Goal: Use online tool/utility: Utilize a website feature to perform a specific function

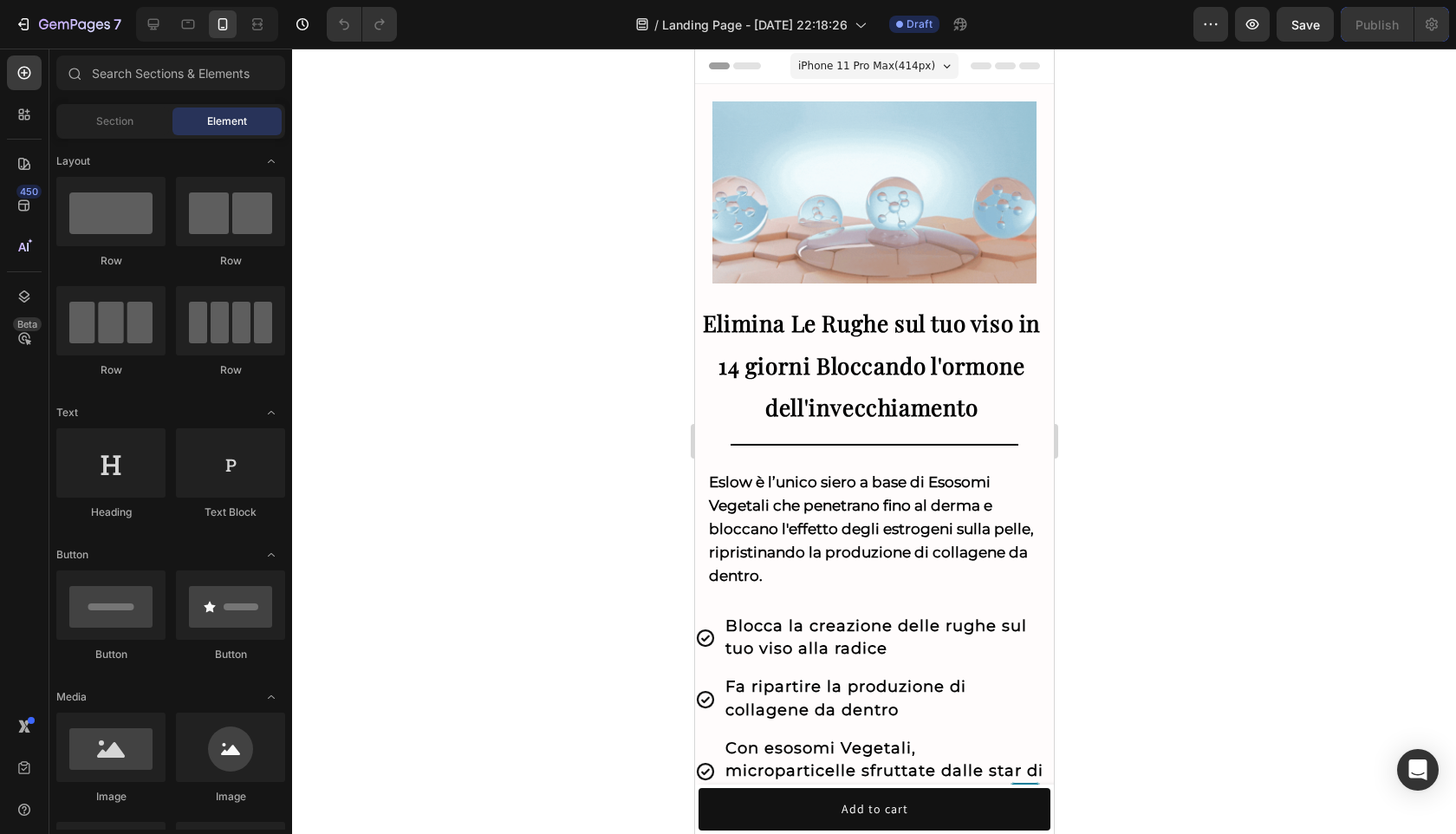
click at [31, 137] on div "450 Beta" at bounding box center [24, 382] width 35 height 653
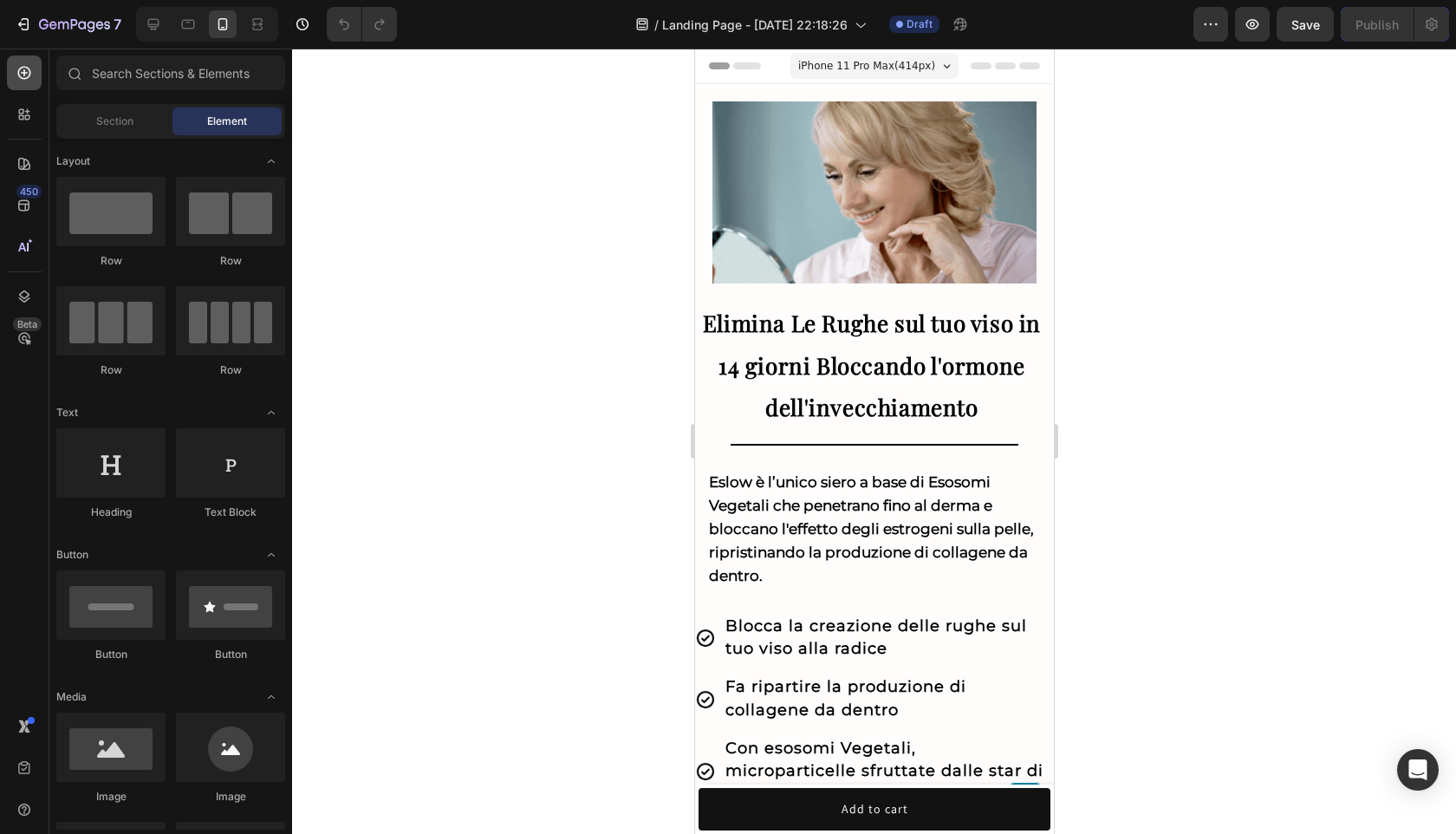
click at [20, 82] on div at bounding box center [24, 72] width 35 height 35
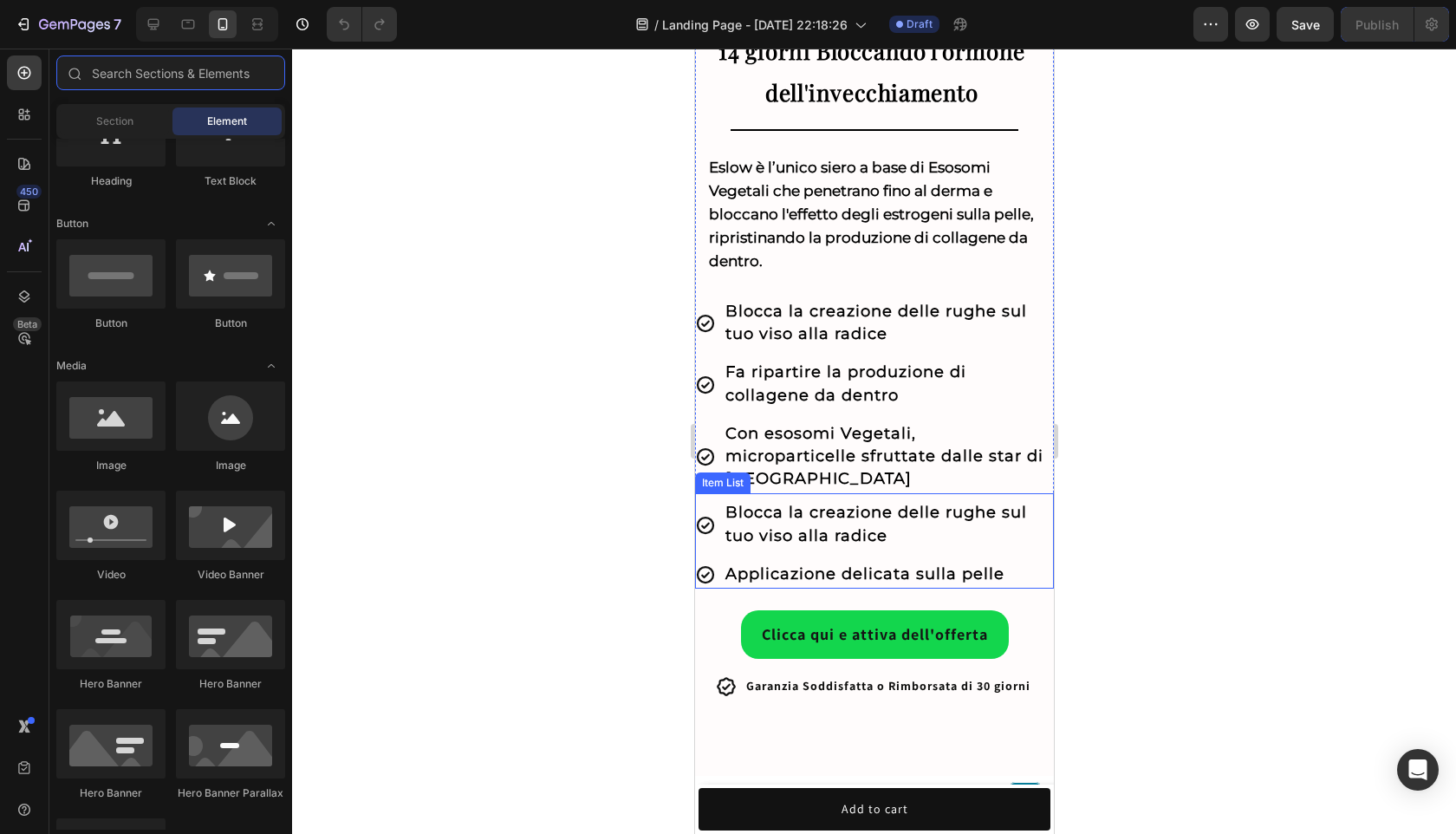
scroll to position [330, 0]
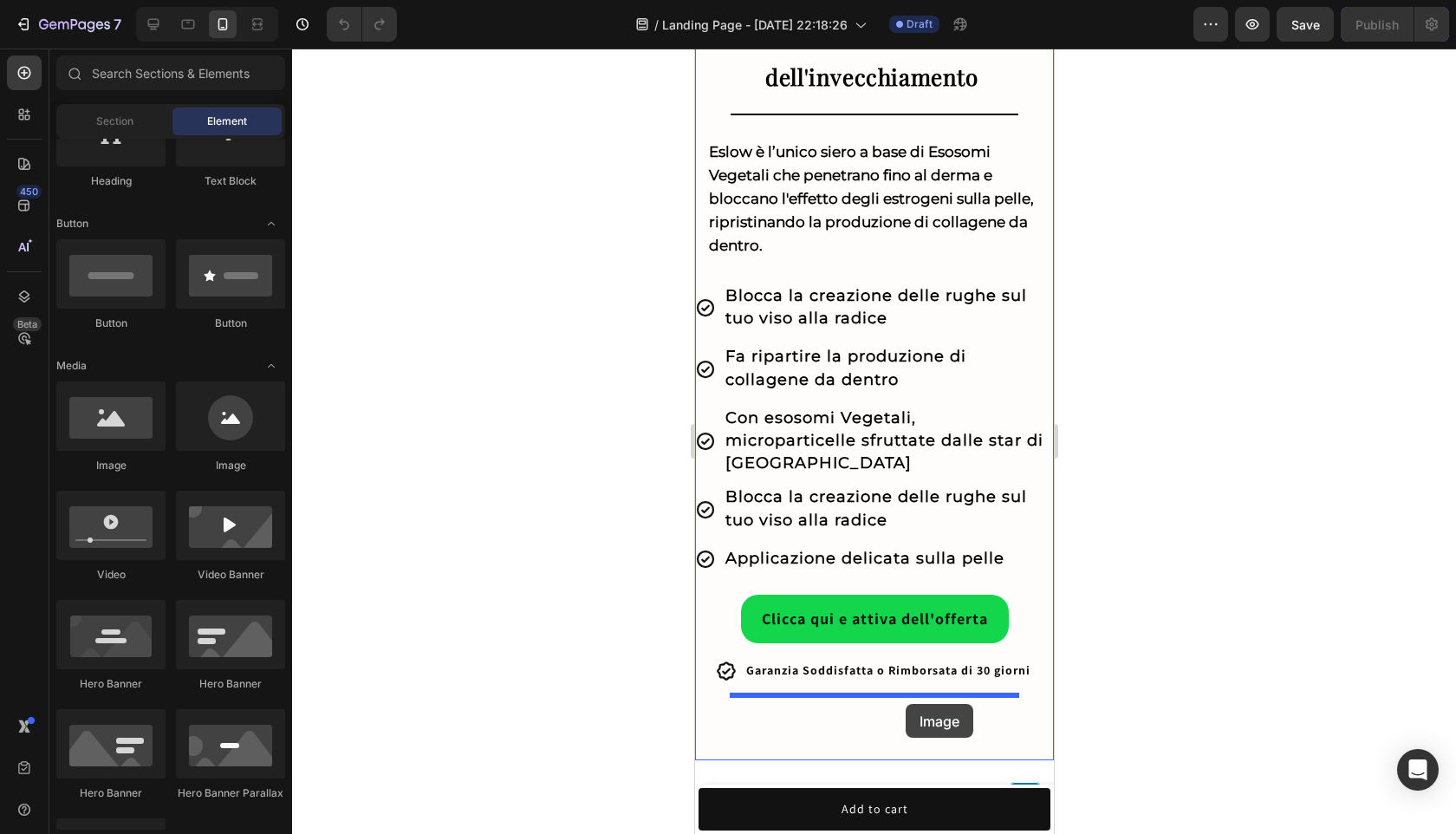
drag, startPoint x: 836, startPoint y: 491, endPoint x: 905, endPoint y: 703, distance: 222.9
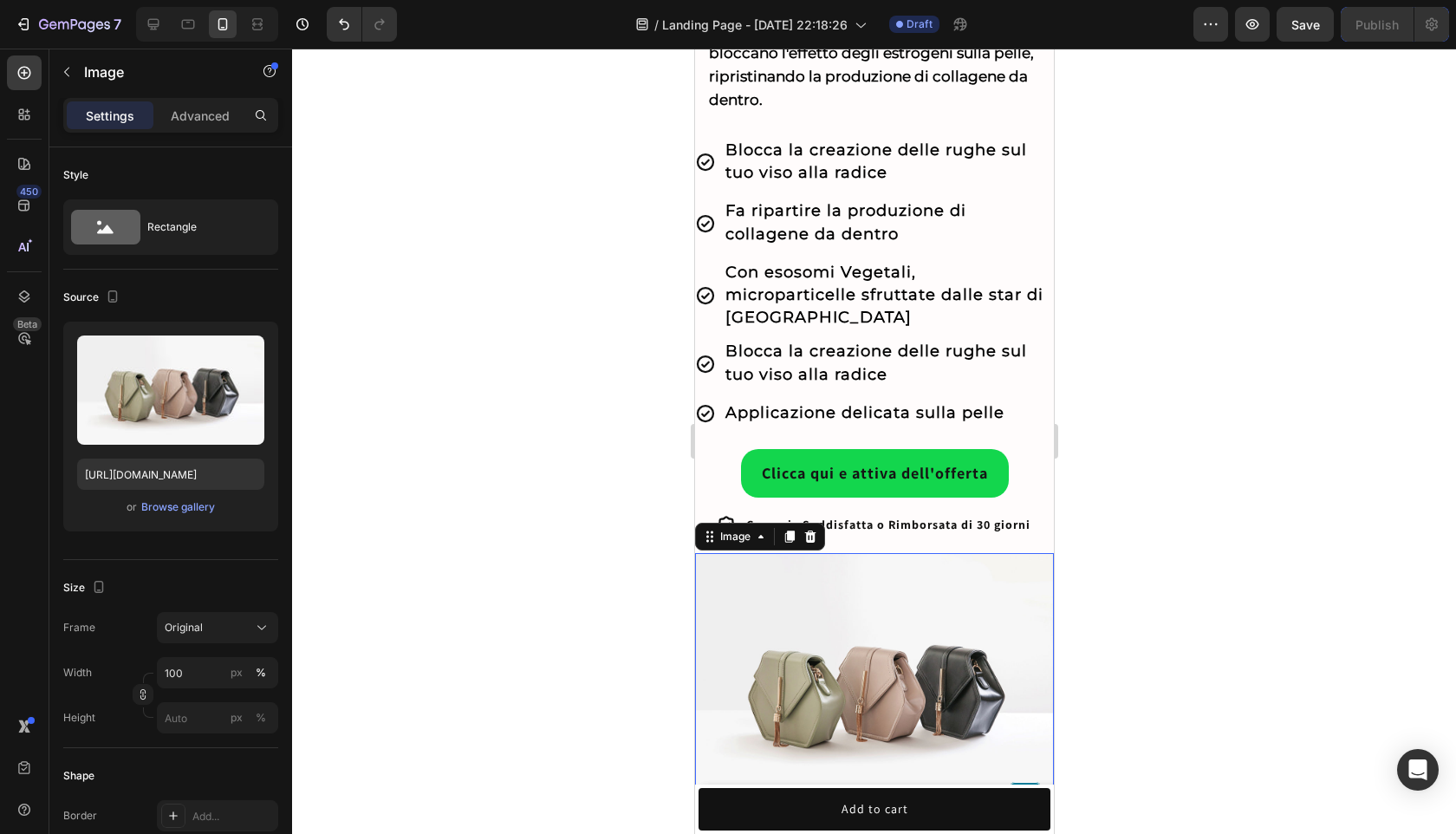
scroll to position [539, 0]
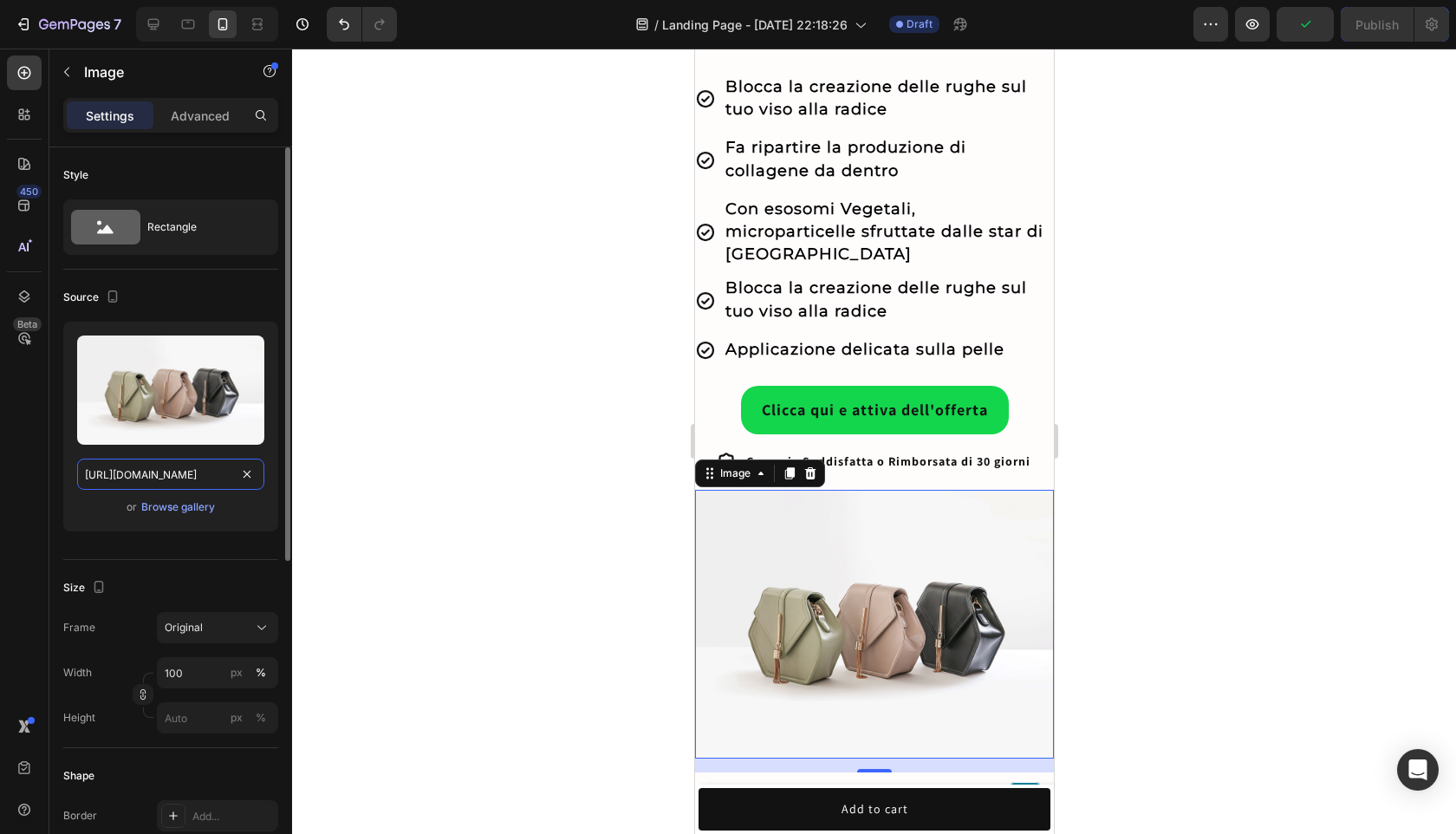
click at [195, 467] on input "[URL][DOMAIN_NAME]" at bounding box center [171, 474] width 187 height 31
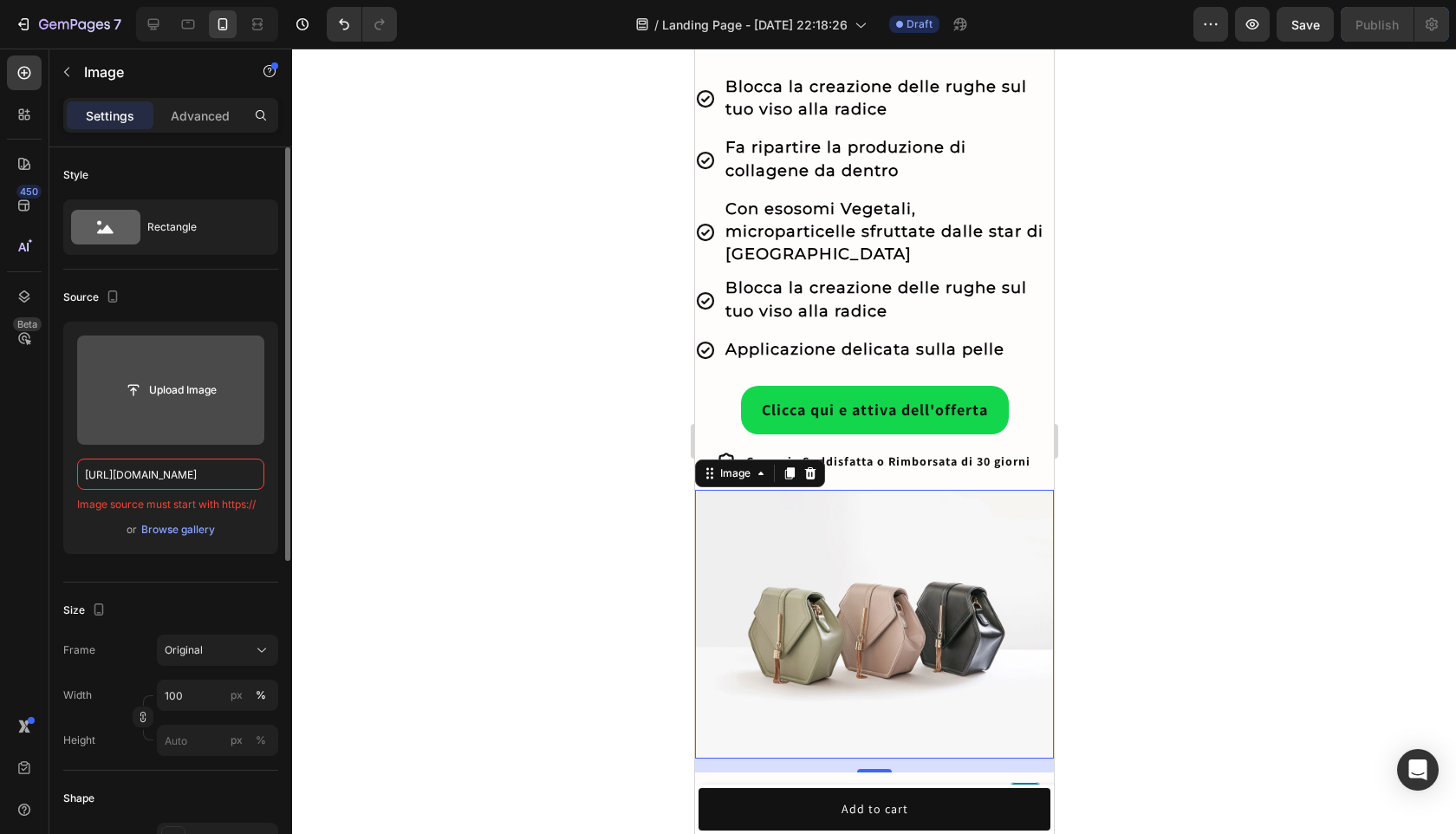
click at [184, 381] on input "file" at bounding box center [171, 390] width 119 height 29
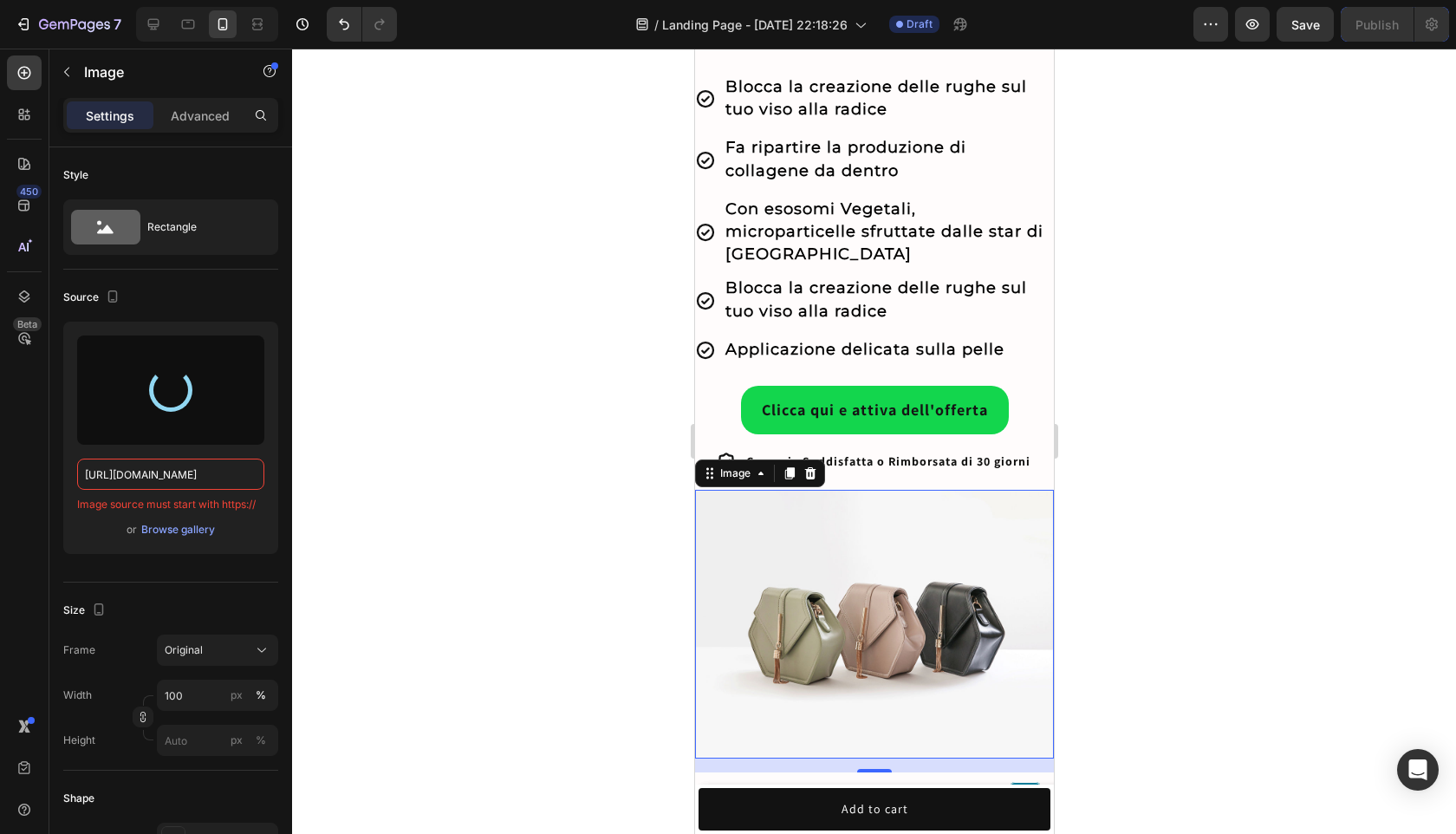
type input "[URL][DOMAIN_NAME]"
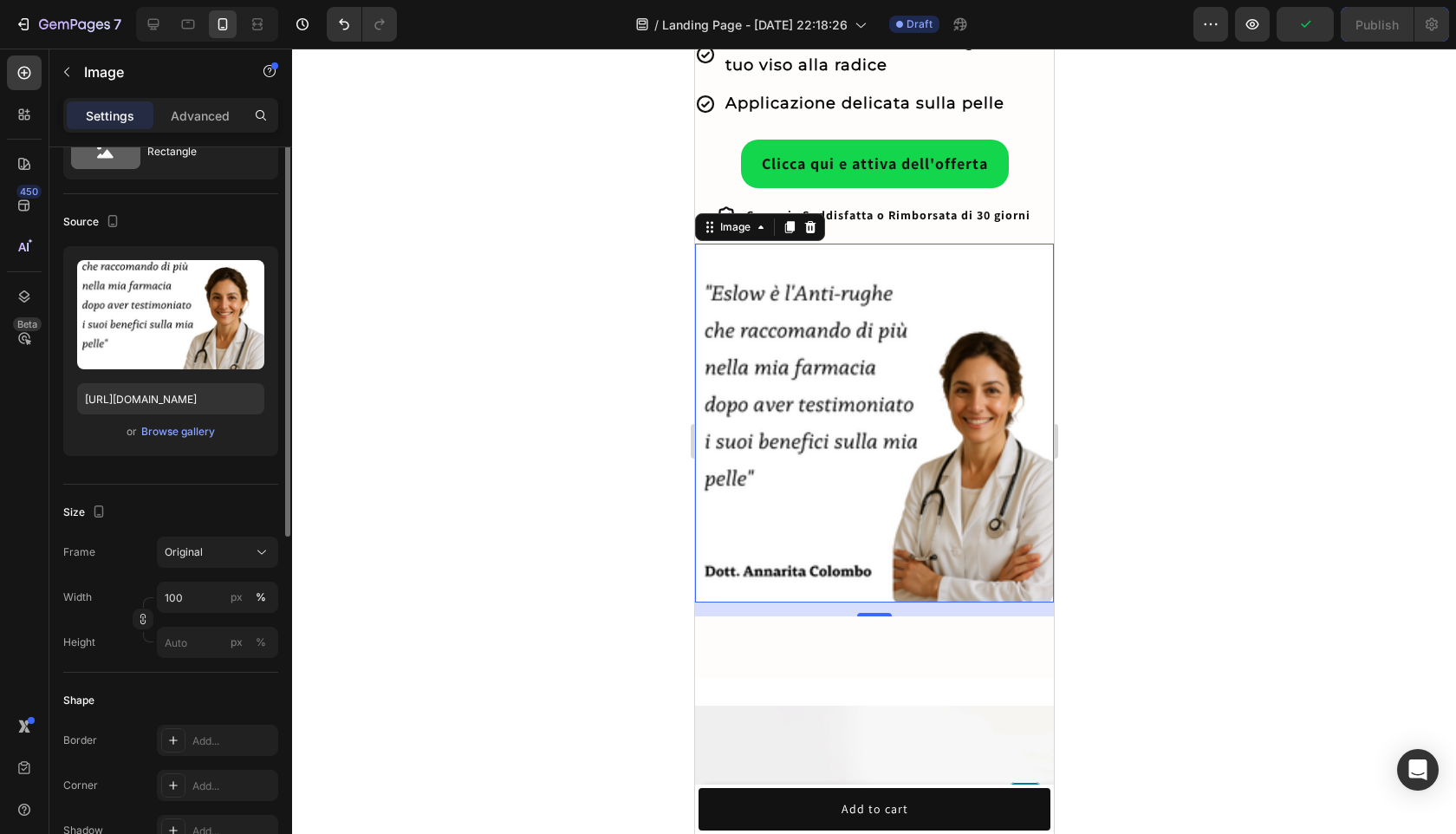
scroll to position [94, 0]
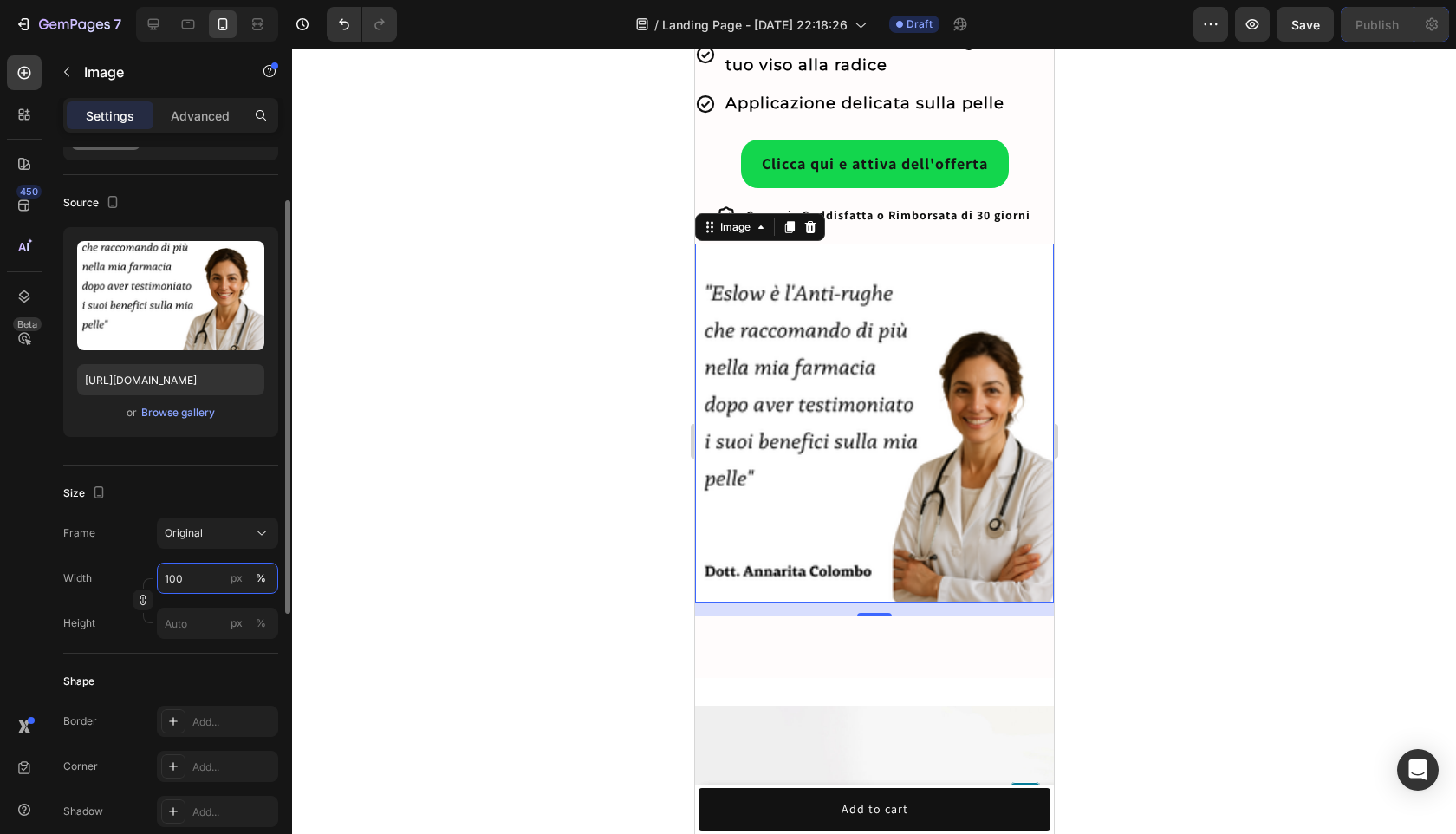
click at [188, 593] on input "100" at bounding box center [217, 578] width 121 height 31
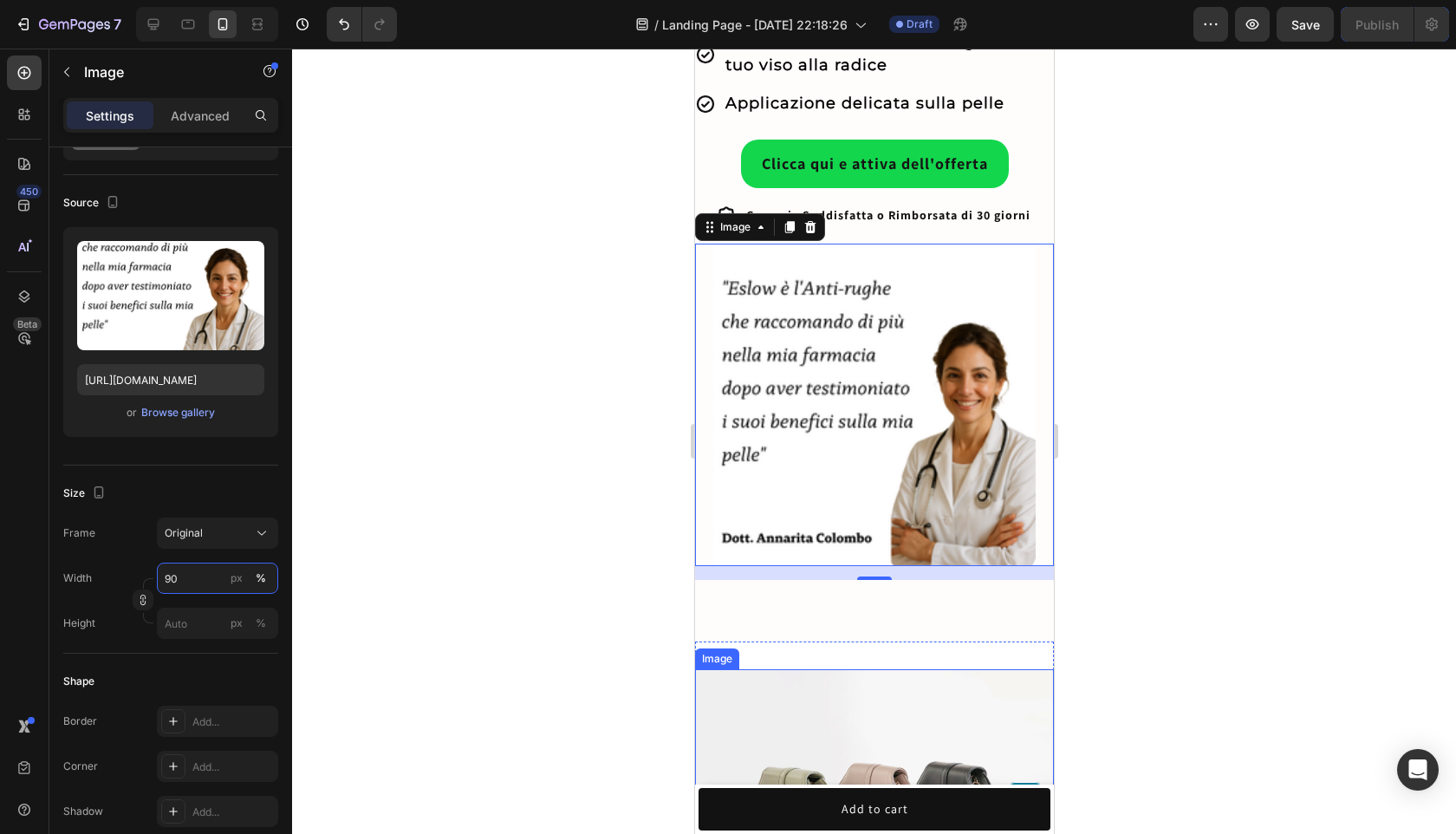
type input "90"
click at [1130, 571] on div at bounding box center [874, 441] width 1164 height 785
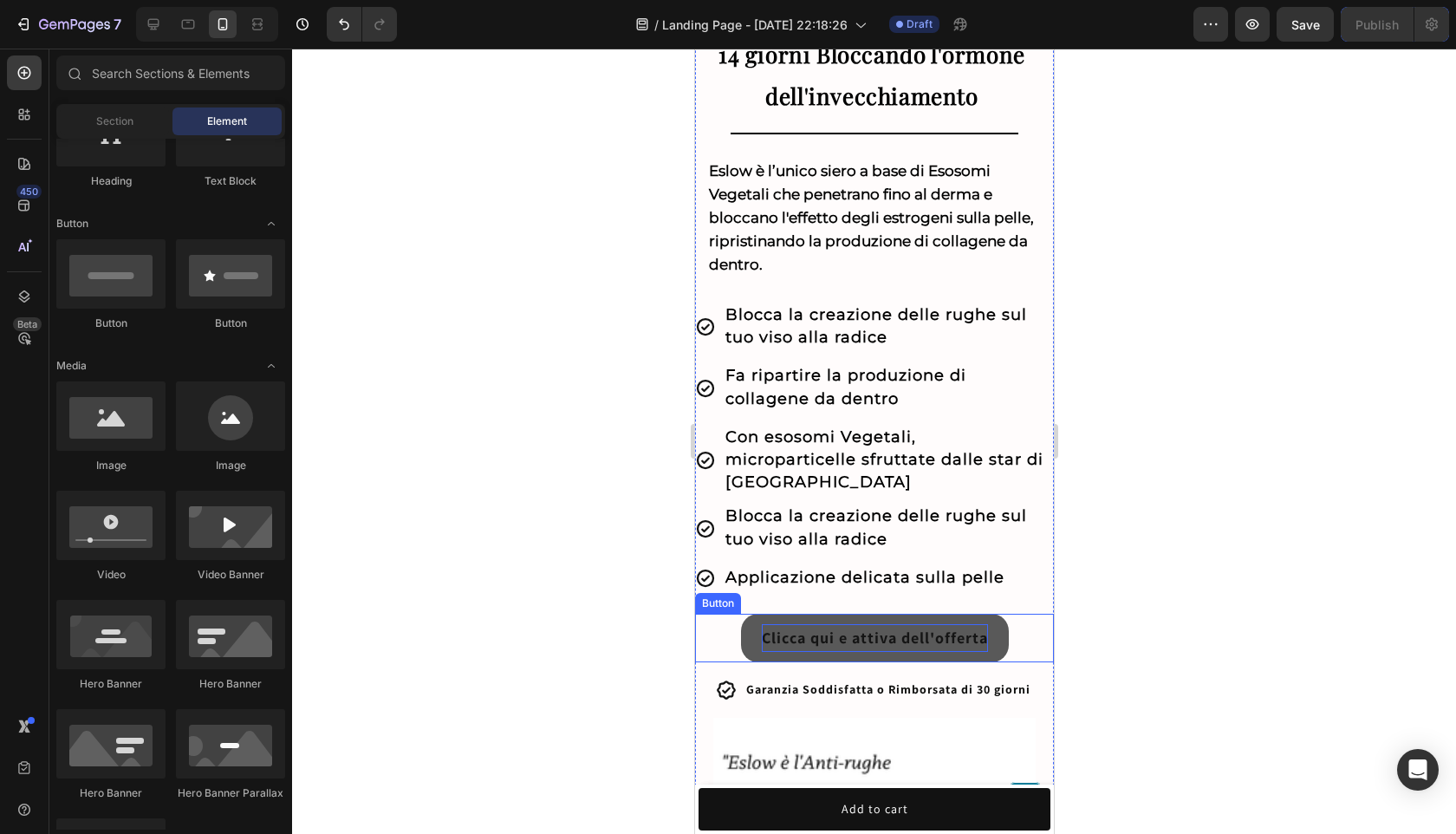
scroll to position [731, 0]
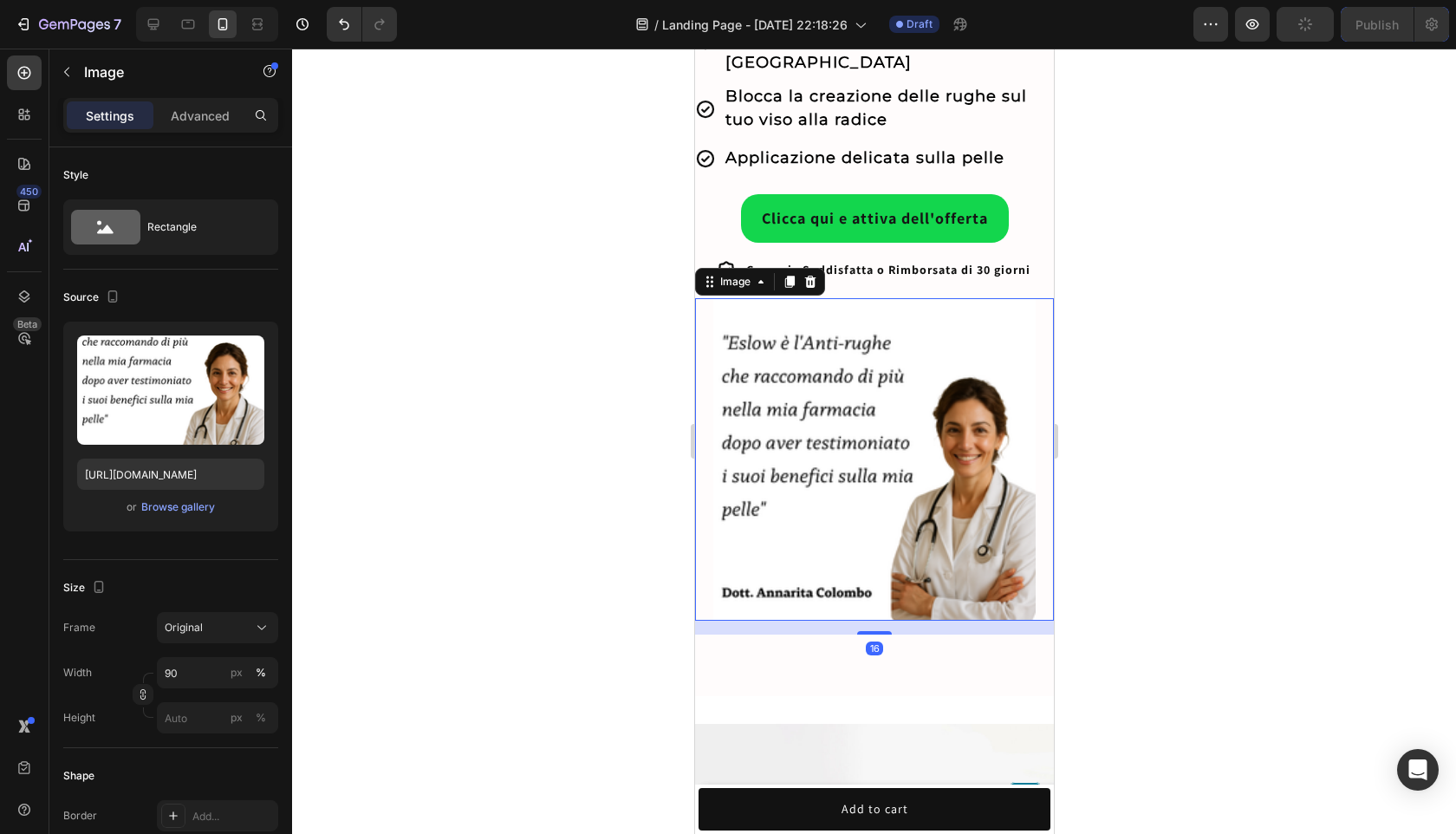
click at [905, 484] on img at bounding box center [874, 459] width 323 height 323
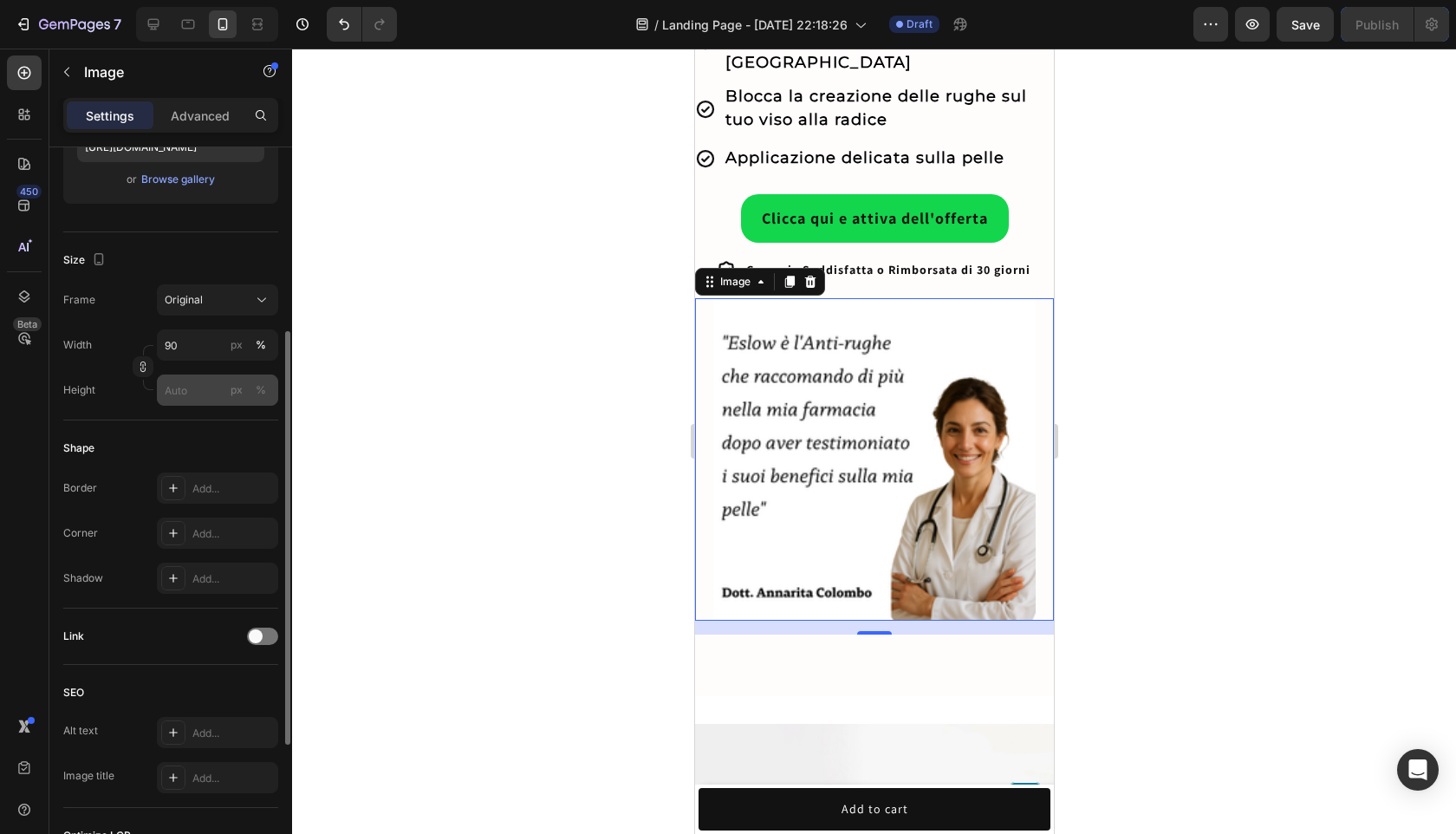
scroll to position [329, 0]
click at [199, 375] on input "px %" at bounding box center [217, 388] width 121 height 31
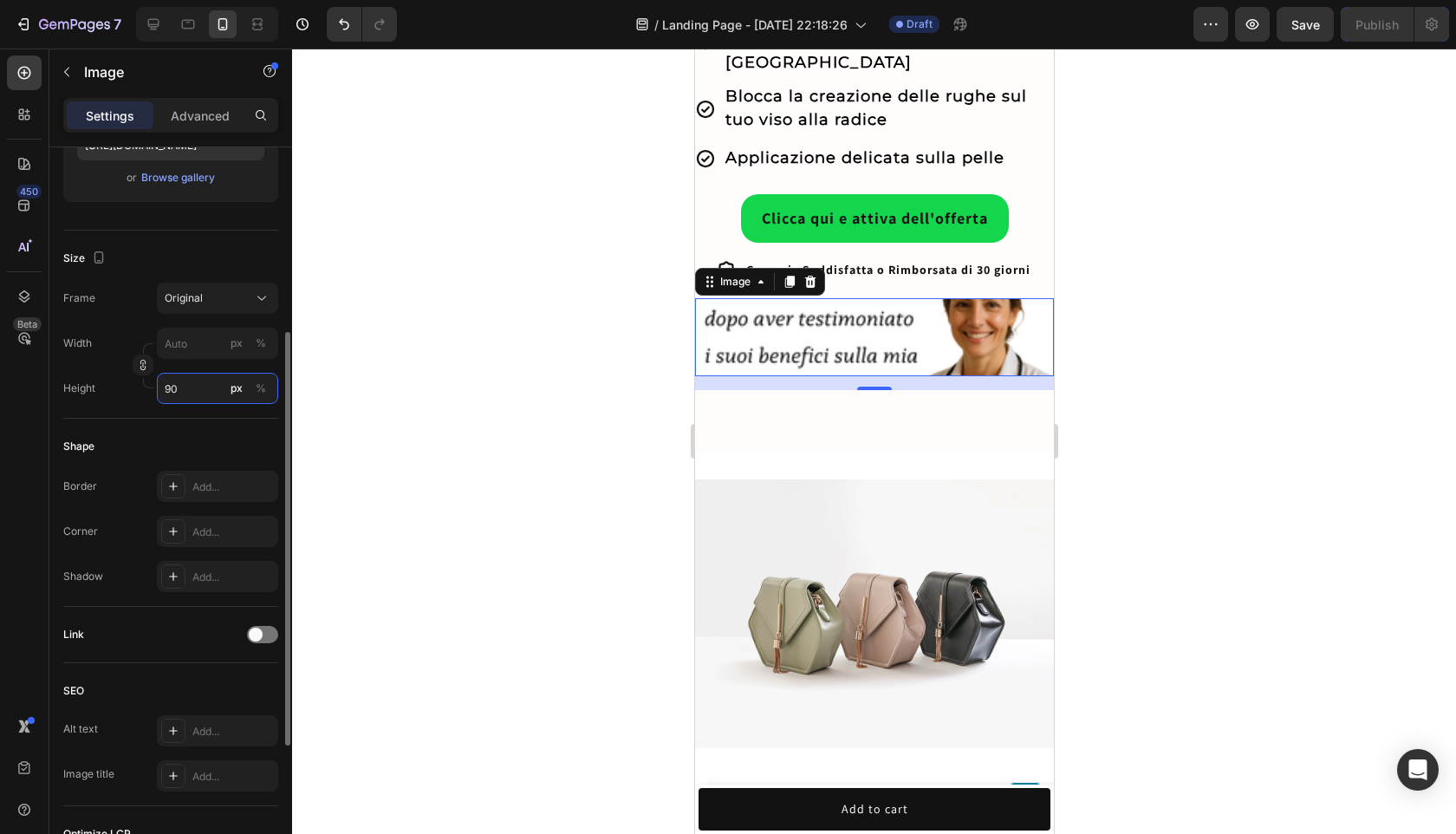
type input "9"
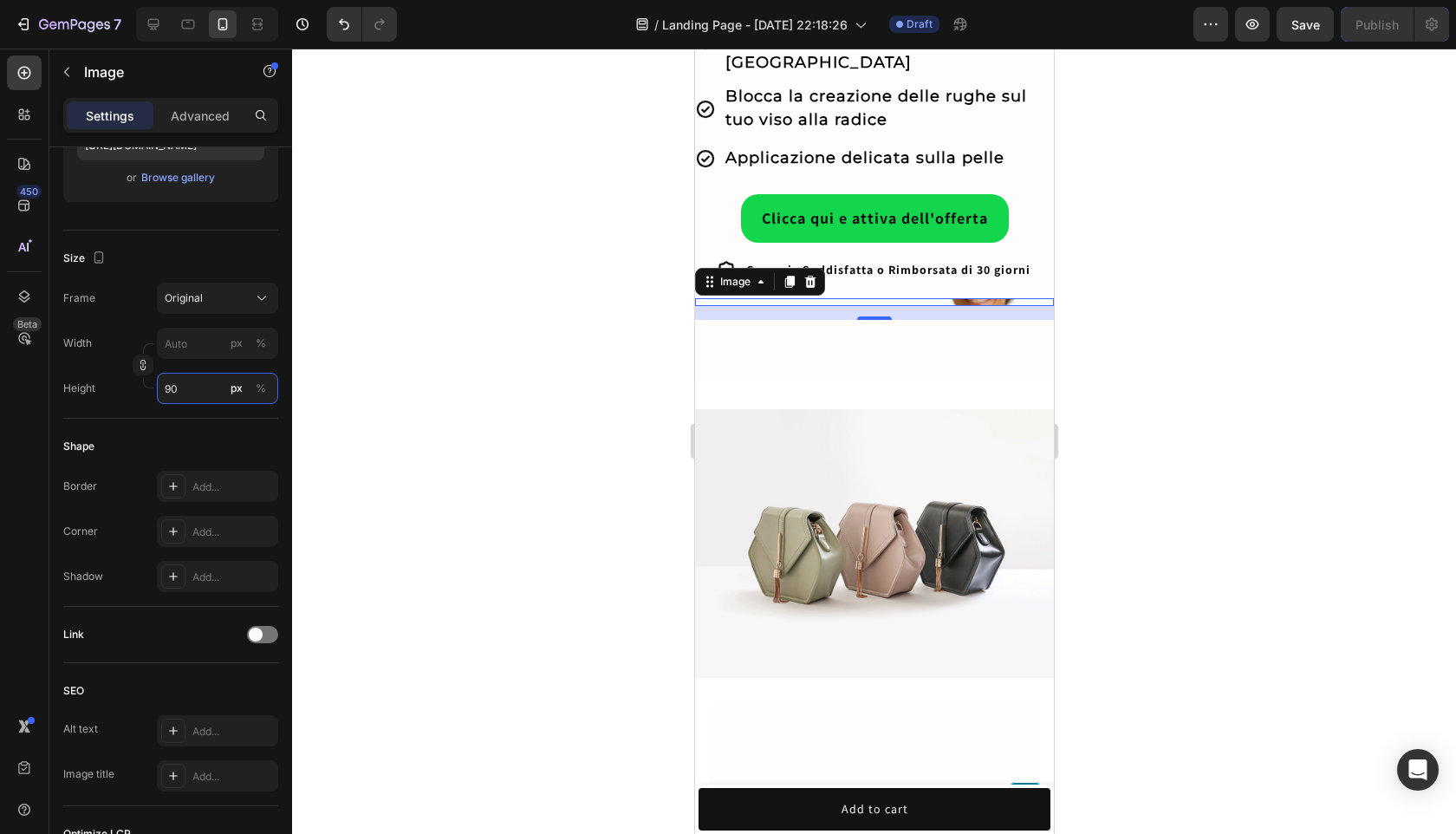
type input "909"
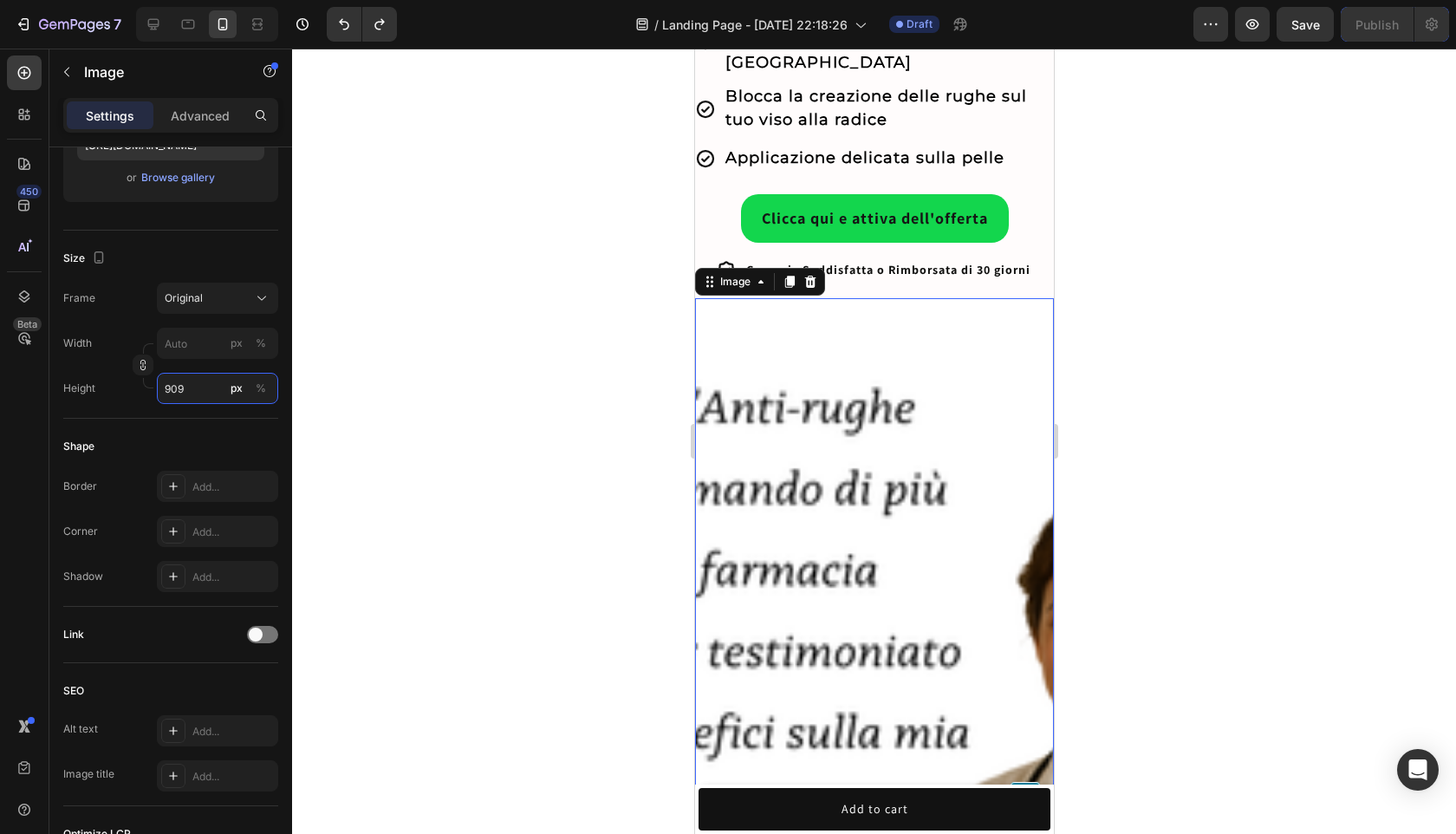
type input "90"
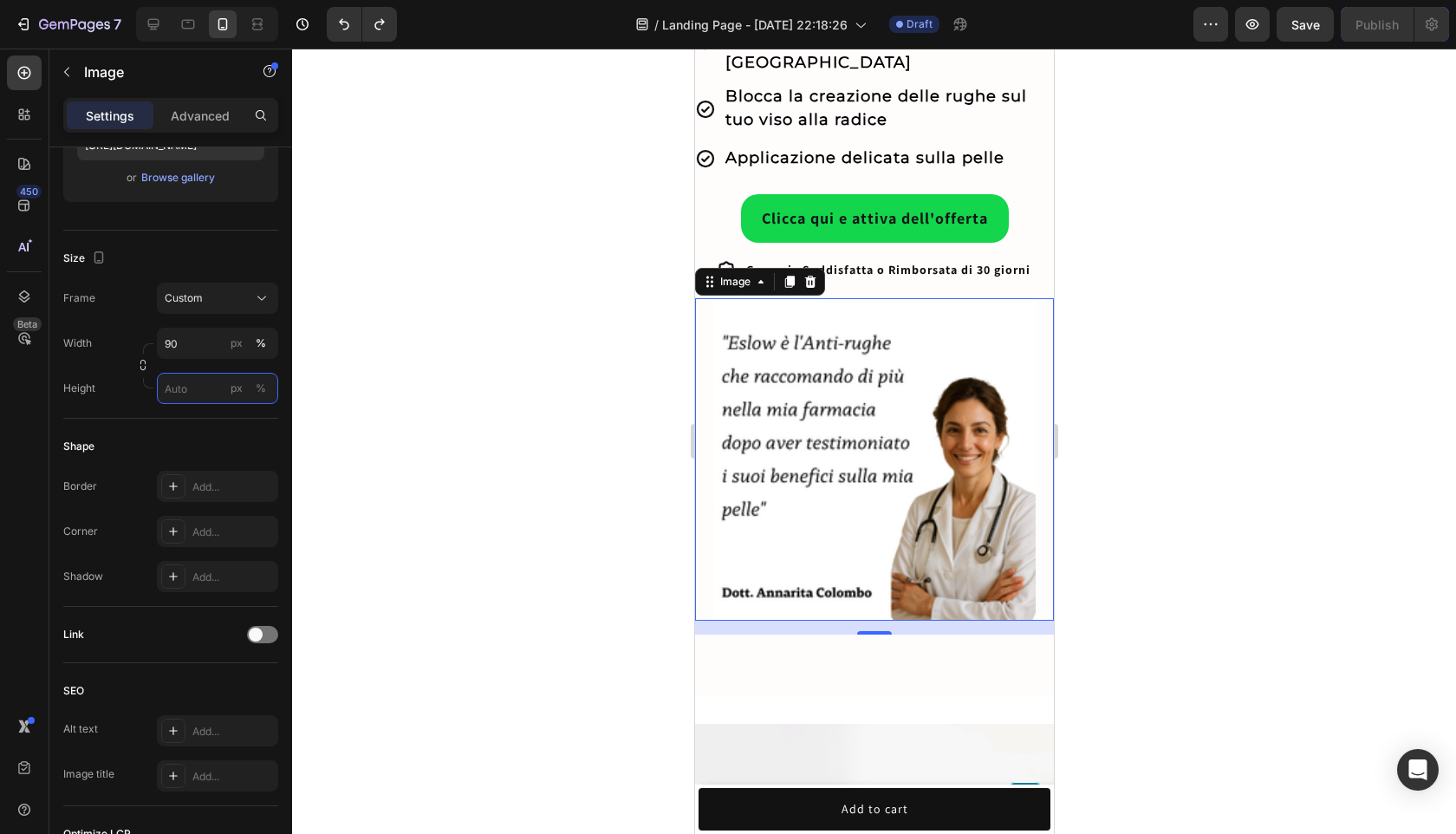
type input "909"
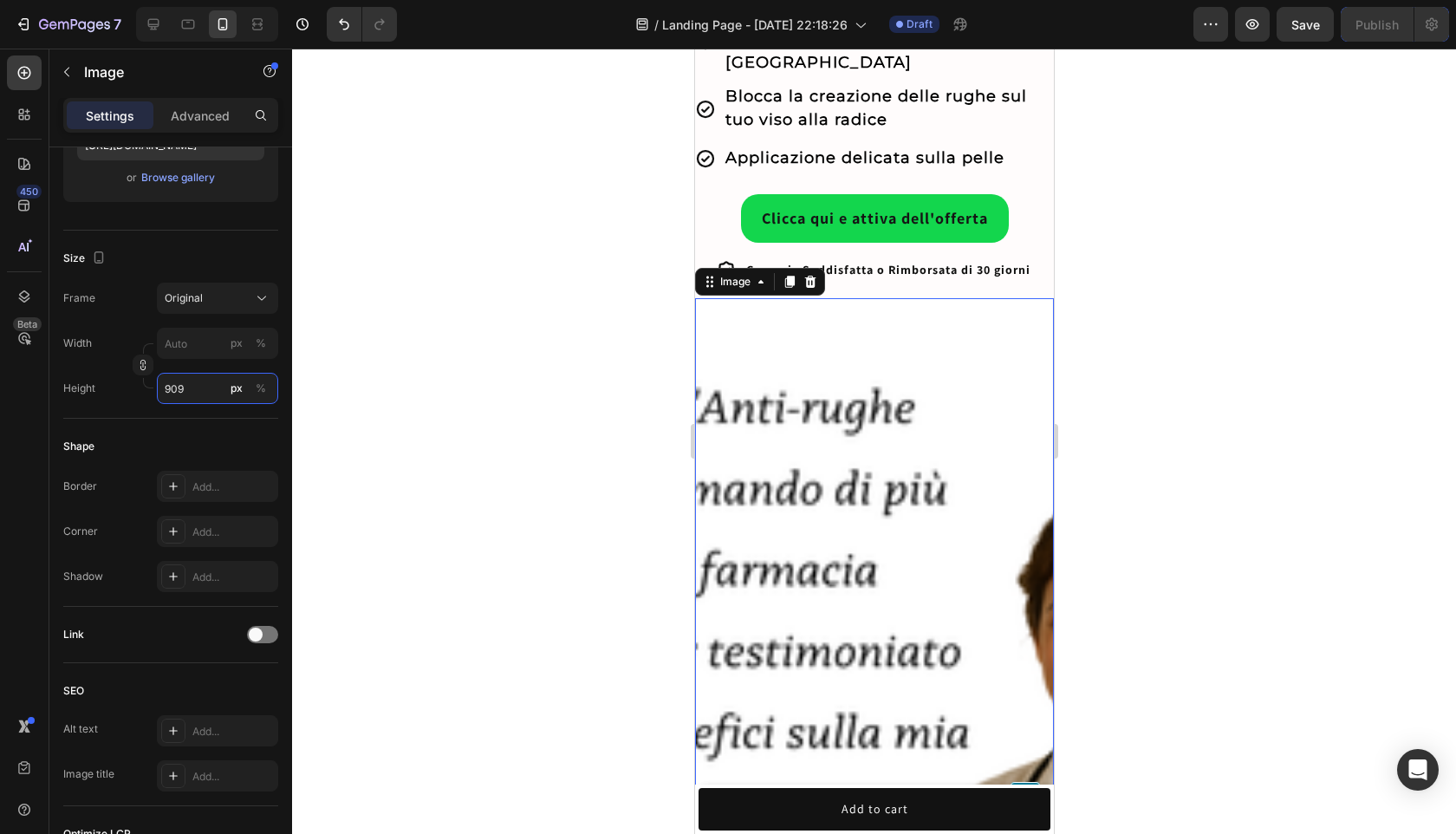
type input "90"
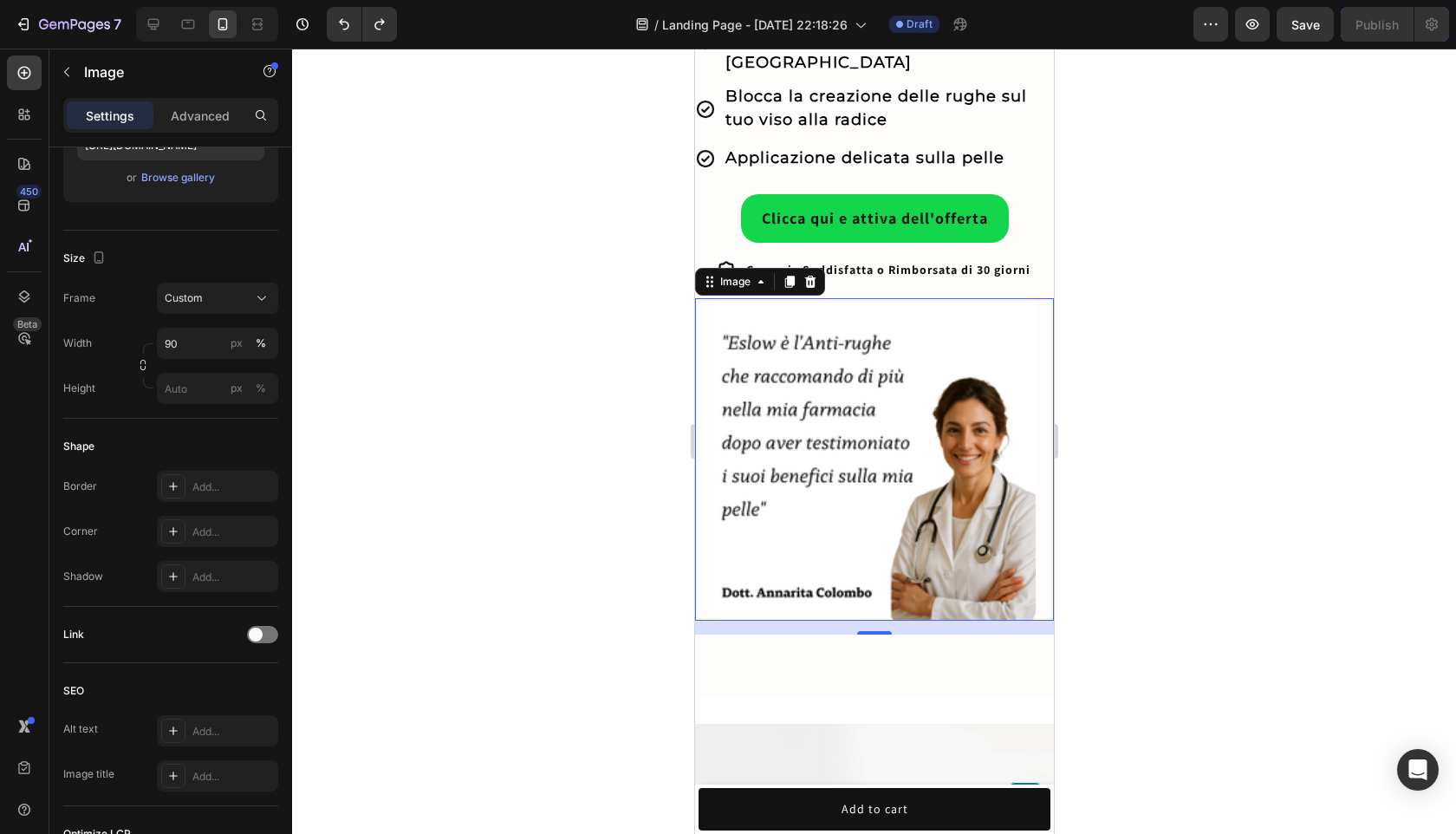
click at [1213, 379] on div at bounding box center [874, 441] width 1164 height 785
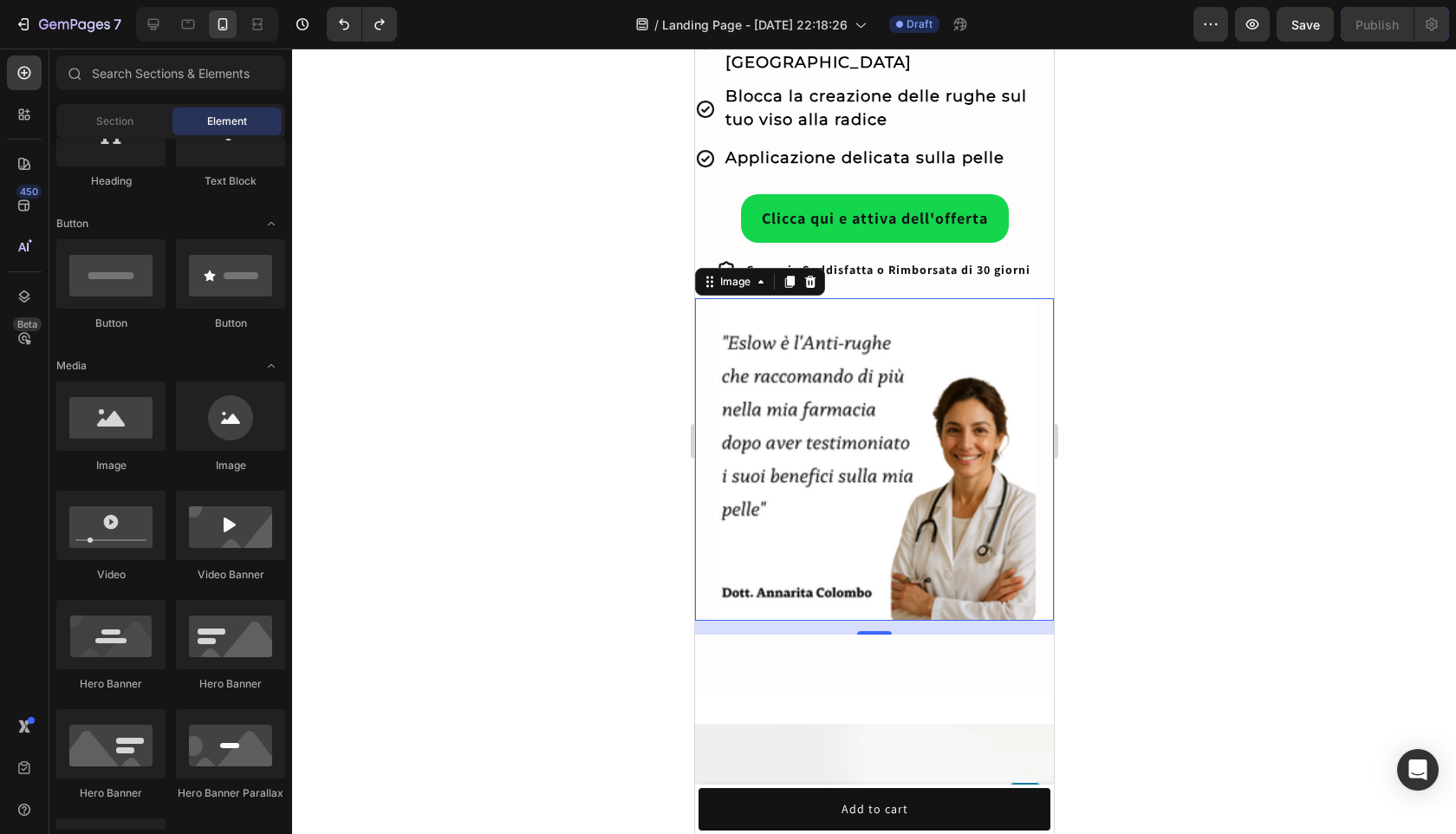
click at [844, 352] on img at bounding box center [874, 459] width 323 height 323
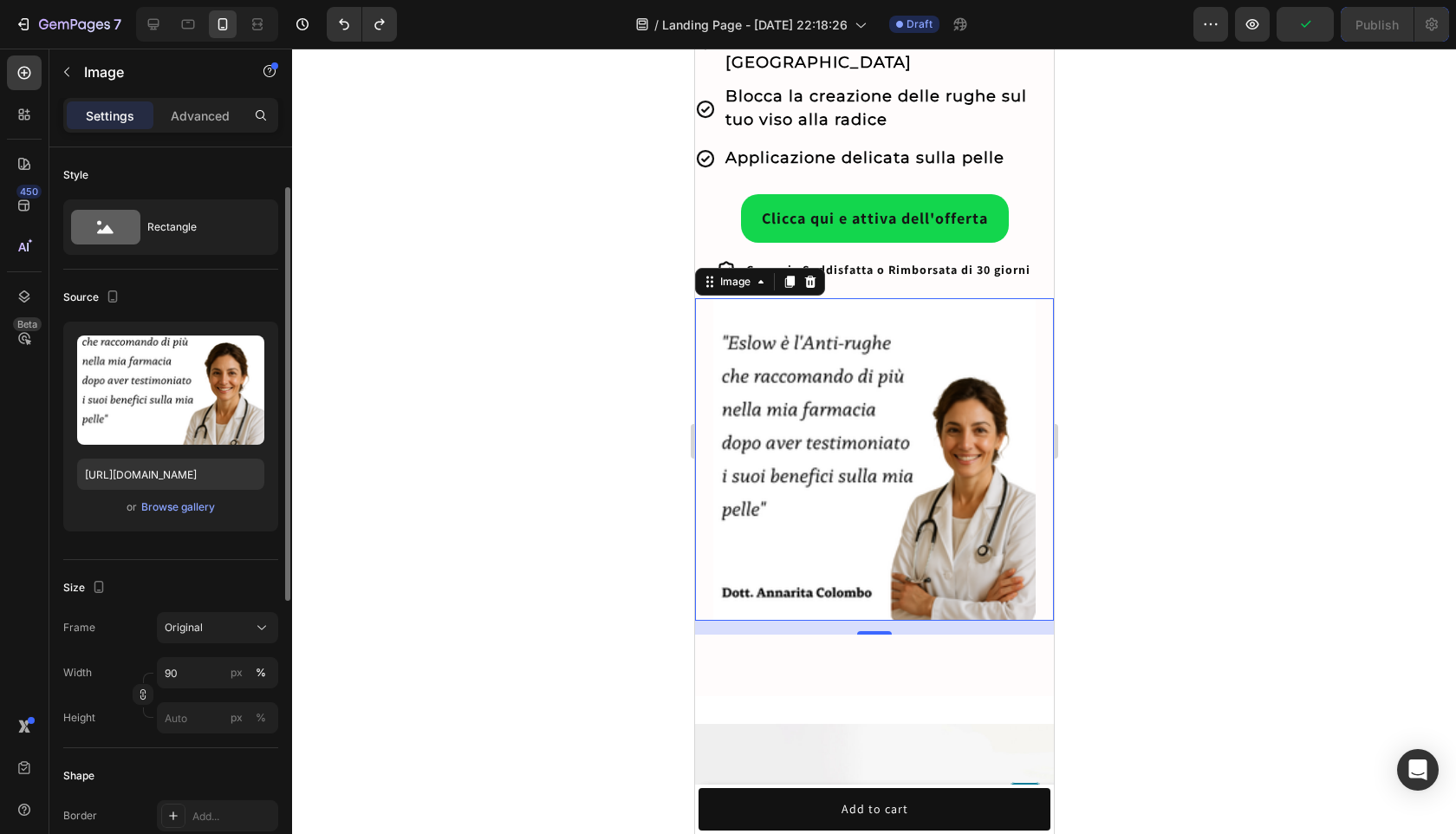
scroll to position [572, 0]
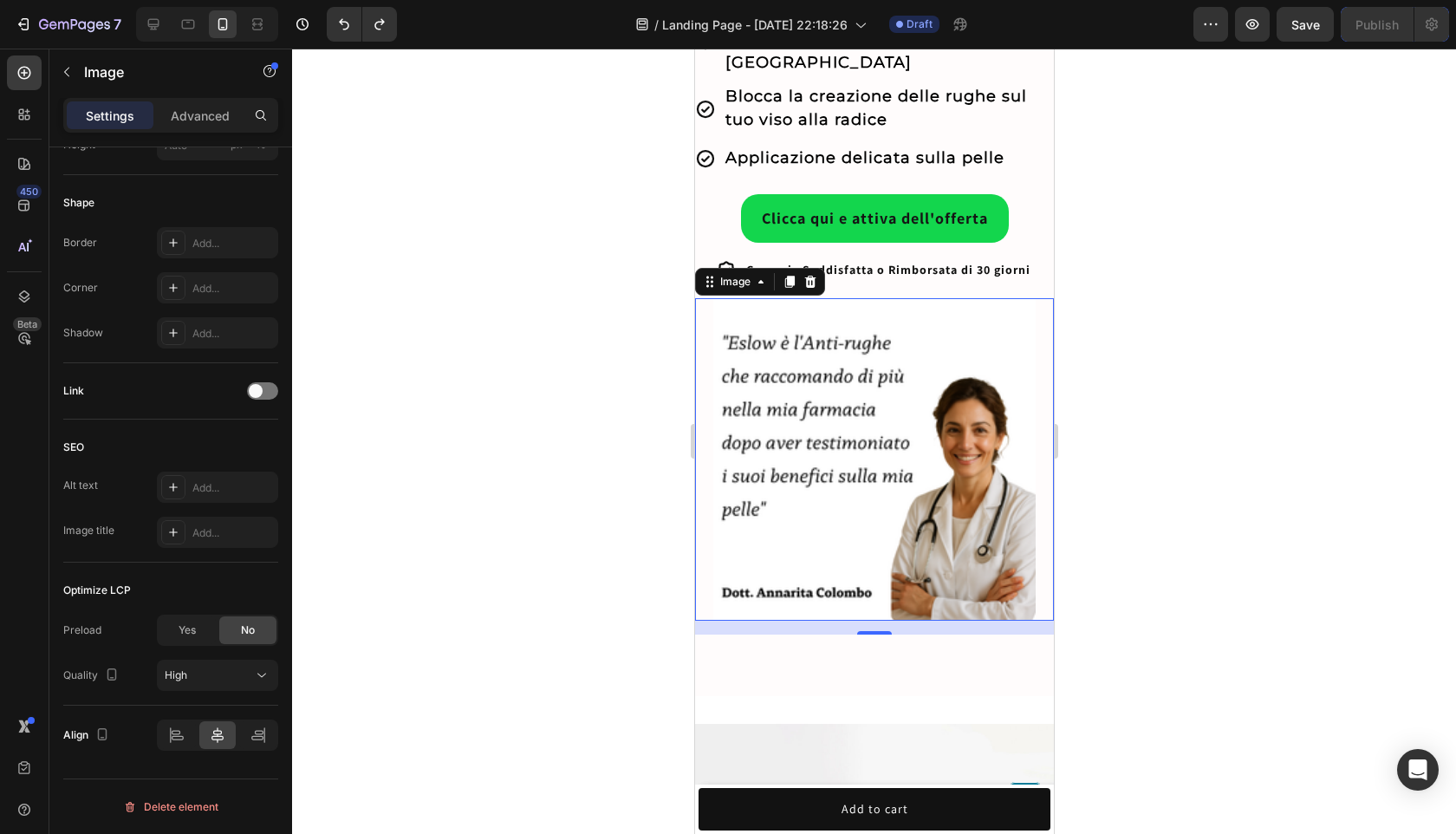
click at [764, 514] on img at bounding box center [874, 459] width 323 height 323
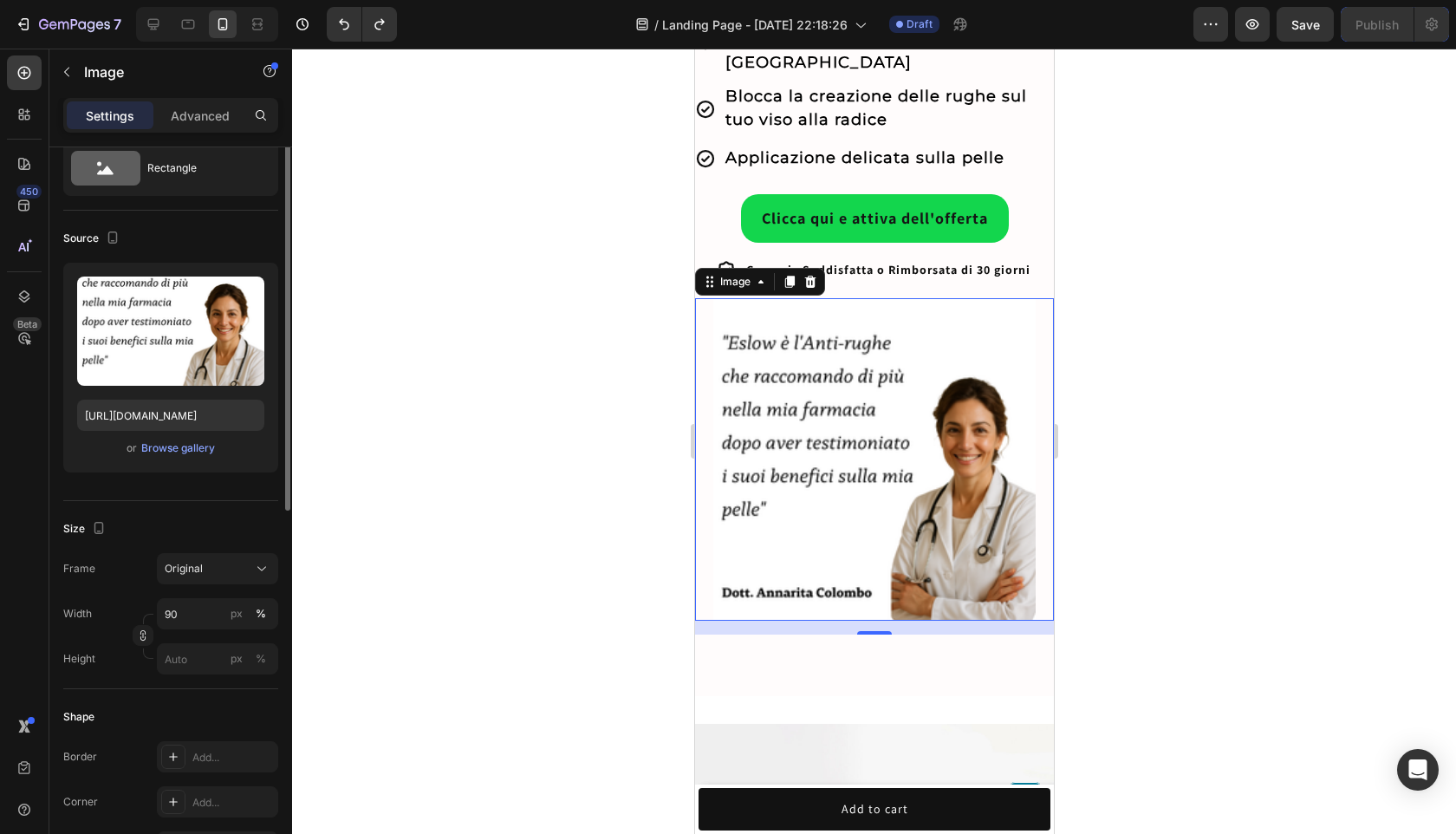
scroll to position [0, 0]
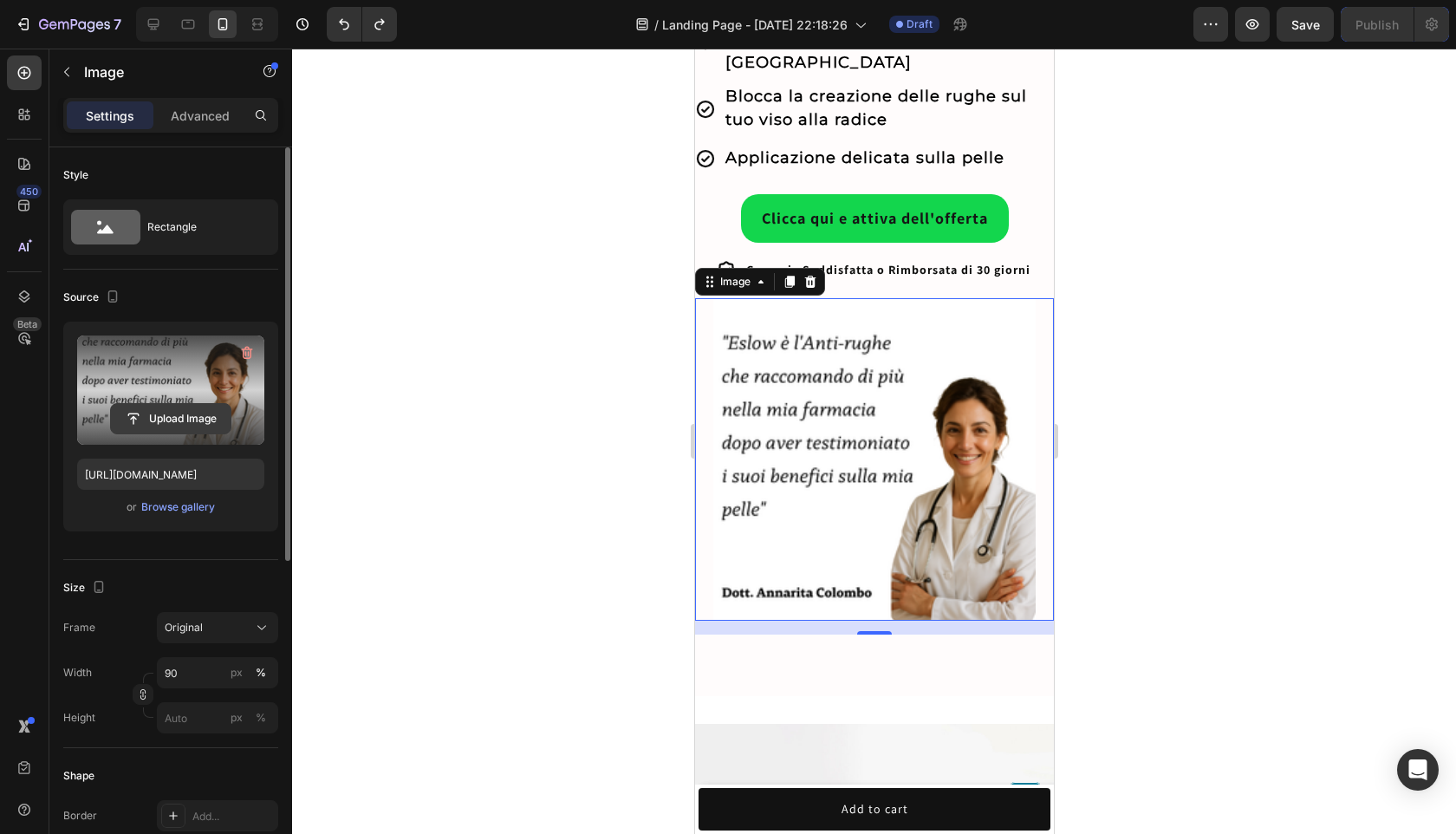
click at [190, 409] on input "file" at bounding box center [171, 418] width 119 height 29
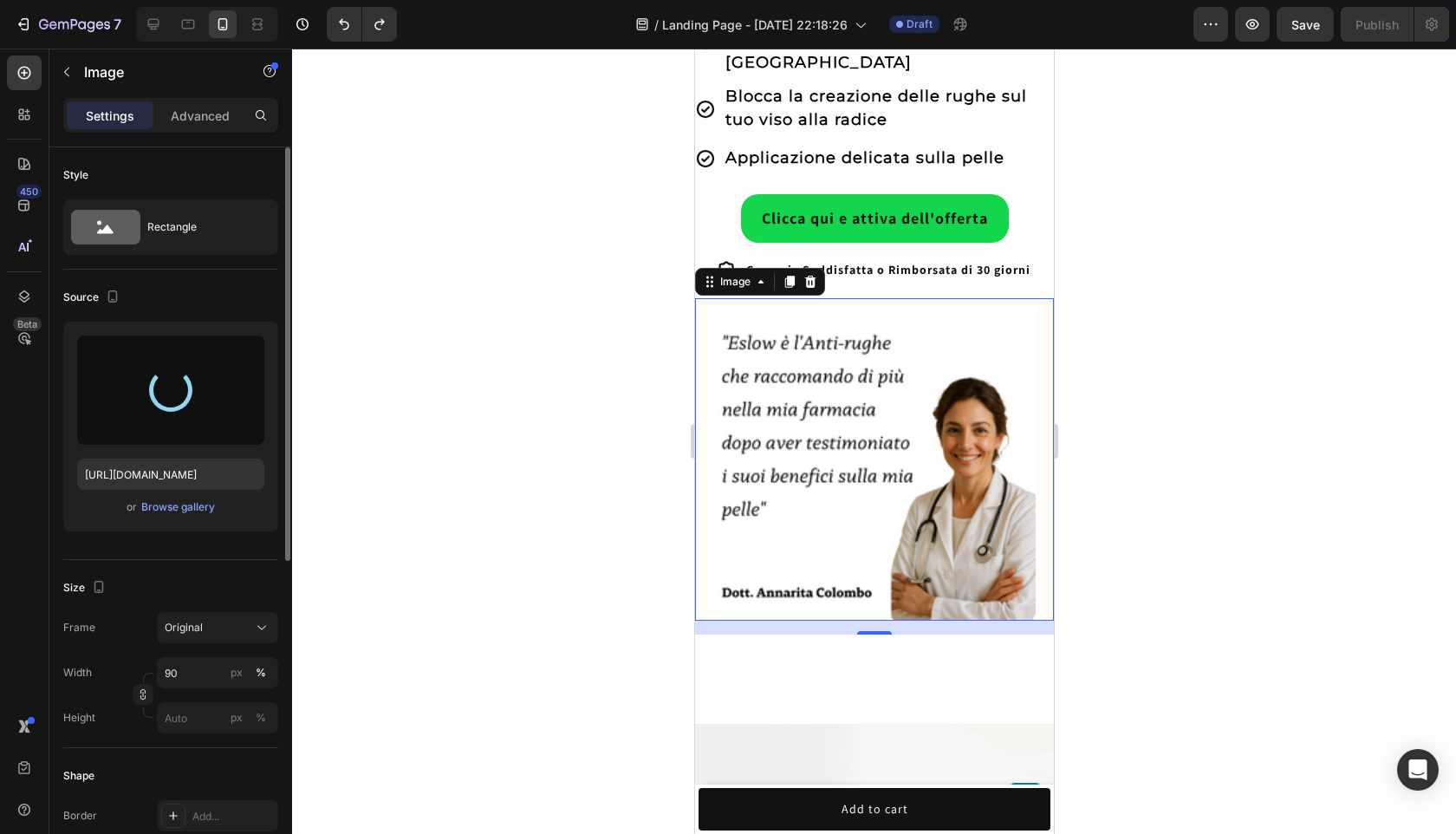
type input "[URL][DOMAIN_NAME]"
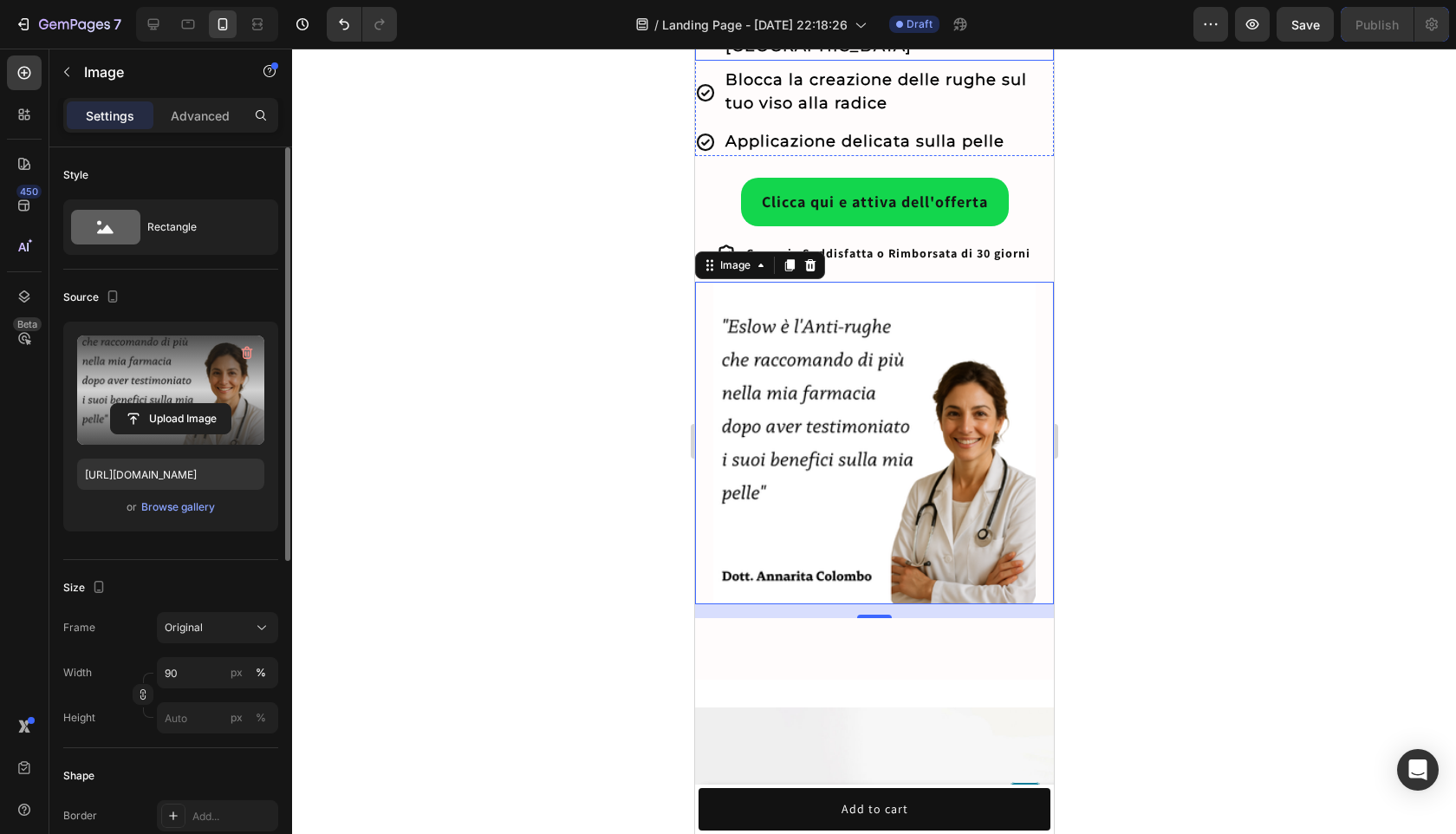
scroll to position [706, 0]
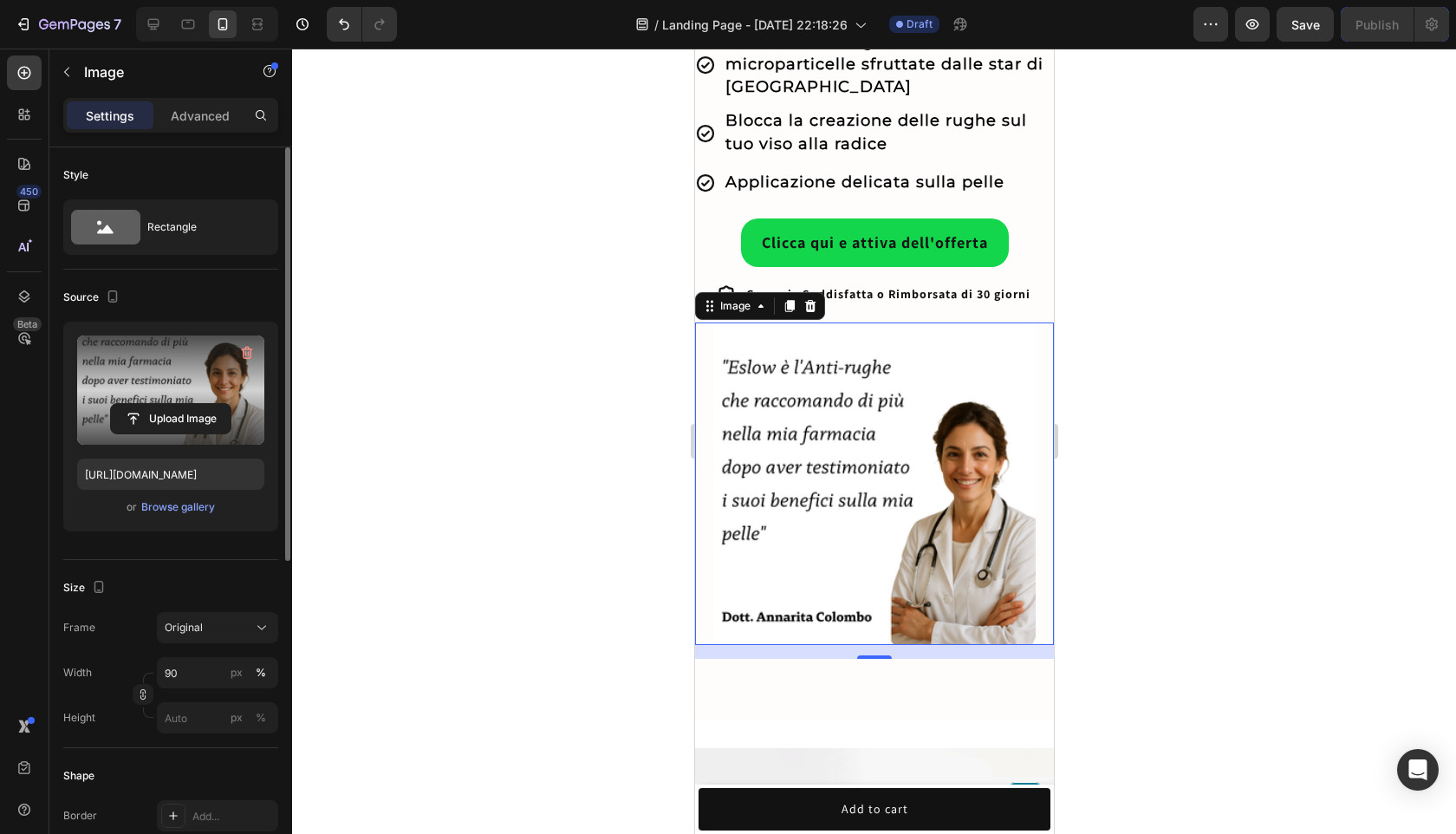
click at [1222, 698] on div at bounding box center [874, 441] width 1164 height 785
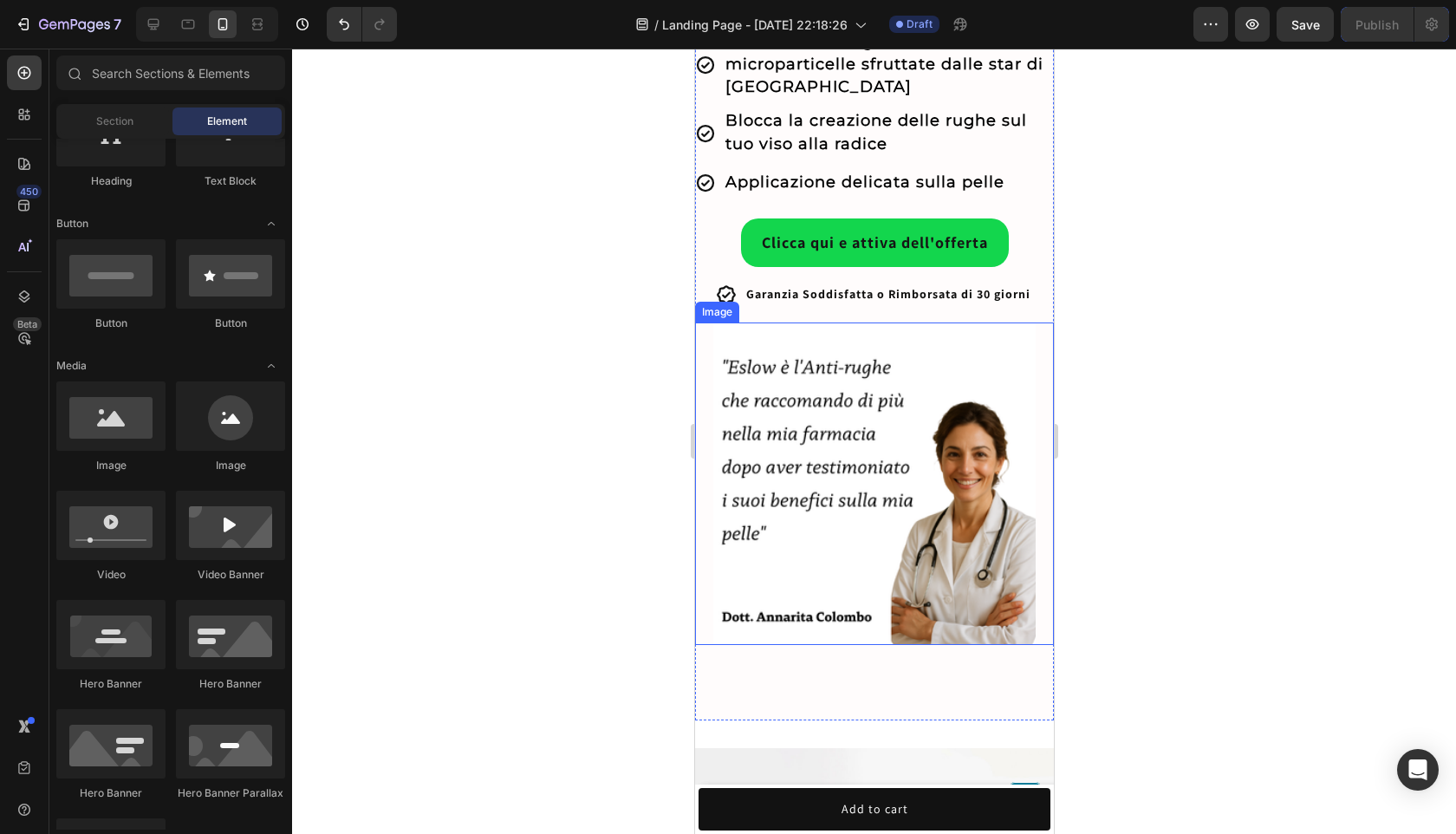
click at [945, 495] on img at bounding box center [874, 483] width 323 height 323
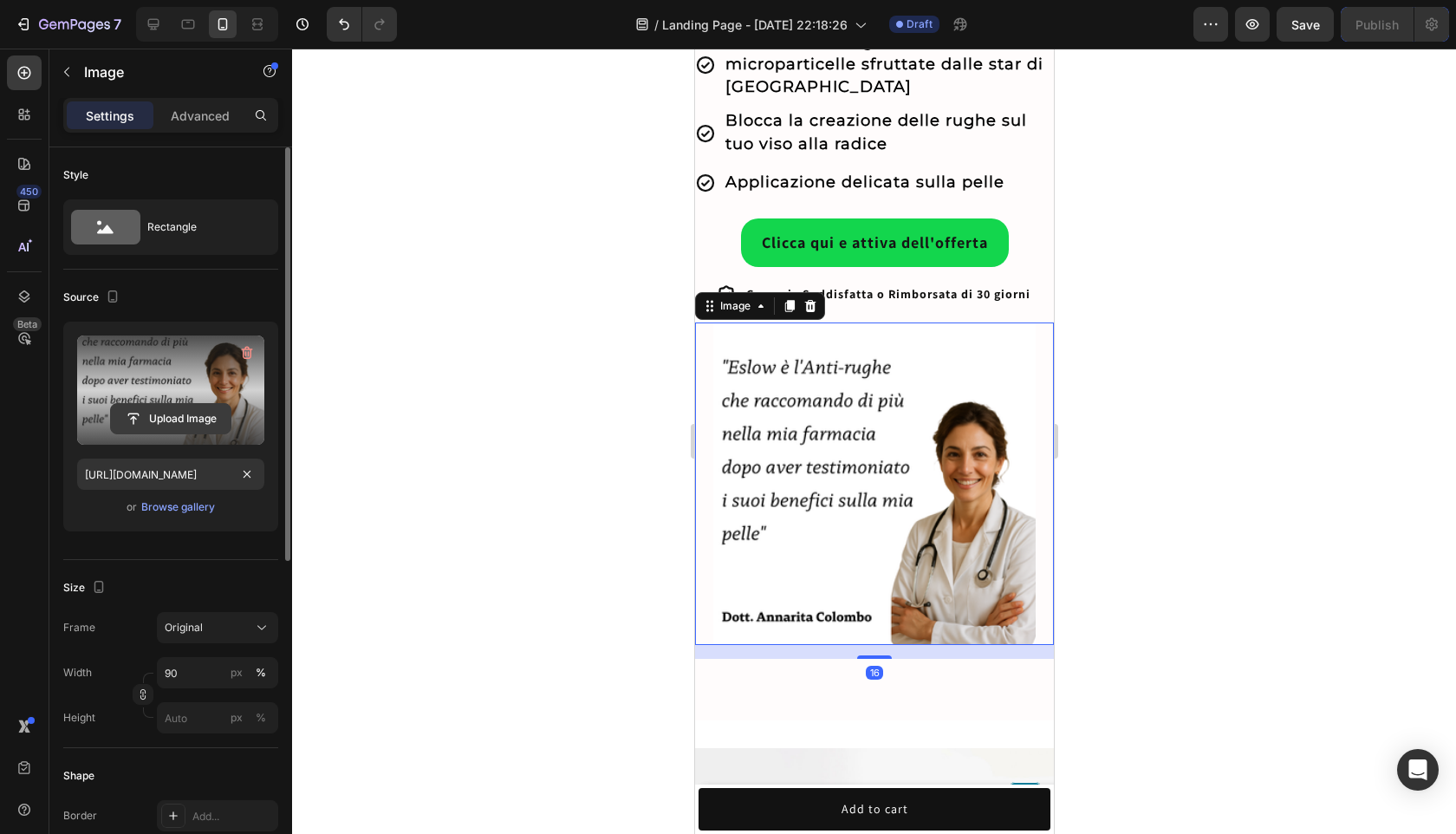
click at [212, 413] on input "file" at bounding box center [171, 418] width 119 height 29
click at [200, 414] on input "file" at bounding box center [171, 418] width 119 height 29
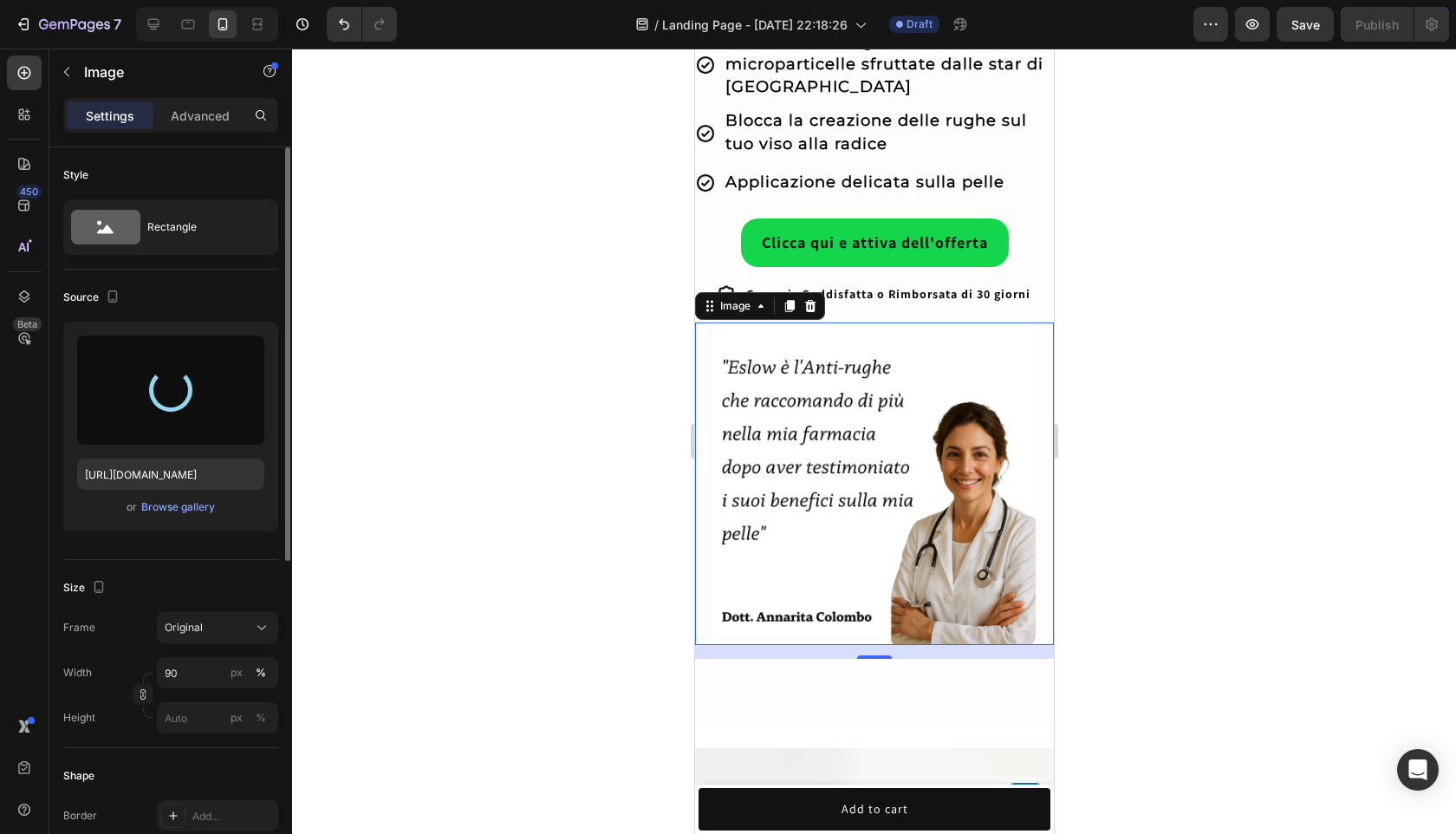
type input "[URL][DOMAIN_NAME]"
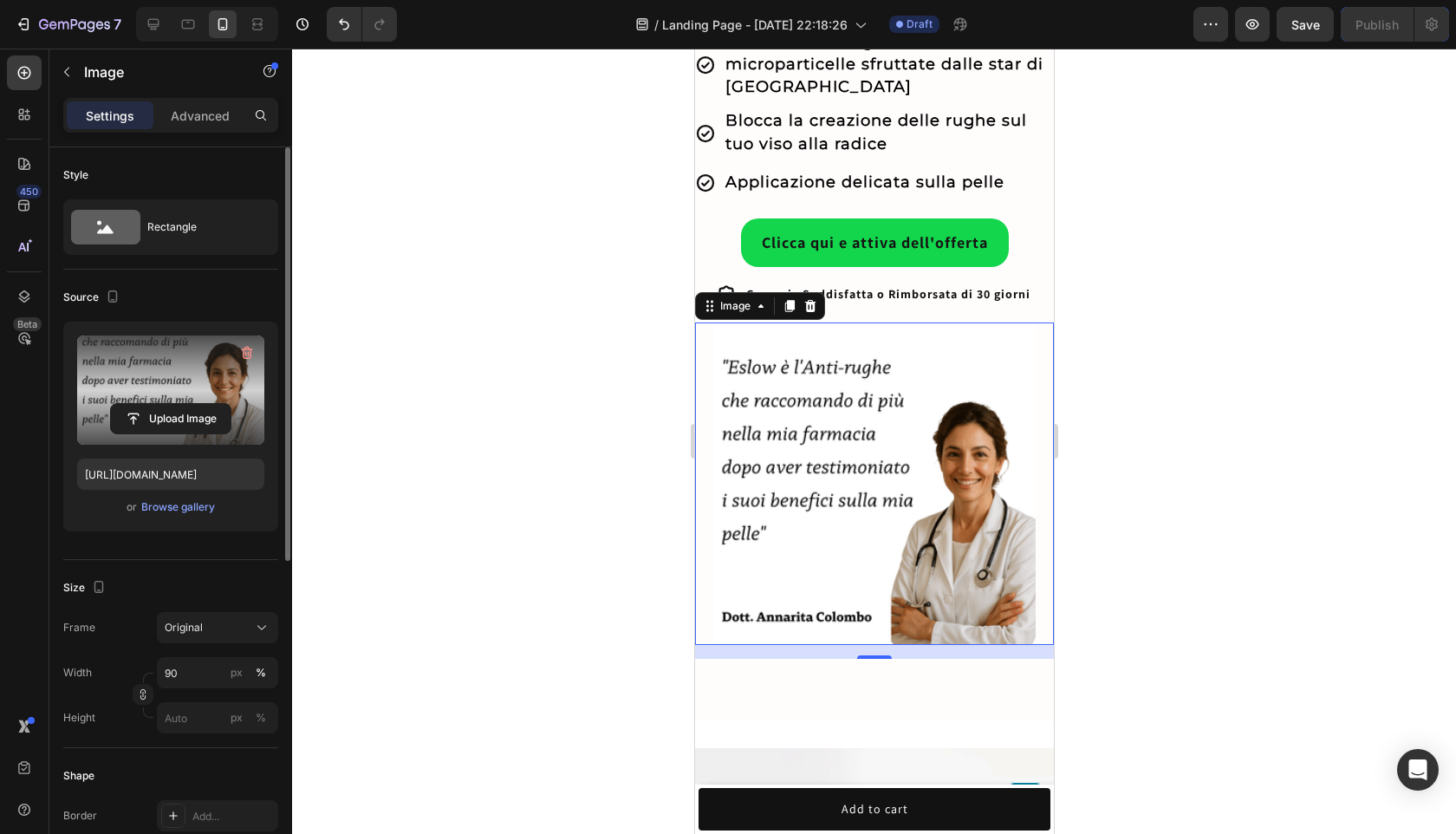
click at [1147, 521] on div at bounding box center [874, 441] width 1164 height 785
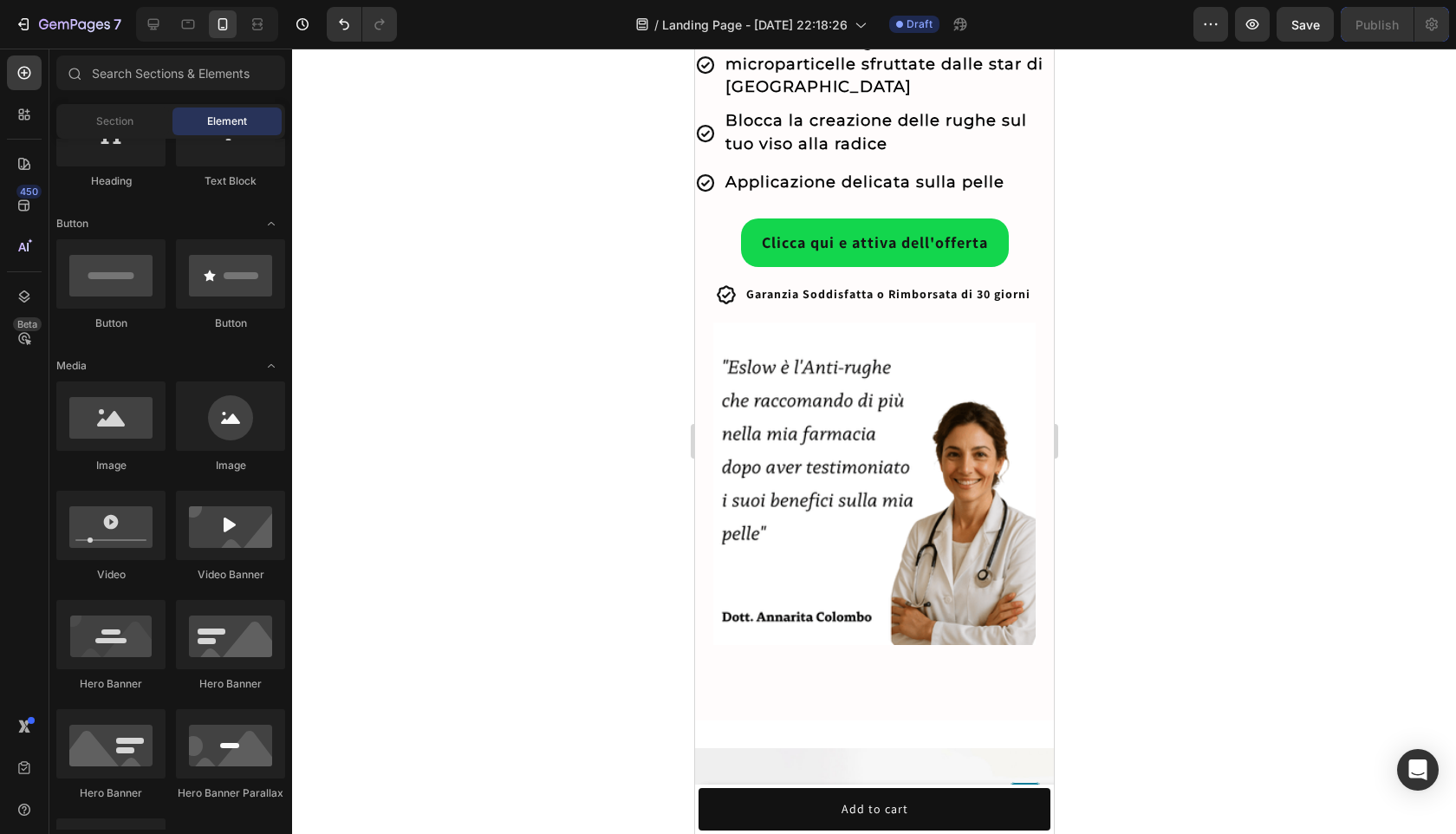
click at [850, 484] on img at bounding box center [874, 483] width 323 height 323
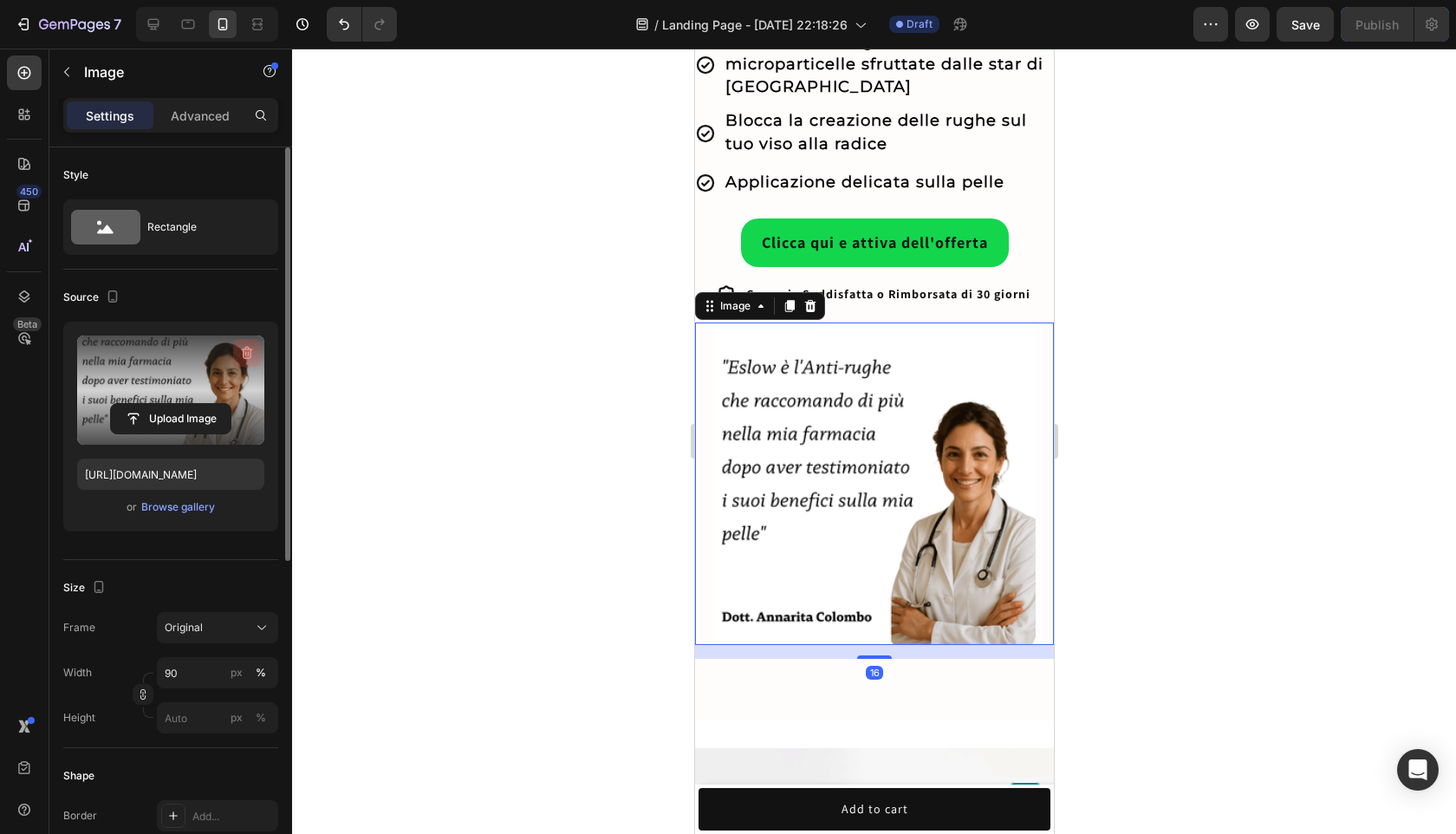
click at [248, 350] on icon "button" at bounding box center [247, 352] width 17 height 17
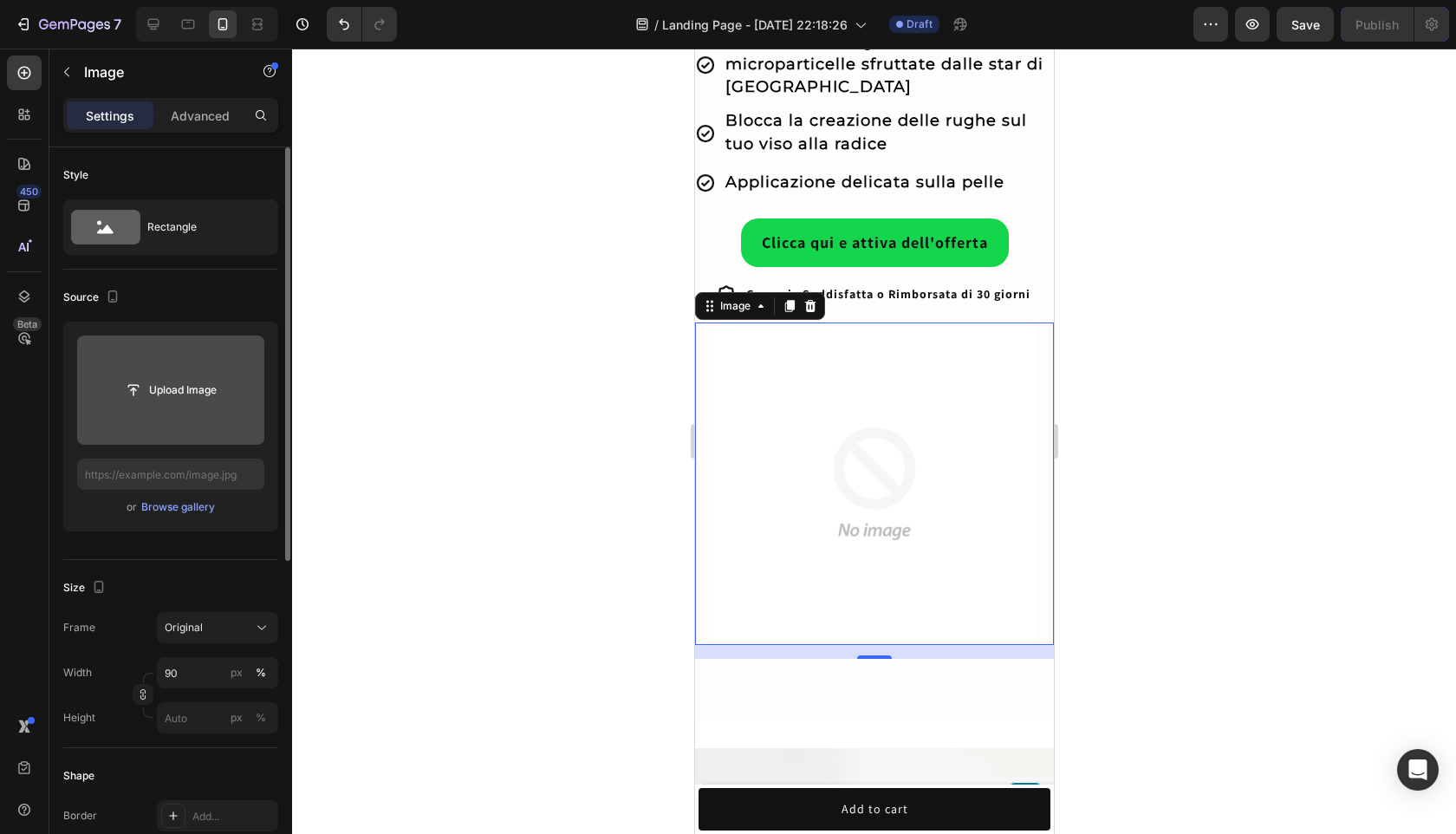
click at [188, 394] on input "file" at bounding box center [171, 390] width 119 height 29
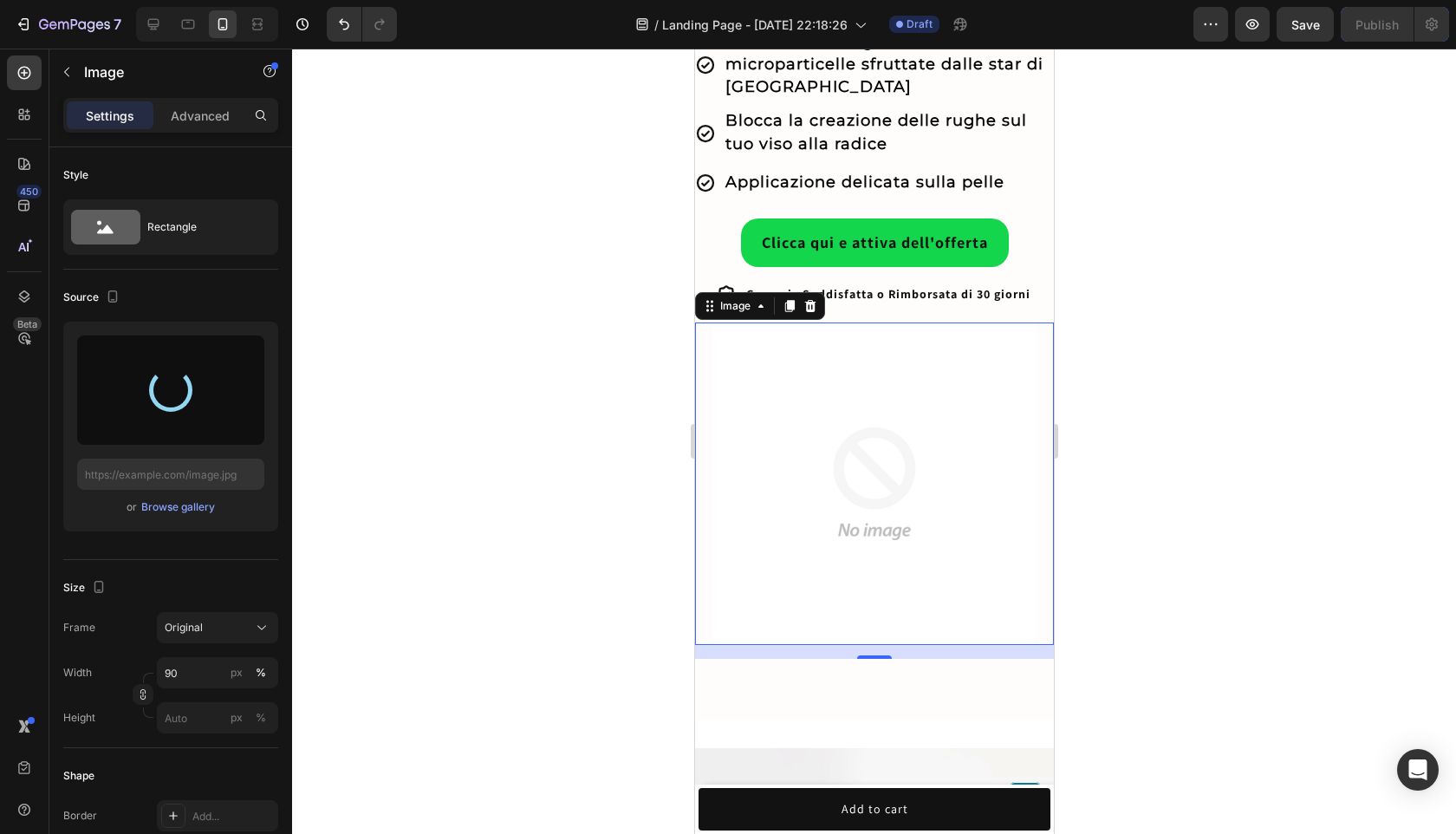
type input "[URL][DOMAIN_NAME]"
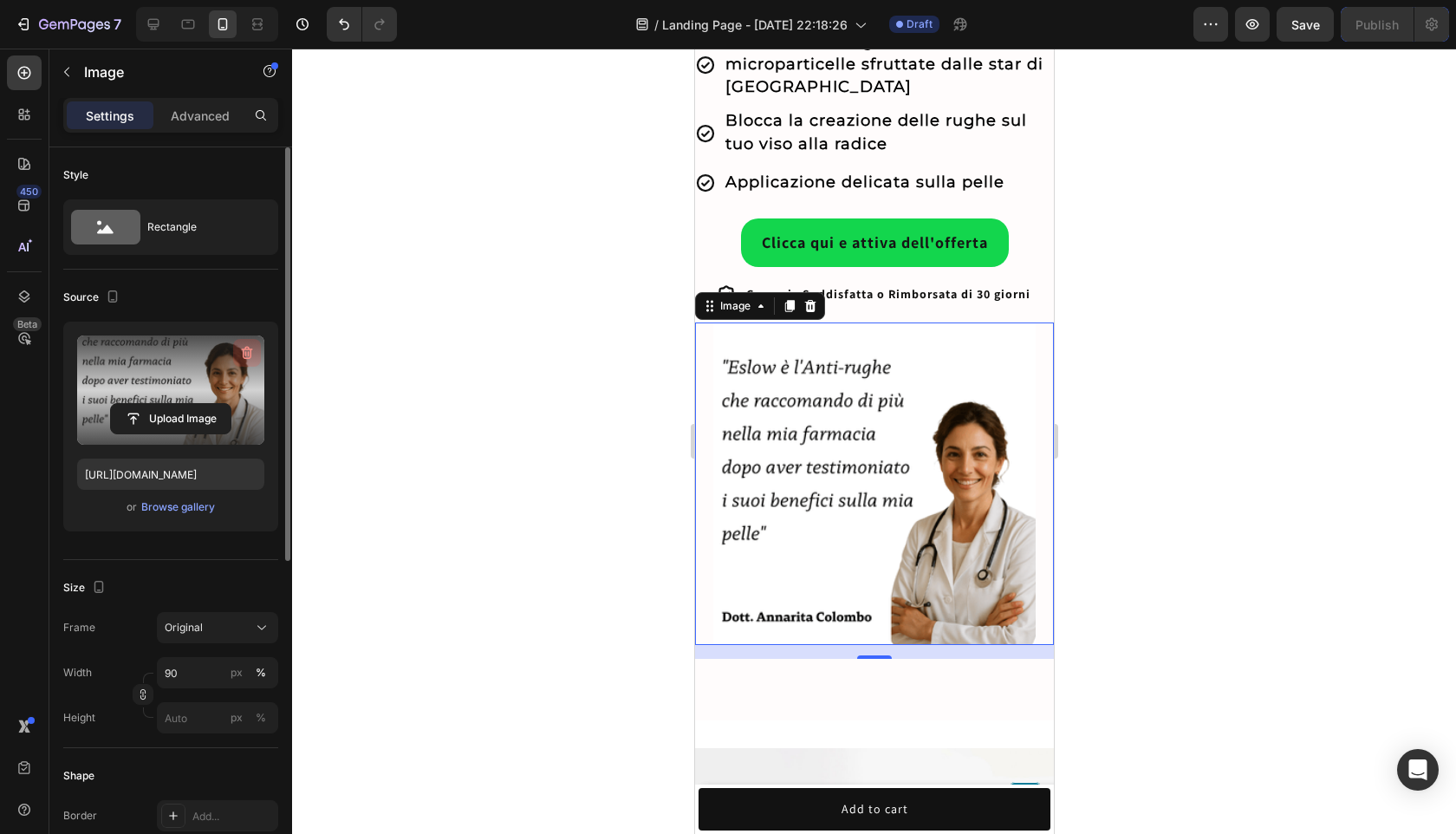
click at [256, 352] on button "button" at bounding box center [247, 352] width 28 height 28
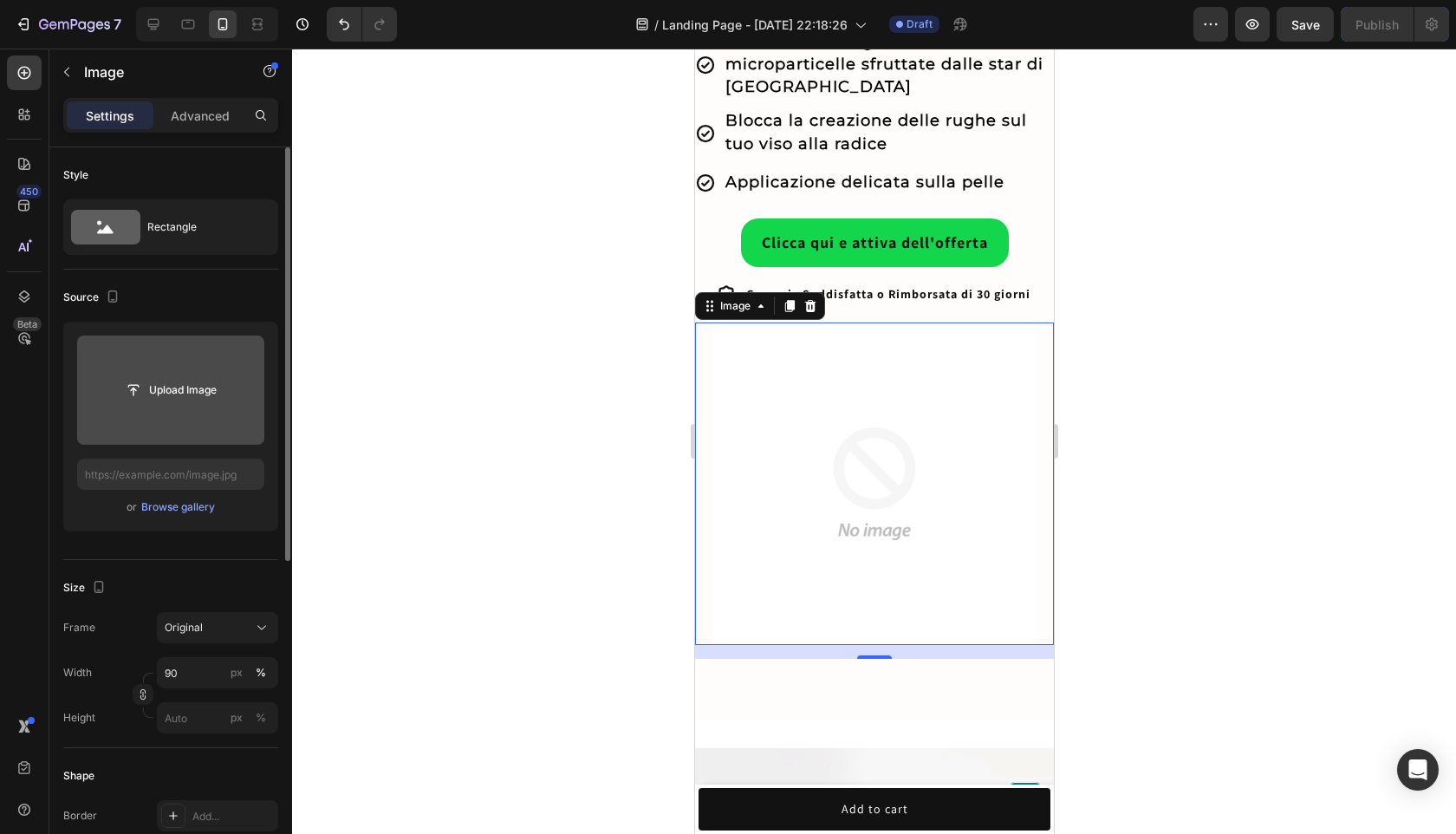
click at [214, 391] on input "file" at bounding box center [171, 390] width 119 height 29
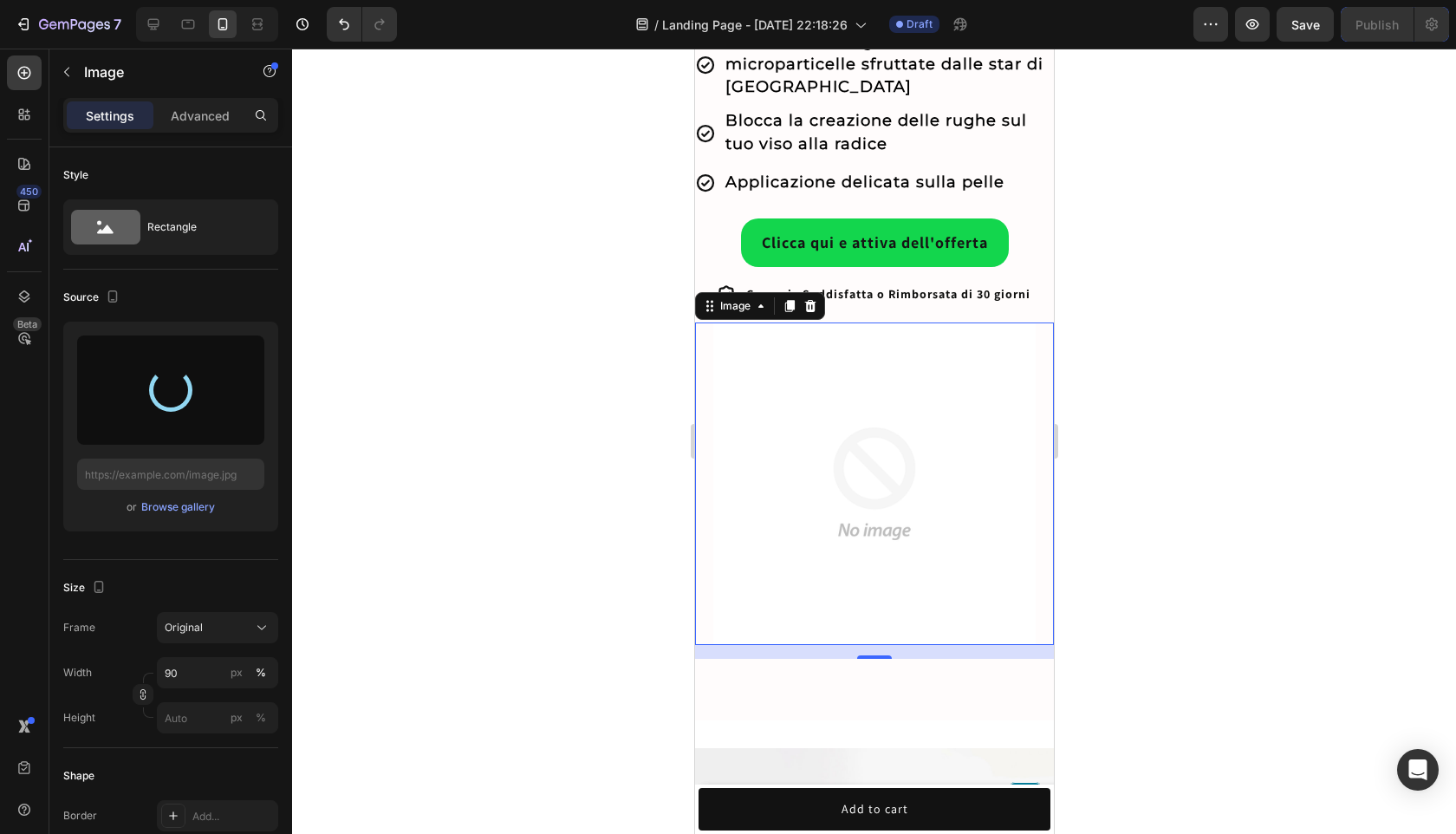
type input "[URL][DOMAIN_NAME]"
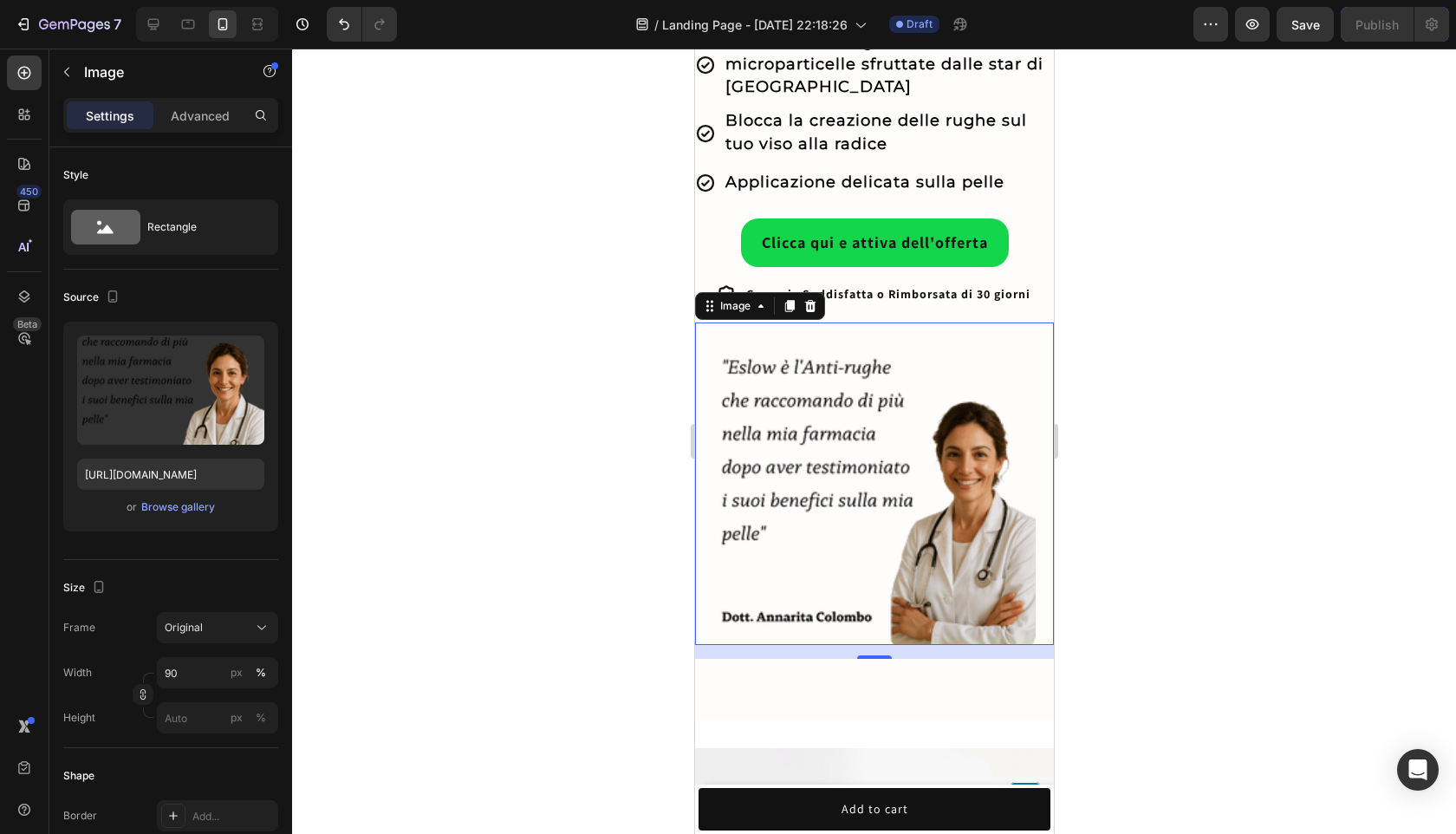
click at [1162, 482] on div at bounding box center [874, 441] width 1164 height 785
click at [1021, 430] on img at bounding box center [874, 483] width 323 height 323
click at [930, 445] on img at bounding box center [874, 483] width 323 height 323
click at [211, 671] on input "90" at bounding box center [217, 672] width 121 height 31
click at [210, 671] on input "90" at bounding box center [217, 672] width 121 height 31
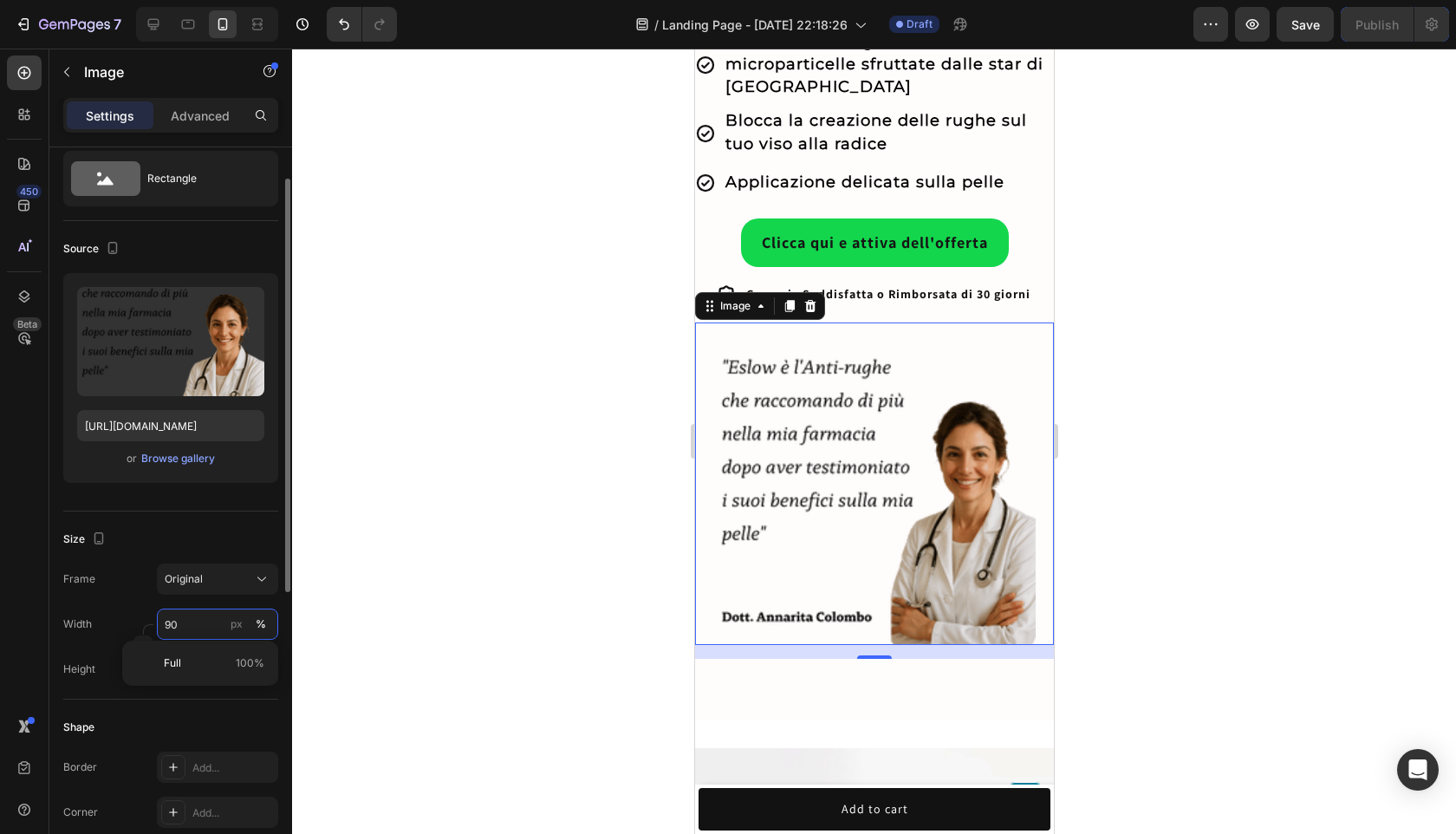
scroll to position [52, 0]
click at [213, 586] on button "Original" at bounding box center [217, 575] width 121 height 31
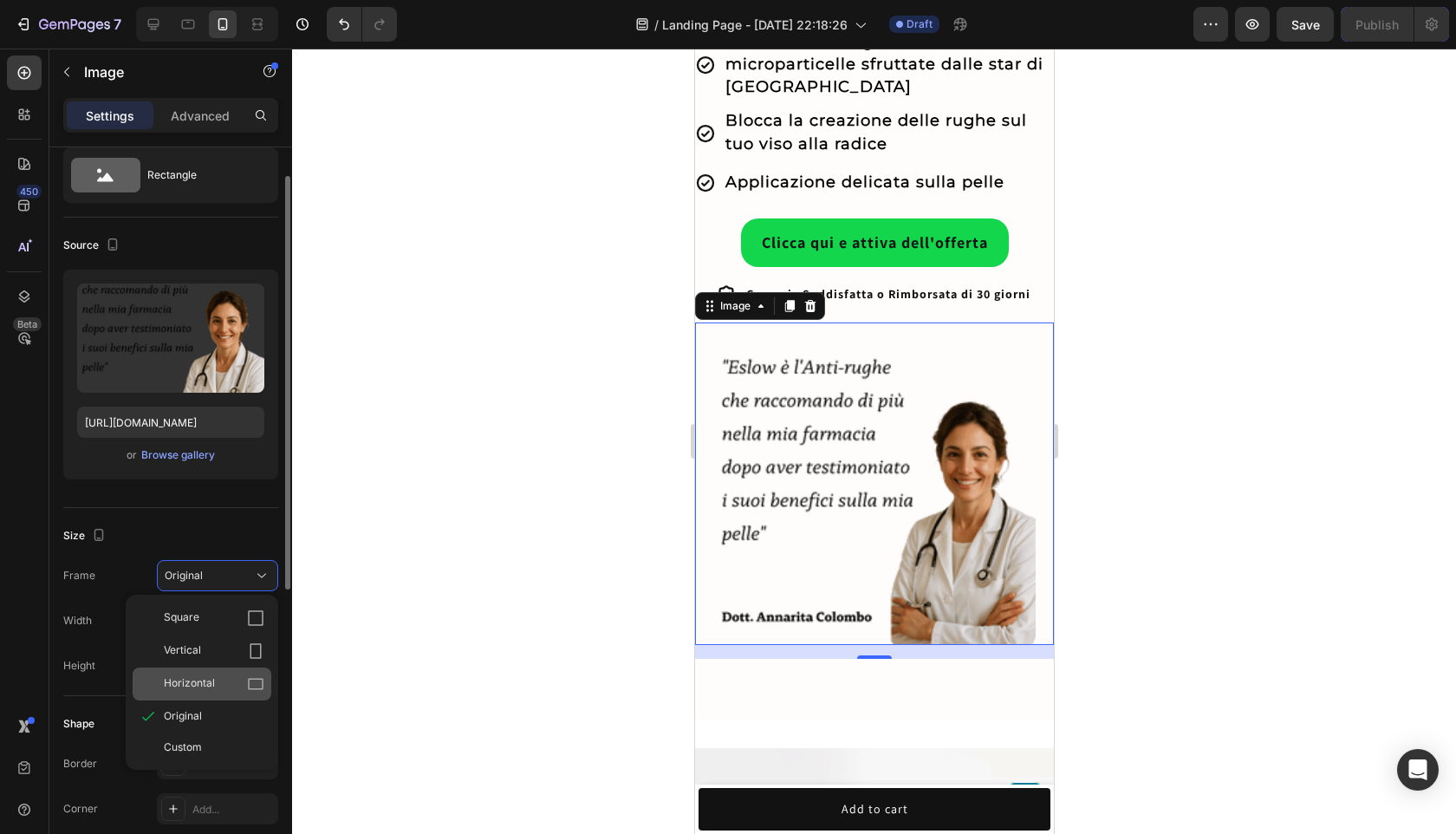
click at [220, 668] on div "Horizontal" at bounding box center [202, 684] width 139 height 33
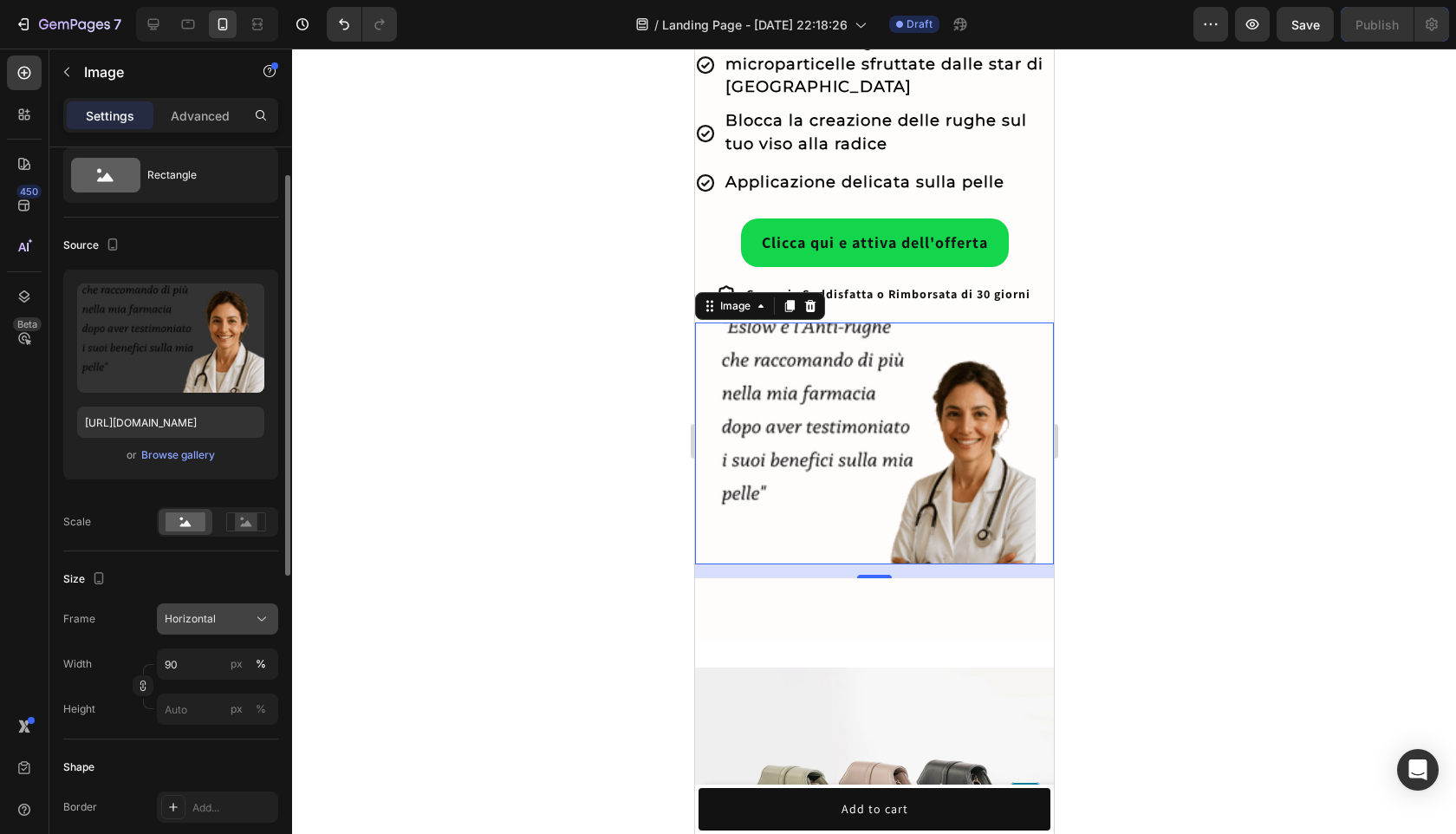
click at [224, 626] on div "Horizontal" at bounding box center [207, 619] width 85 height 16
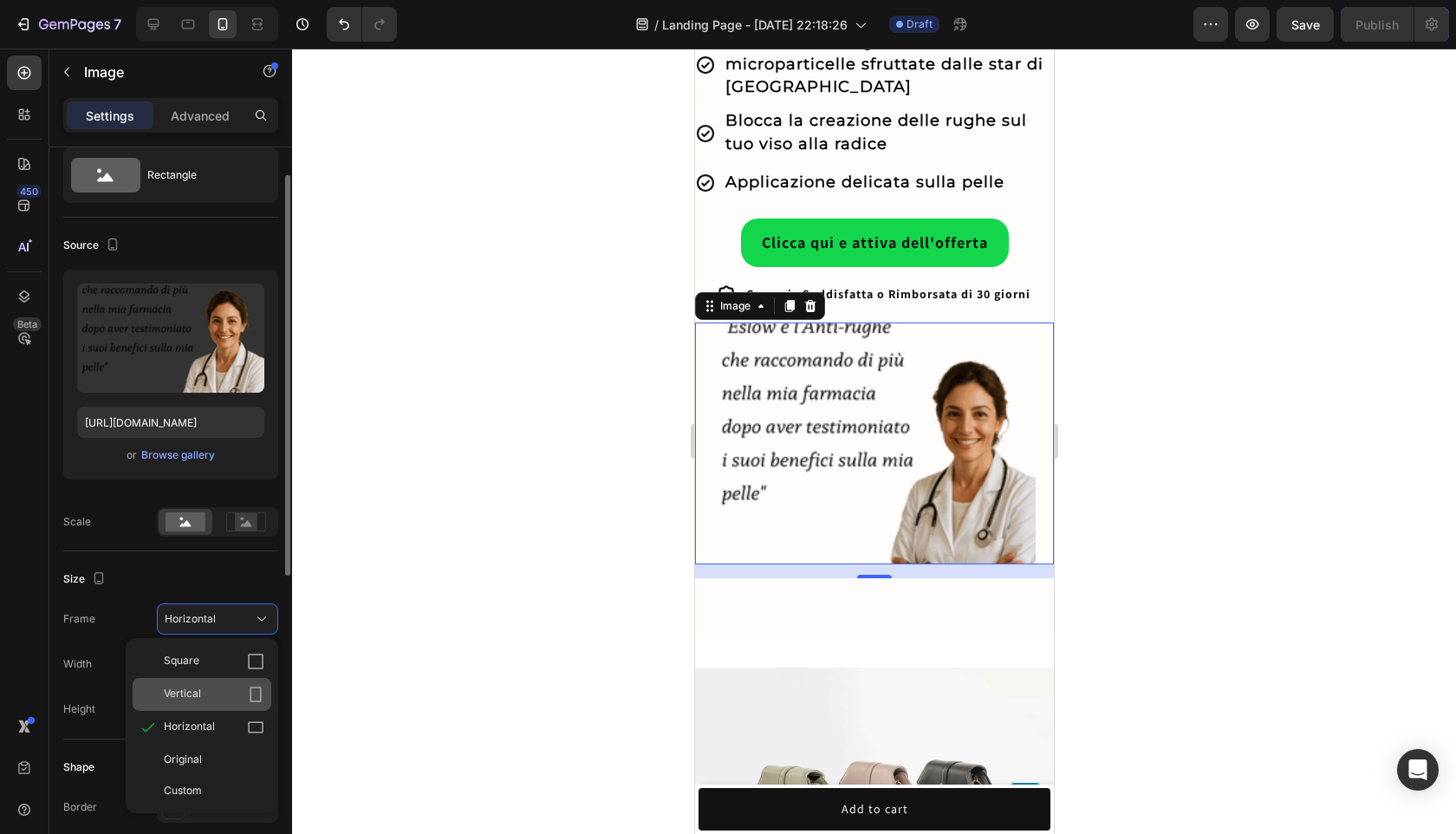
click at [205, 679] on div "Vertical" at bounding box center [202, 693] width 139 height 33
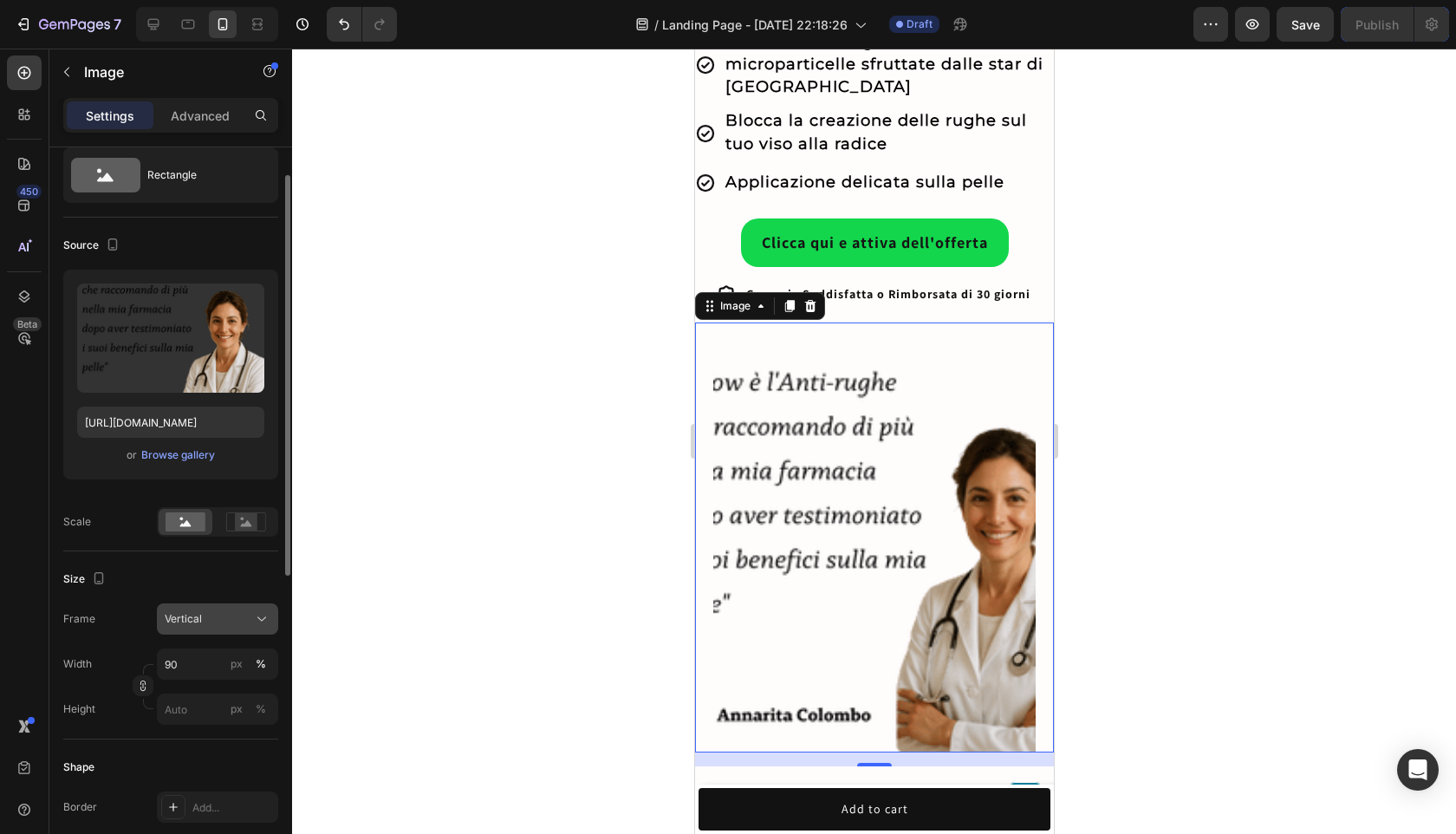
click at [219, 623] on div "Vertical" at bounding box center [207, 619] width 85 height 16
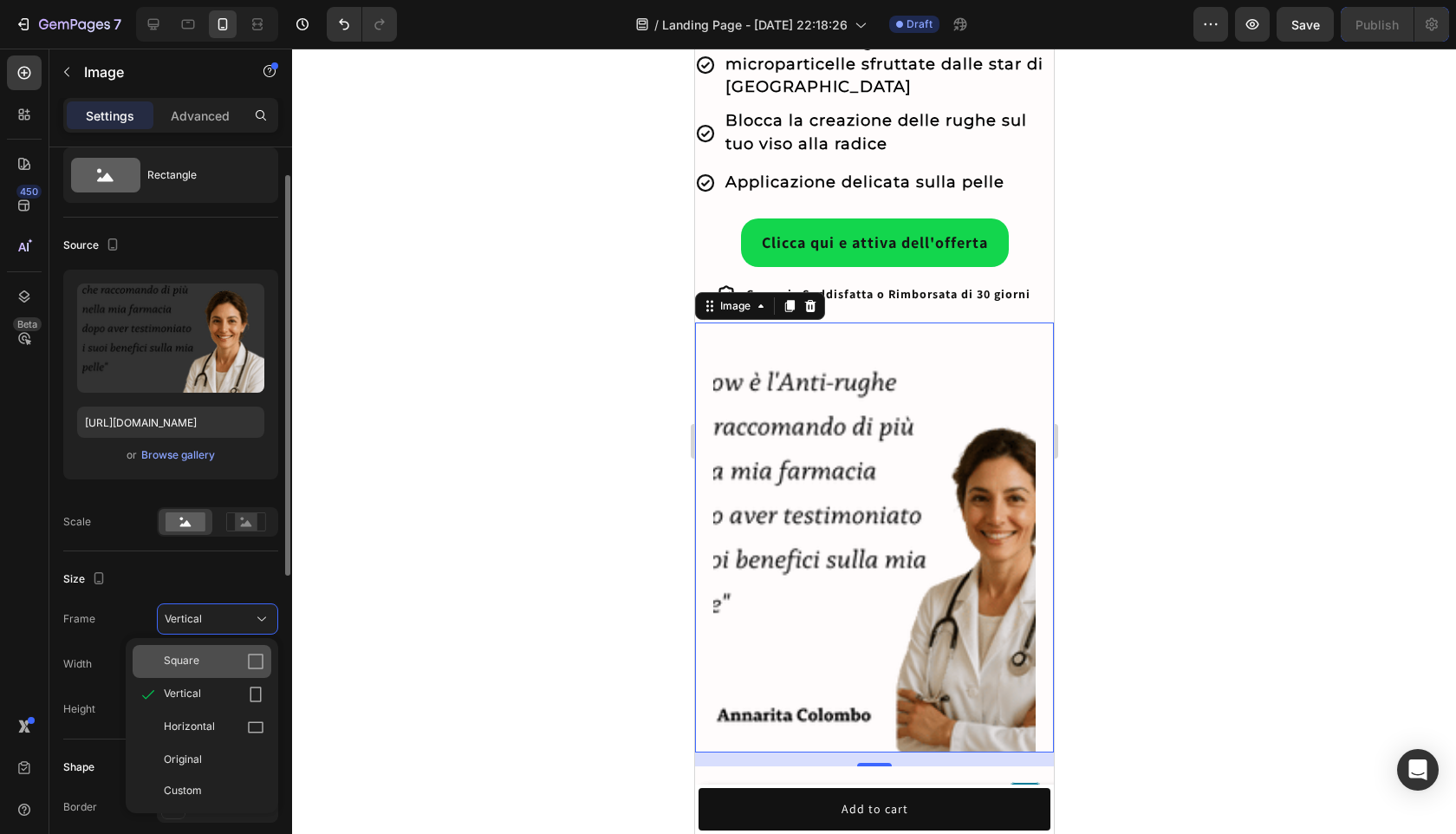
click at [212, 650] on div "Square" at bounding box center [202, 660] width 139 height 33
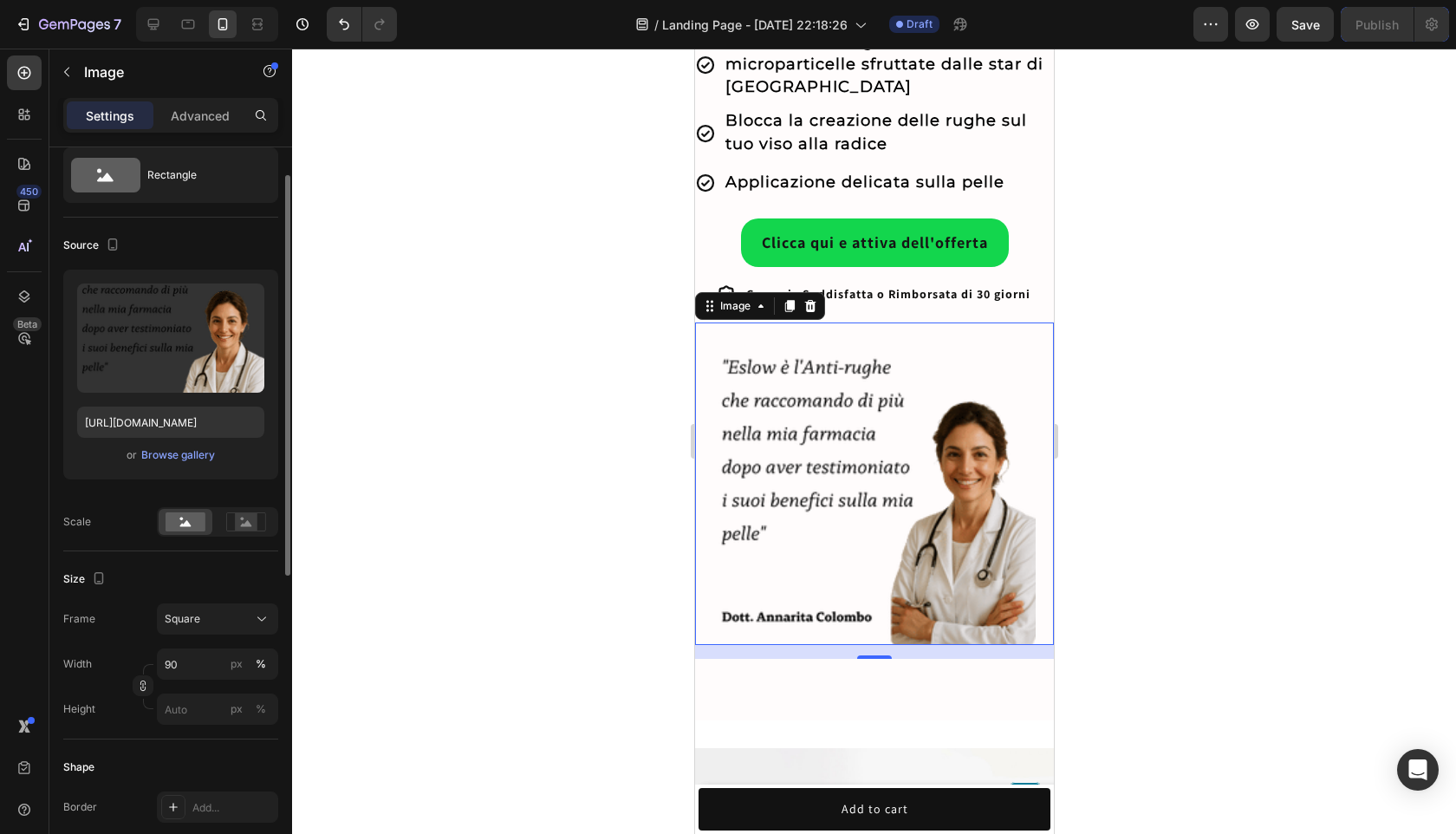
click at [213, 636] on div "Frame Square Width 90 px % Height px %" at bounding box center [170, 664] width 215 height 121
click at [213, 631] on button "Square" at bounding box center [217, 619] width 121 height 31
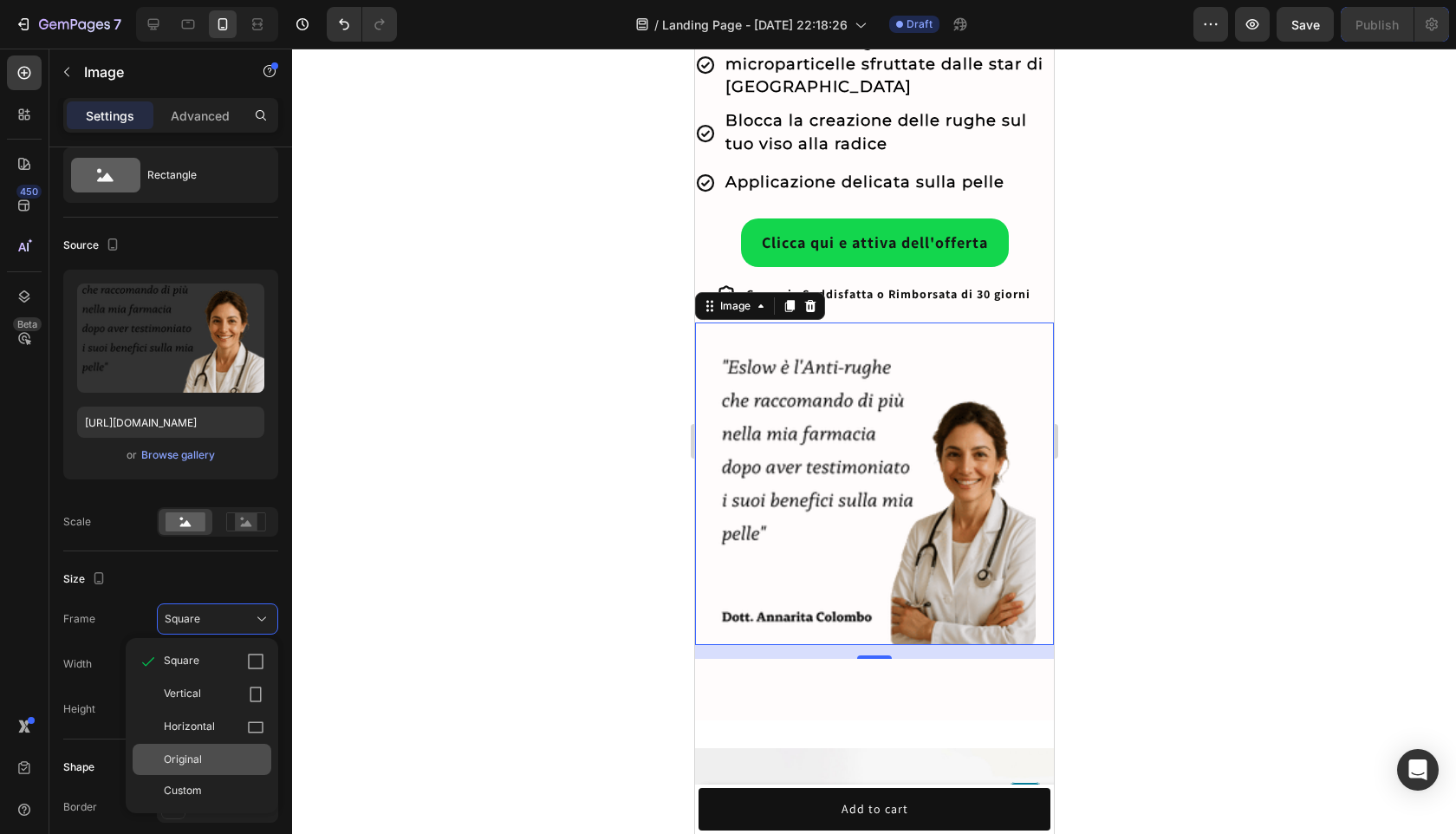
click at [207, 748] on div "Original" at bounding box center [202, 758] width 139 height 31
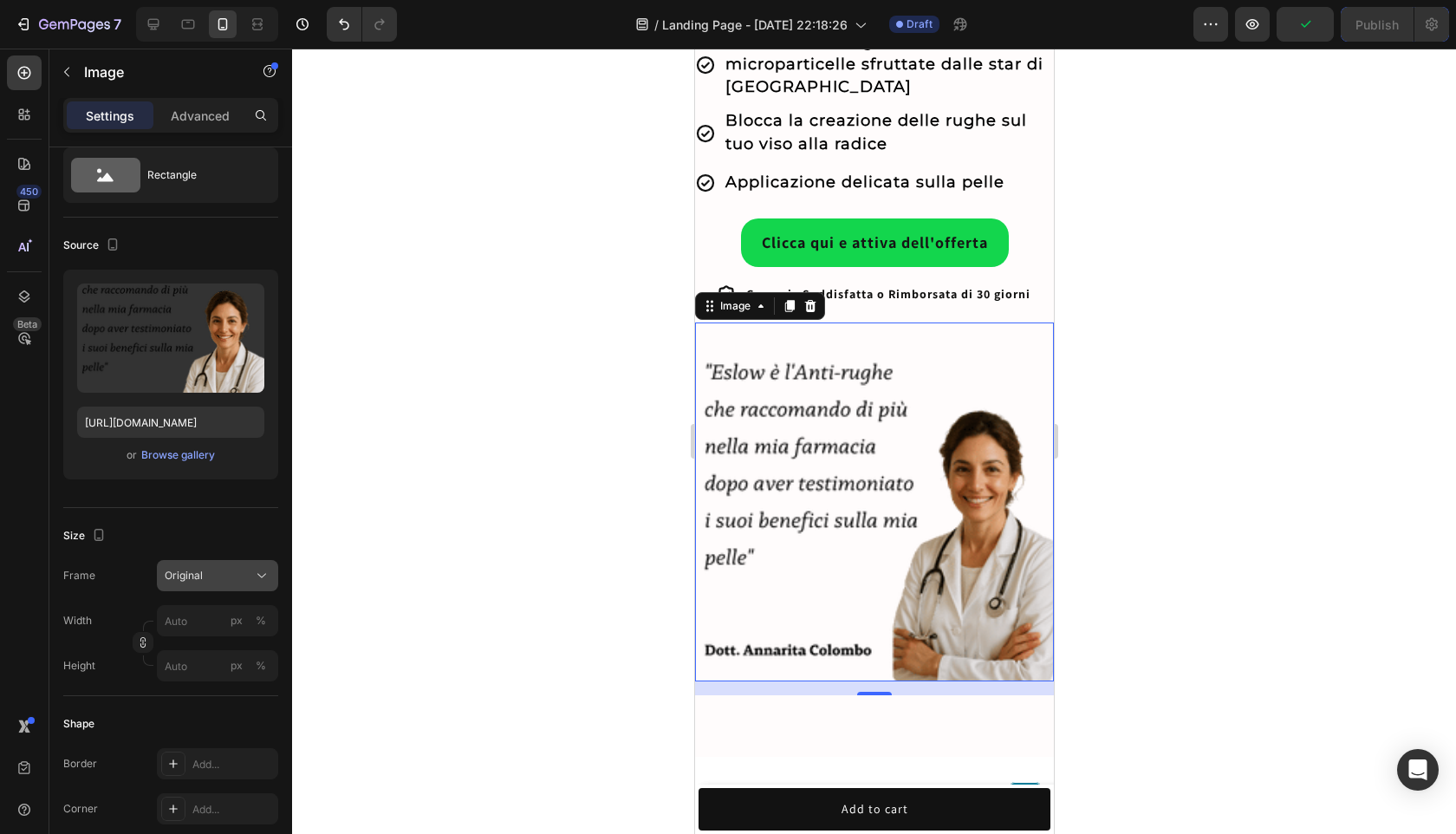
click at [234, 584] on button "Original" at bounding box center [217, 575] width 121 height 31
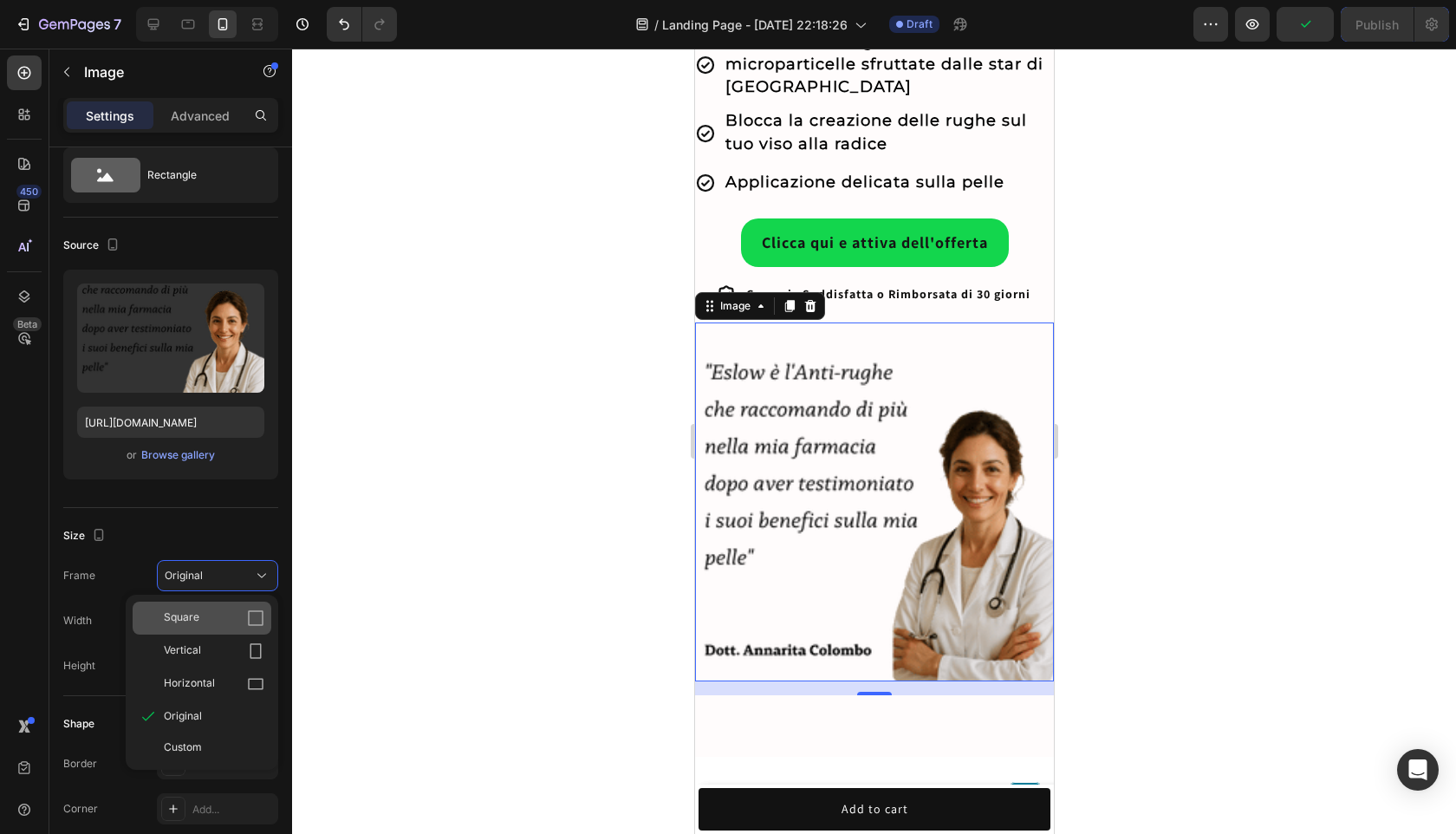
click at [230, 627] on div "Square" at bounding box center [202, 618] width 139 height 33
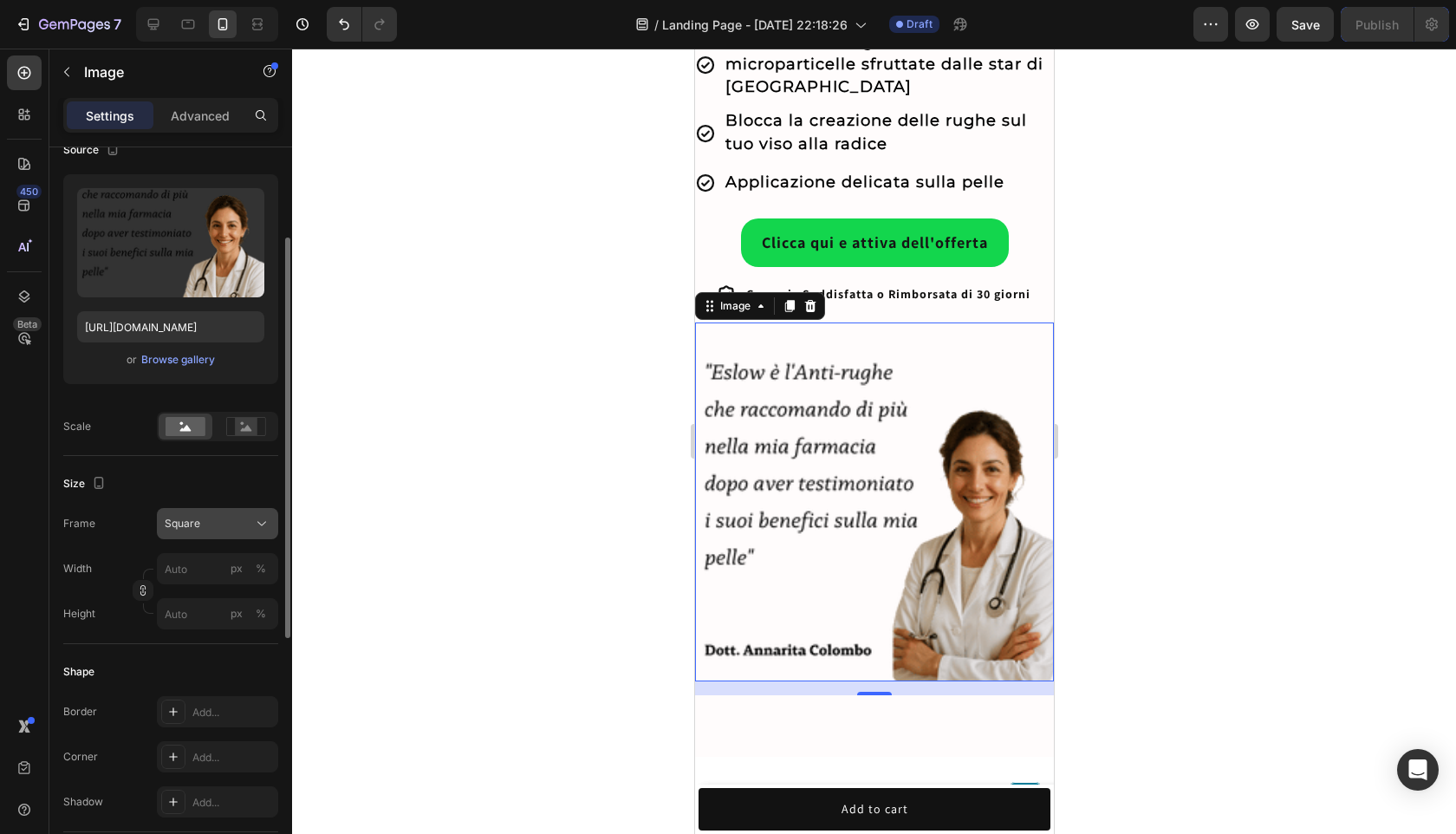
scroll to position [154, 0]
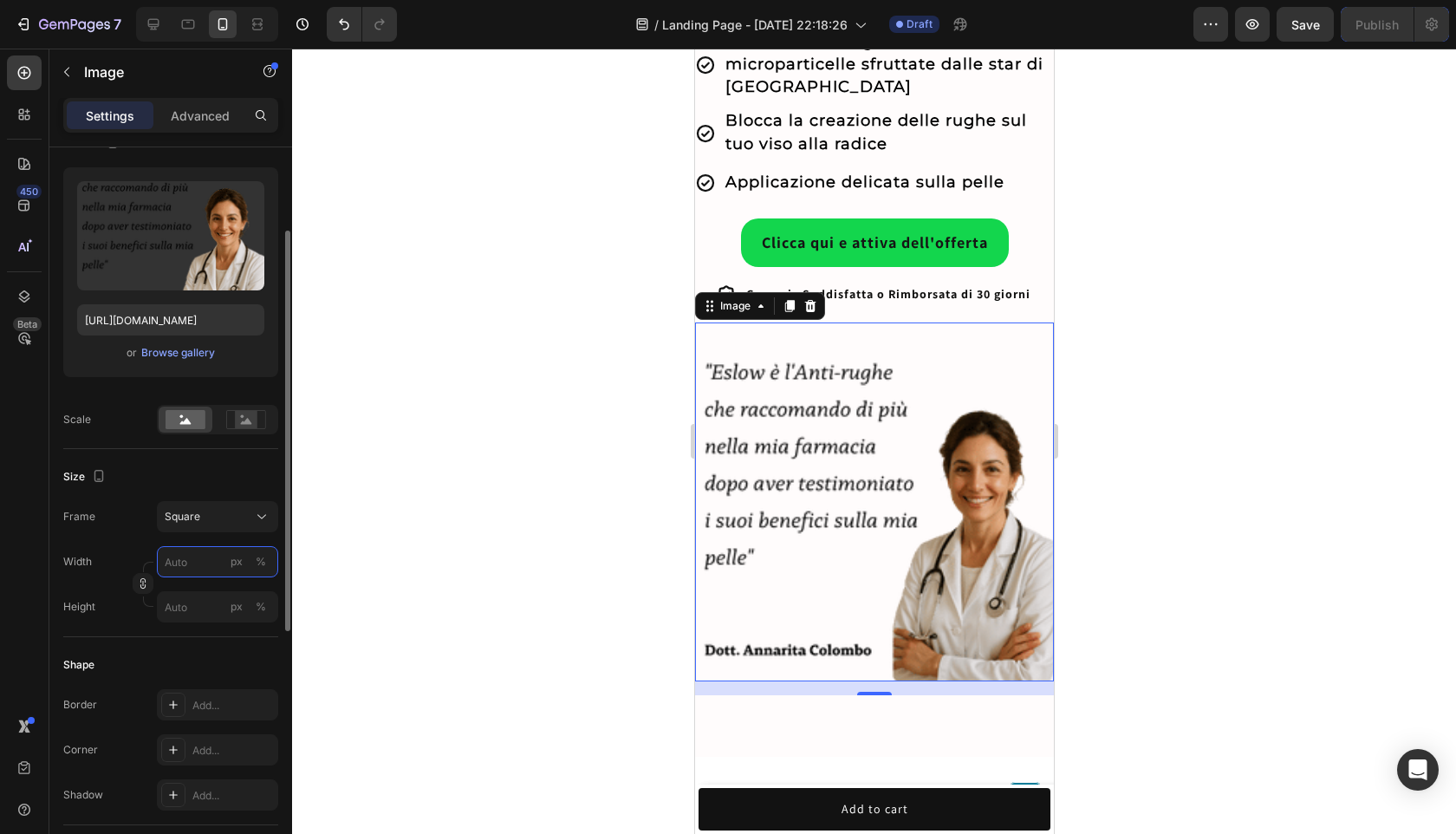
click at [202, 568] on input "px %" at bounding box center [217, 561] width 121 height 31
click at [256, 529] on button "Square" at bounding box center [217, 516] width 121 height 31
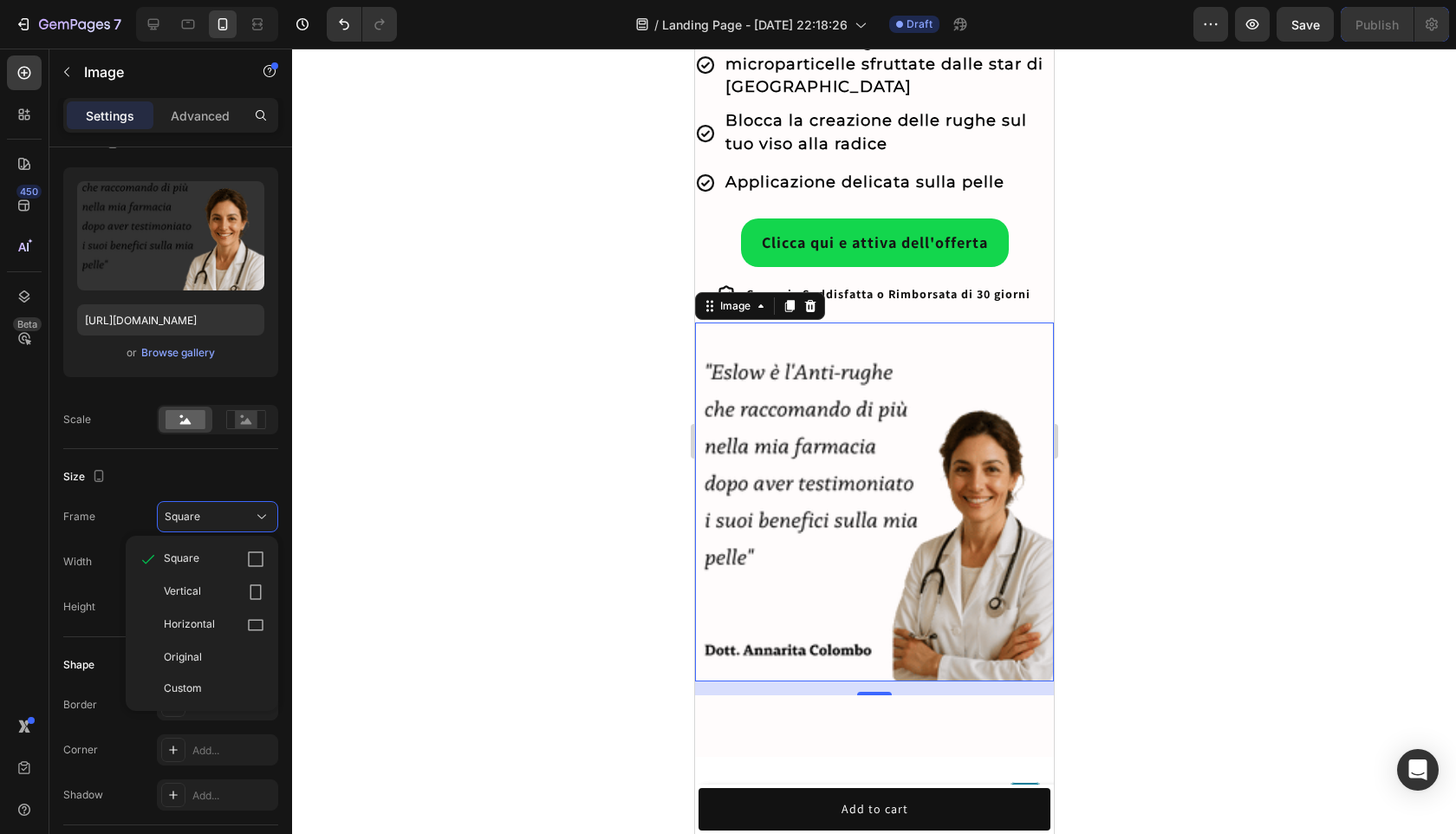
click at [228, 482] on div "Size" at bounding box center [170, 476] width 215 height 28
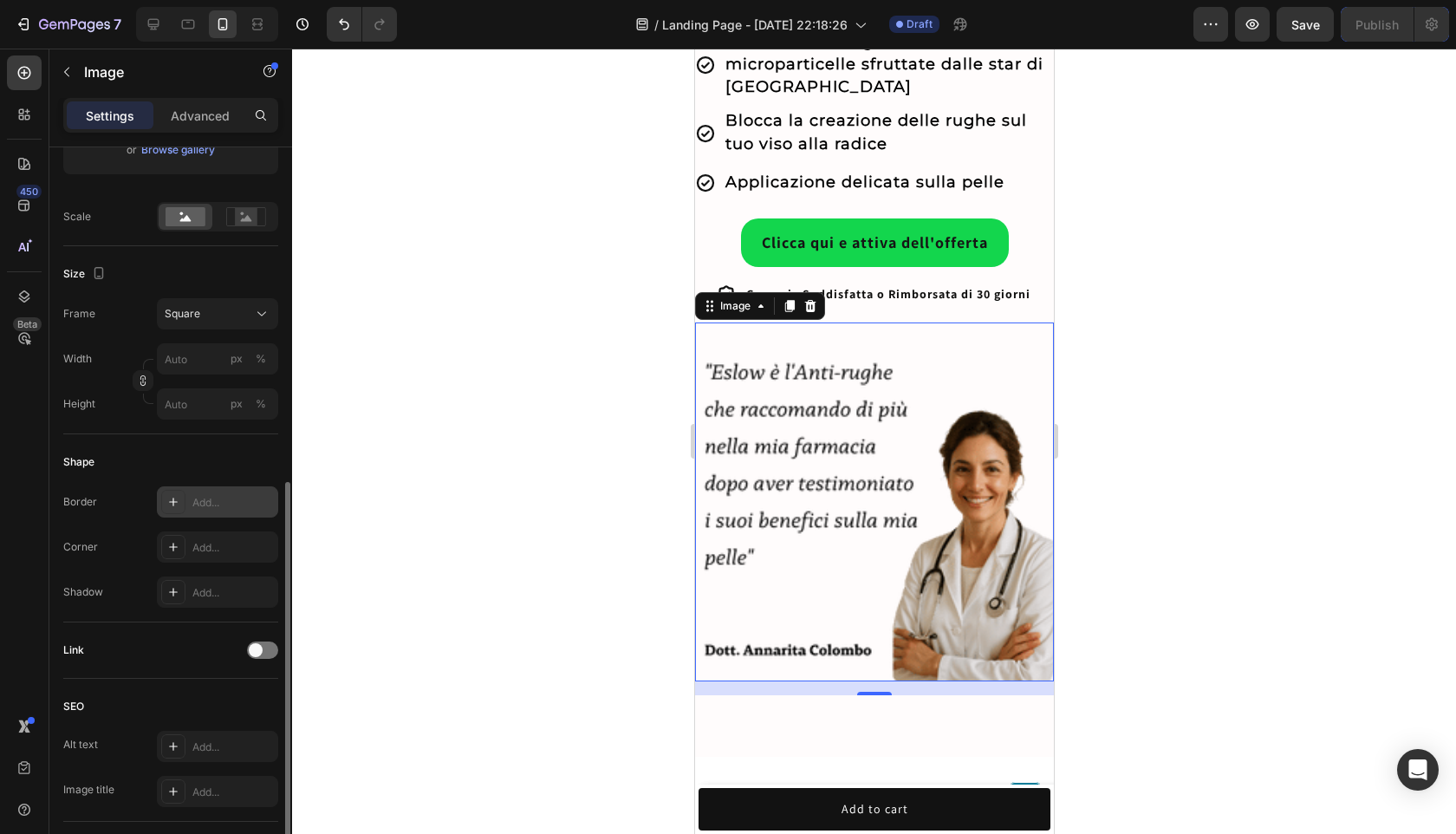
scroll to position [472, 0]
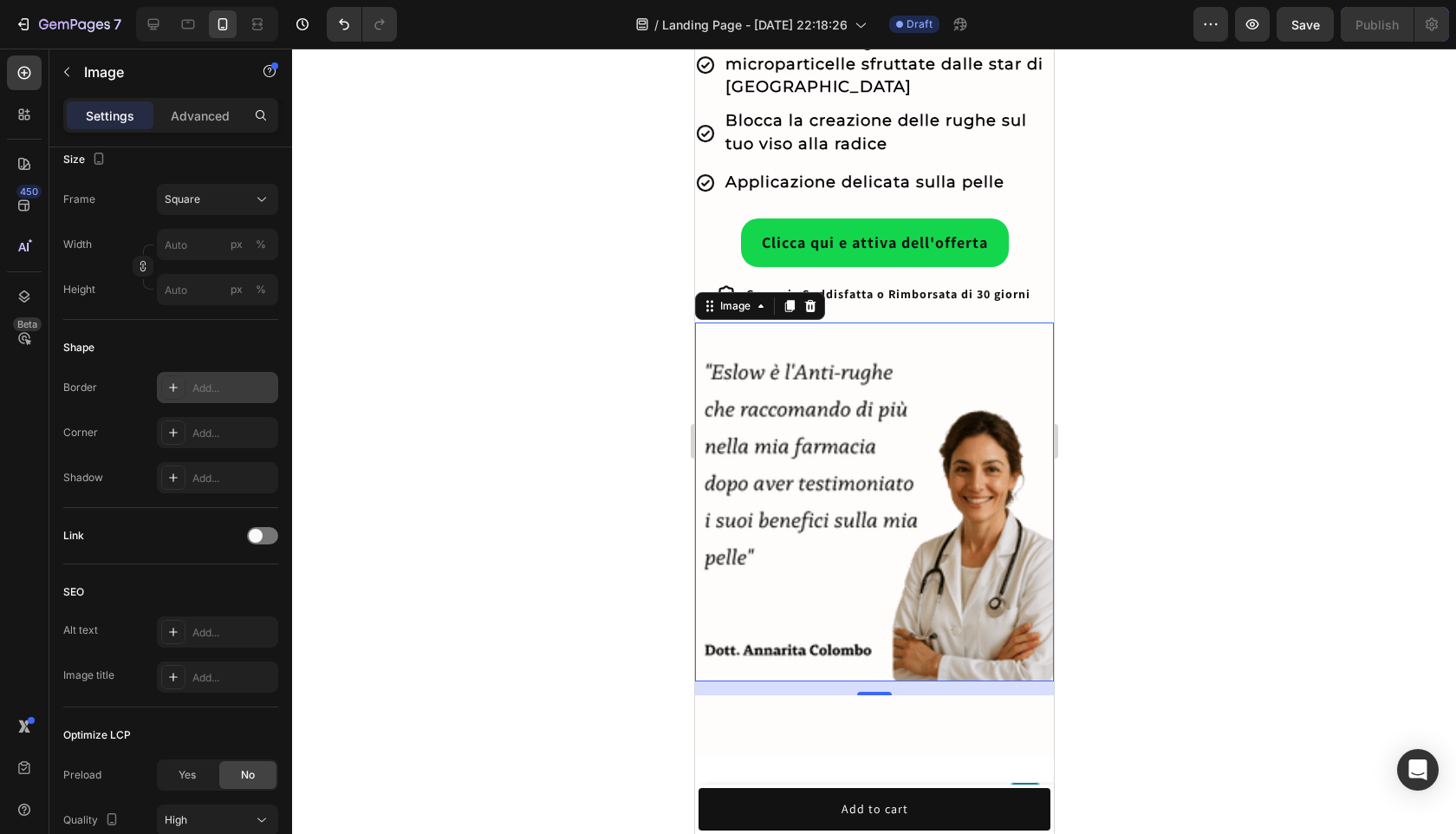
click at [217, 387] on div "Add..." at bounding box center [233, 388] width 82 height 16
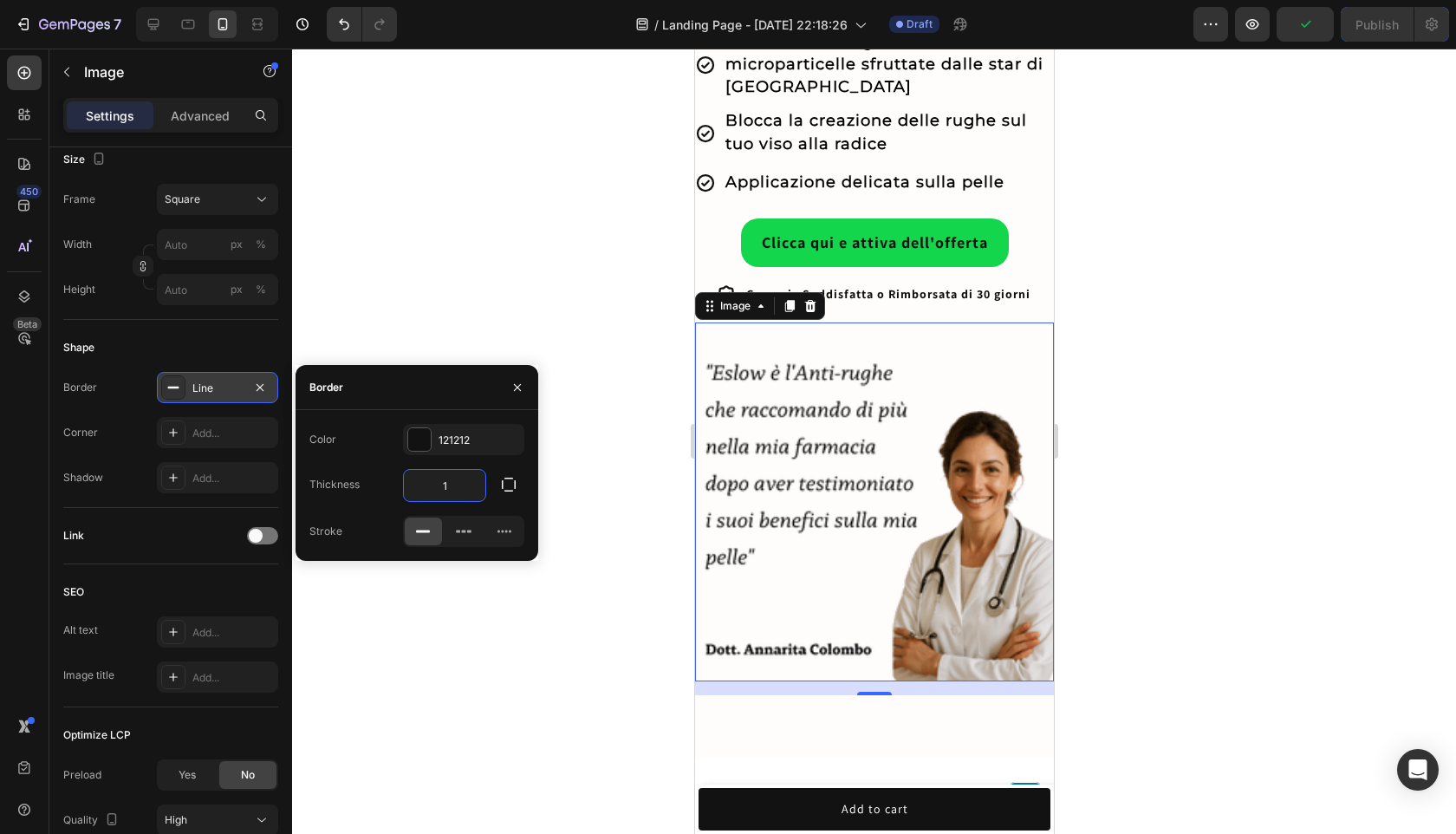
click at [453, 478] on input "1" at bounding box center [445, 485] width 82 height 31
type input "2"
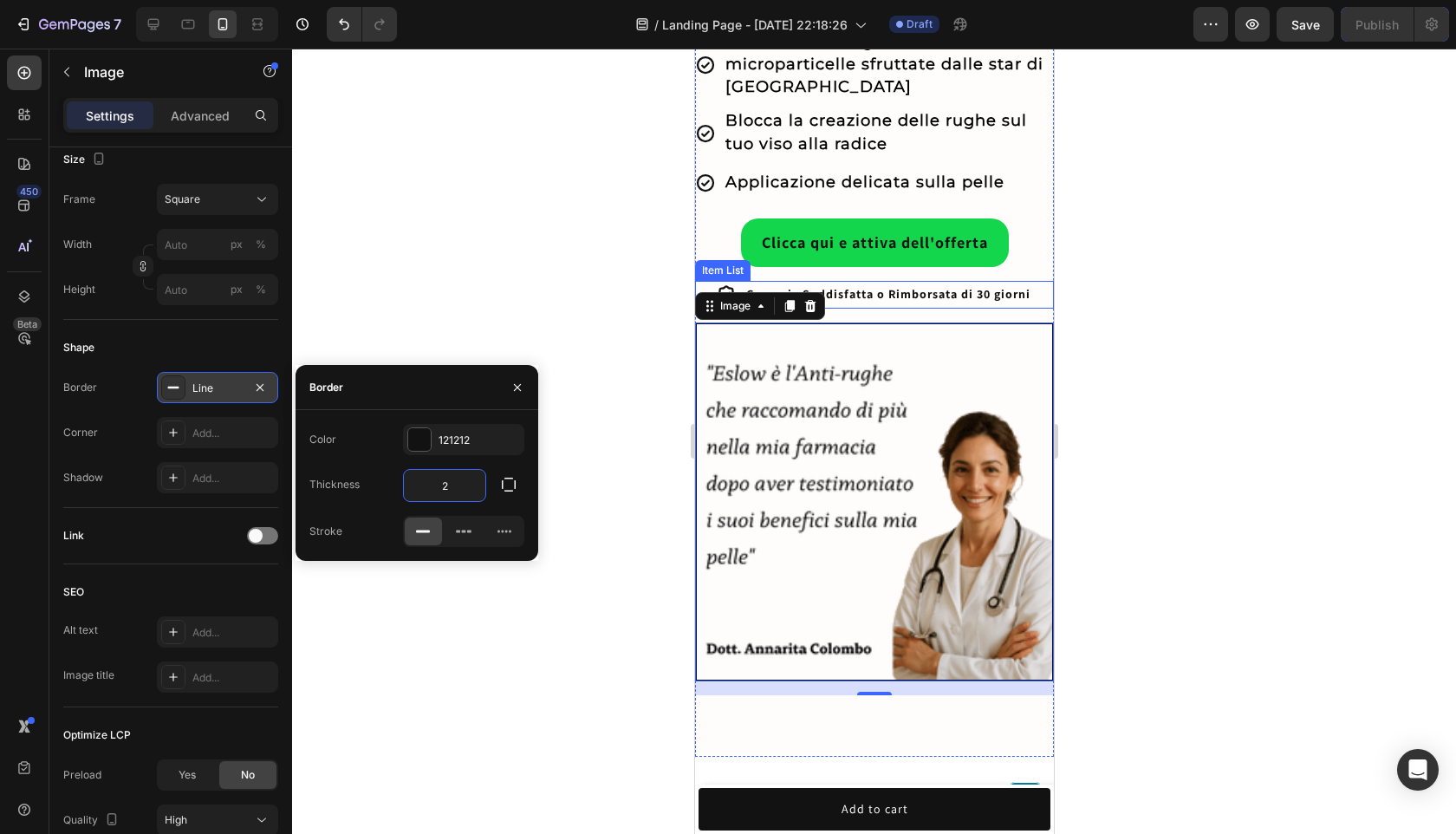
click at [1044, 280] on div "Garanzia Soddisfatta o Rimborsata di 30 giorni" at bounding box center [874, 294] width 359 height 27
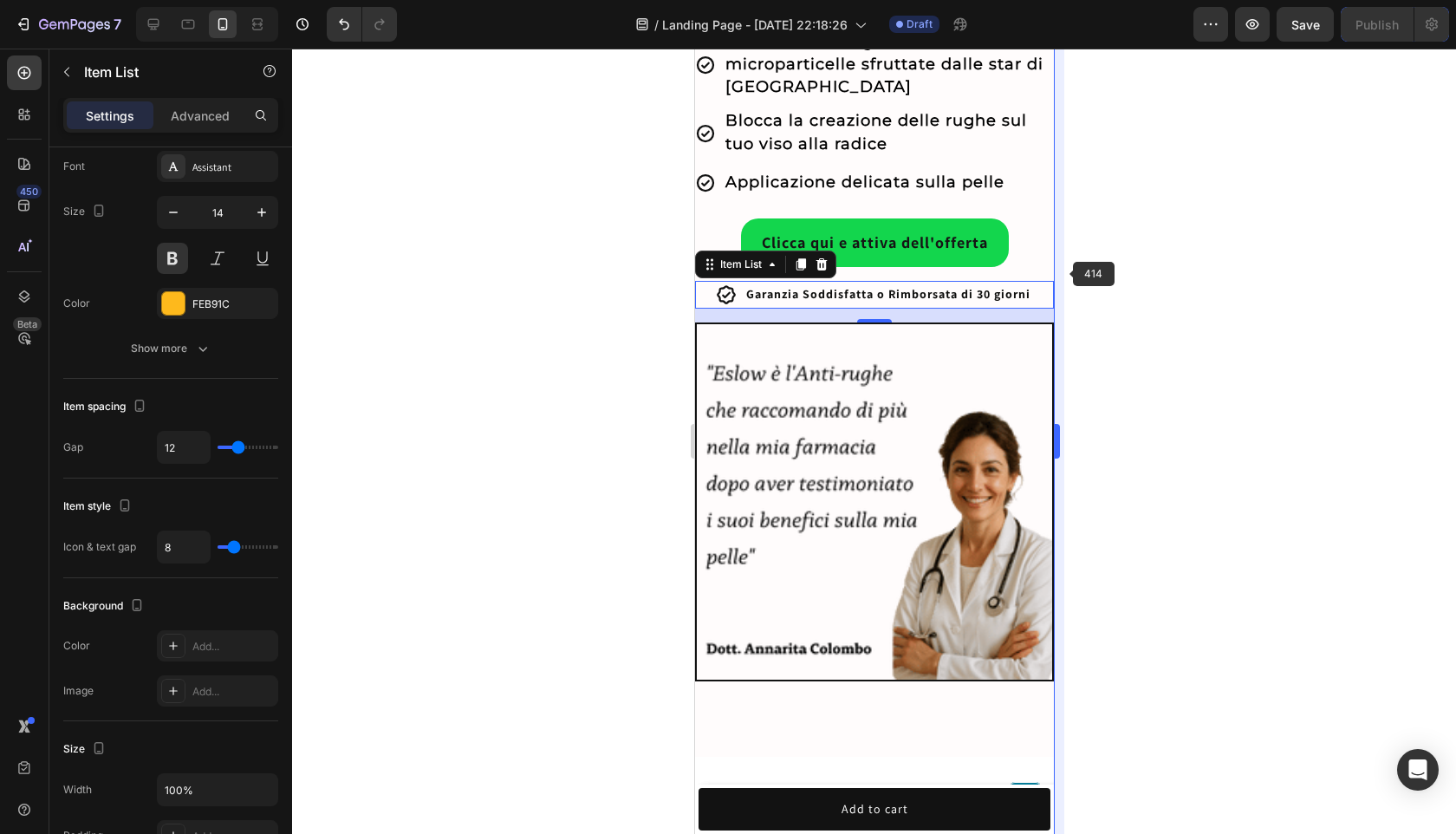
scroll to position [0, 0]
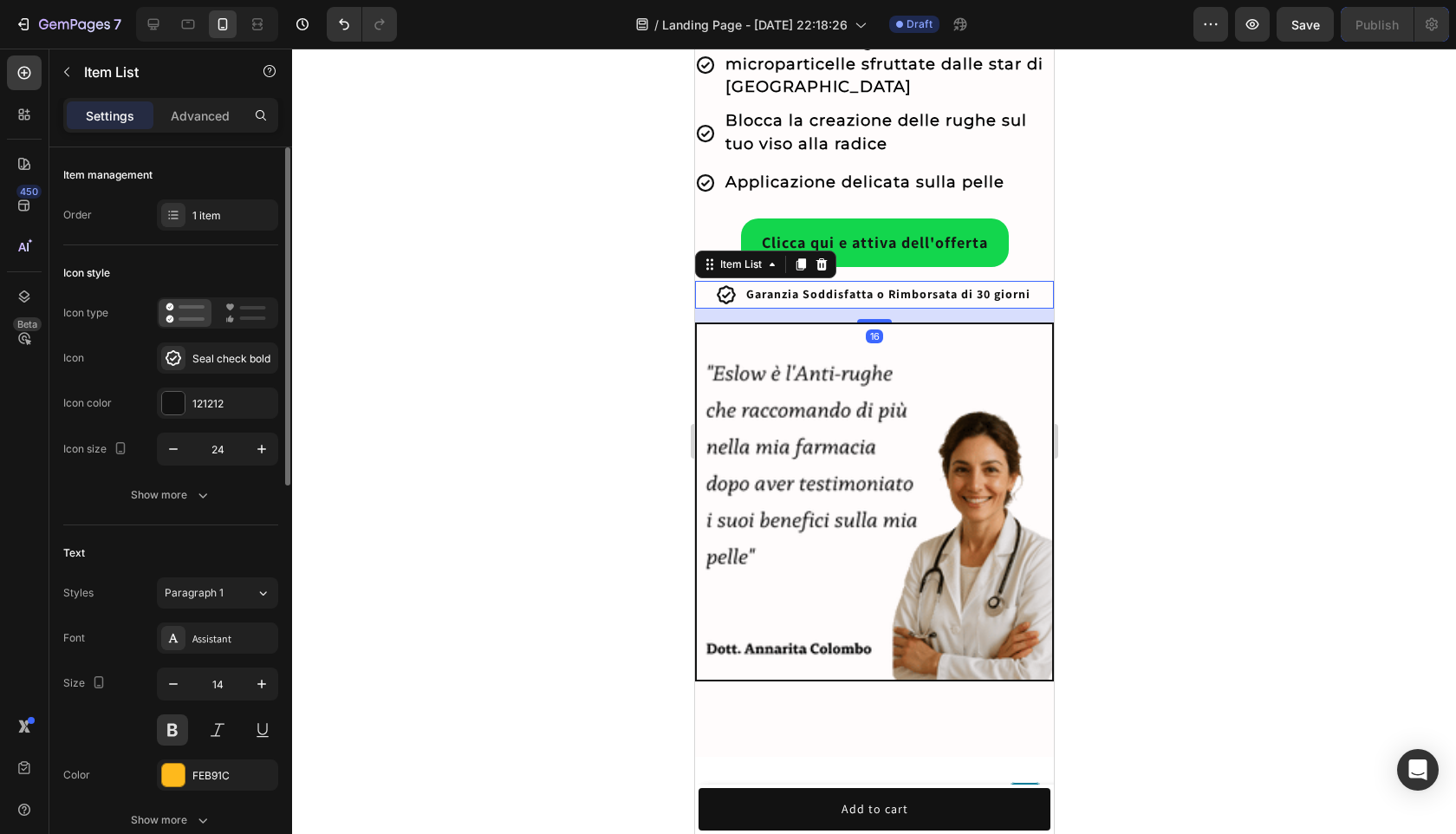
click at [1138, 280] on div at bounding box center [874, 441] width 1164 height 785
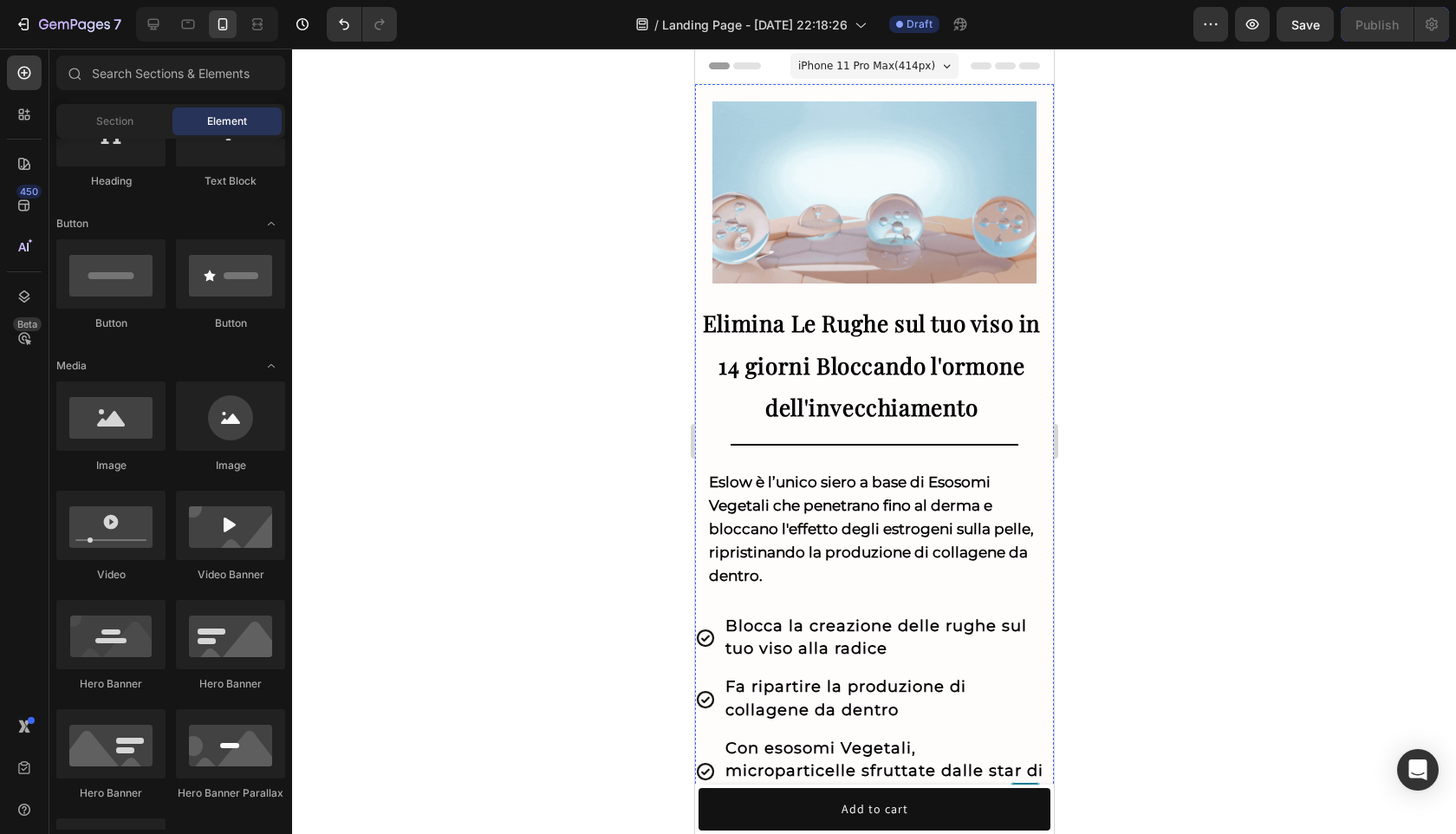
scroll to position [610, 0]
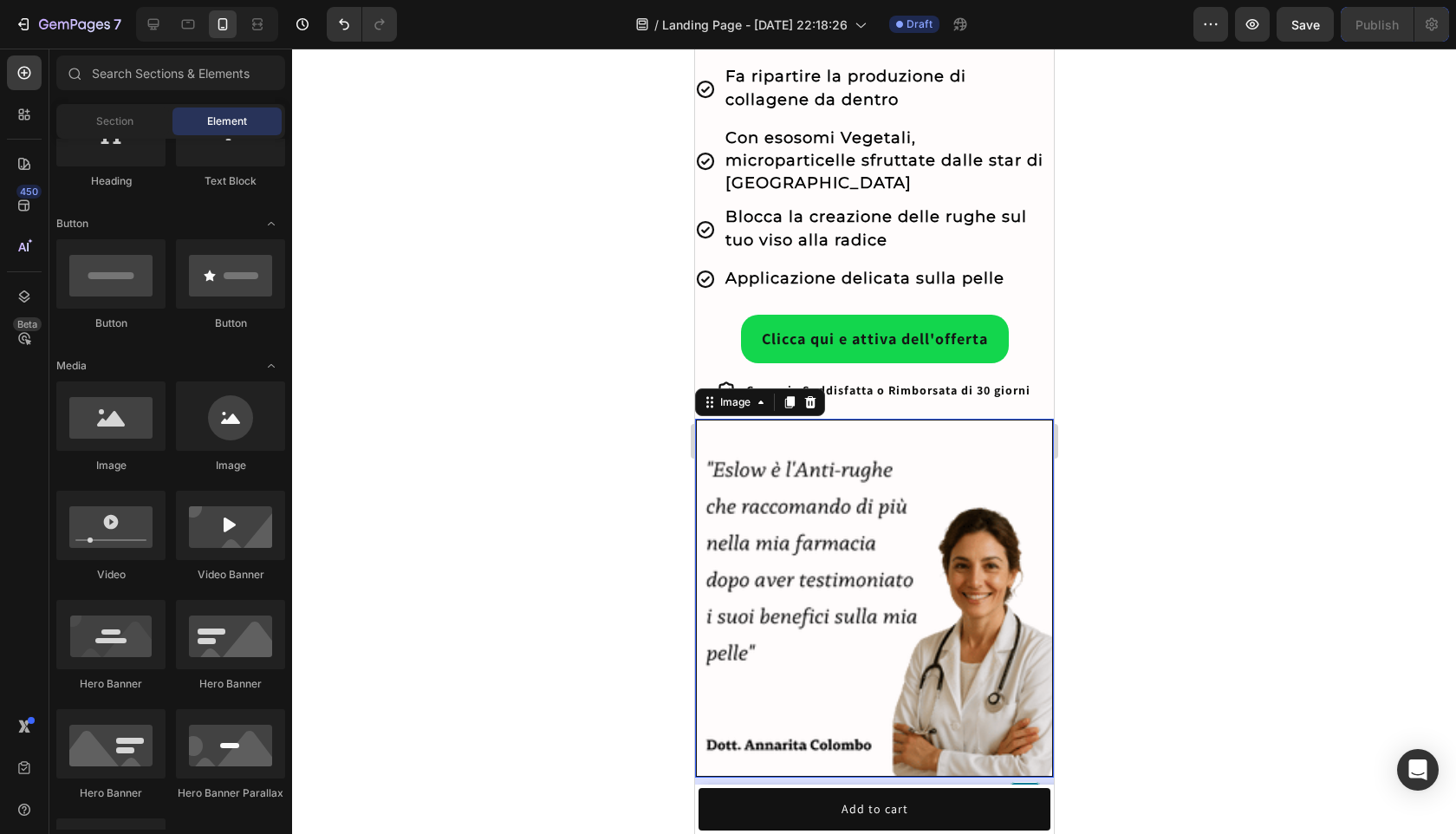
click at [1017, 486] on img at bounding box center [874, 597] width 359 height 359
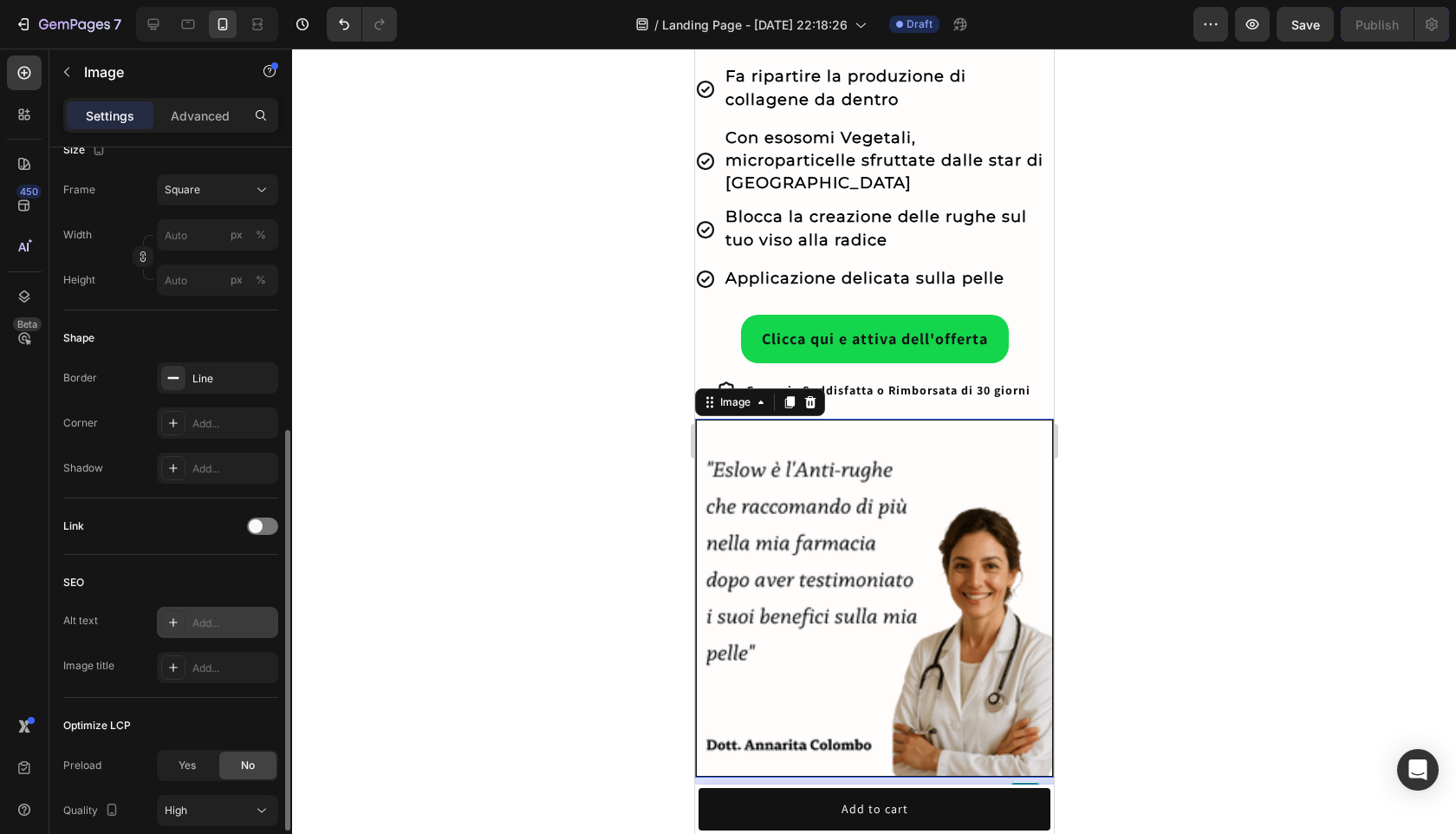
scroll to position [443, 0]
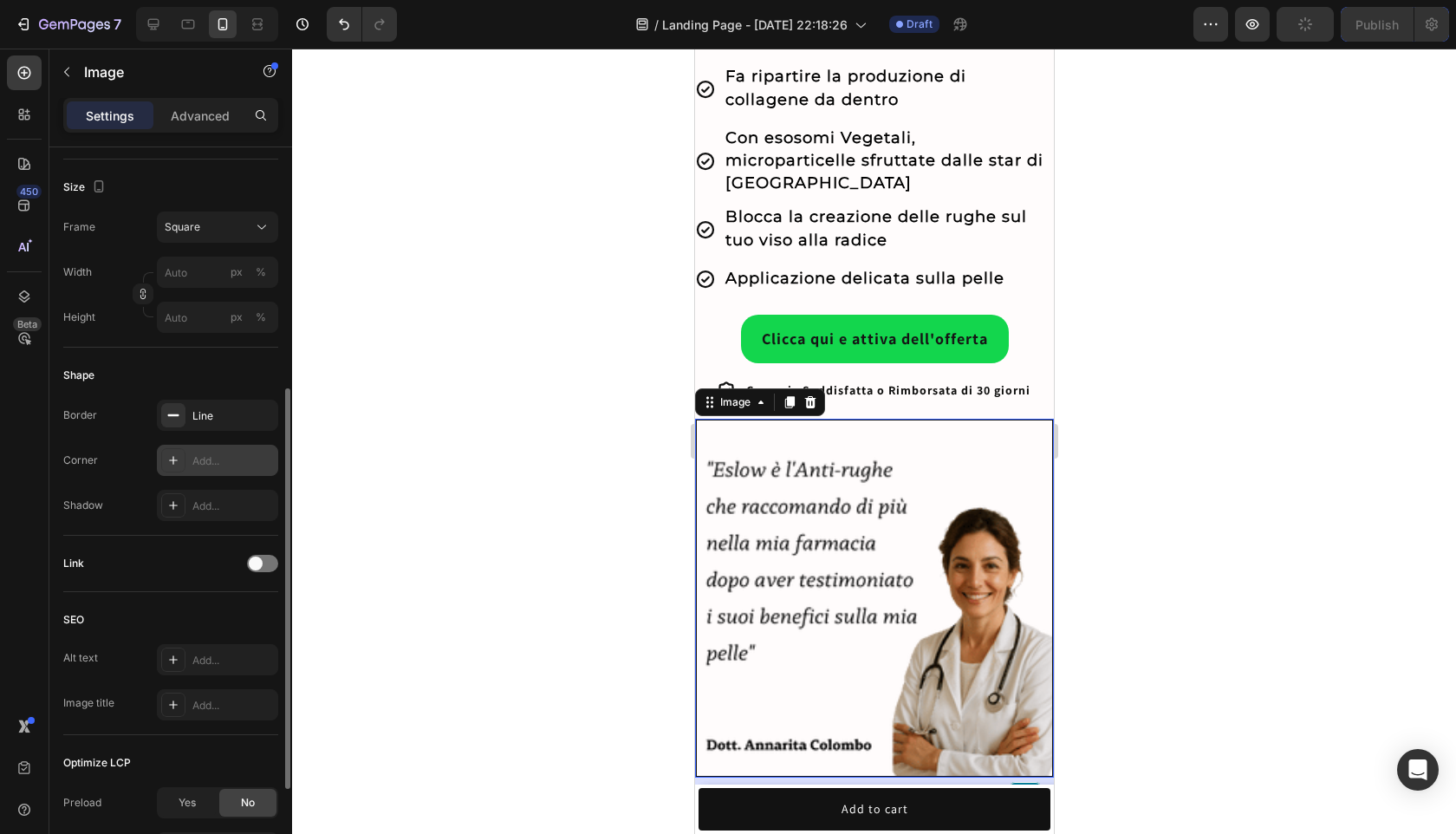
click at [210, 456] on div "Add..." at bounding box center [233, 461] width 82 height 16
click at [242, 418] on div "Line" at bounding box center [217, 417] width 50 height 16
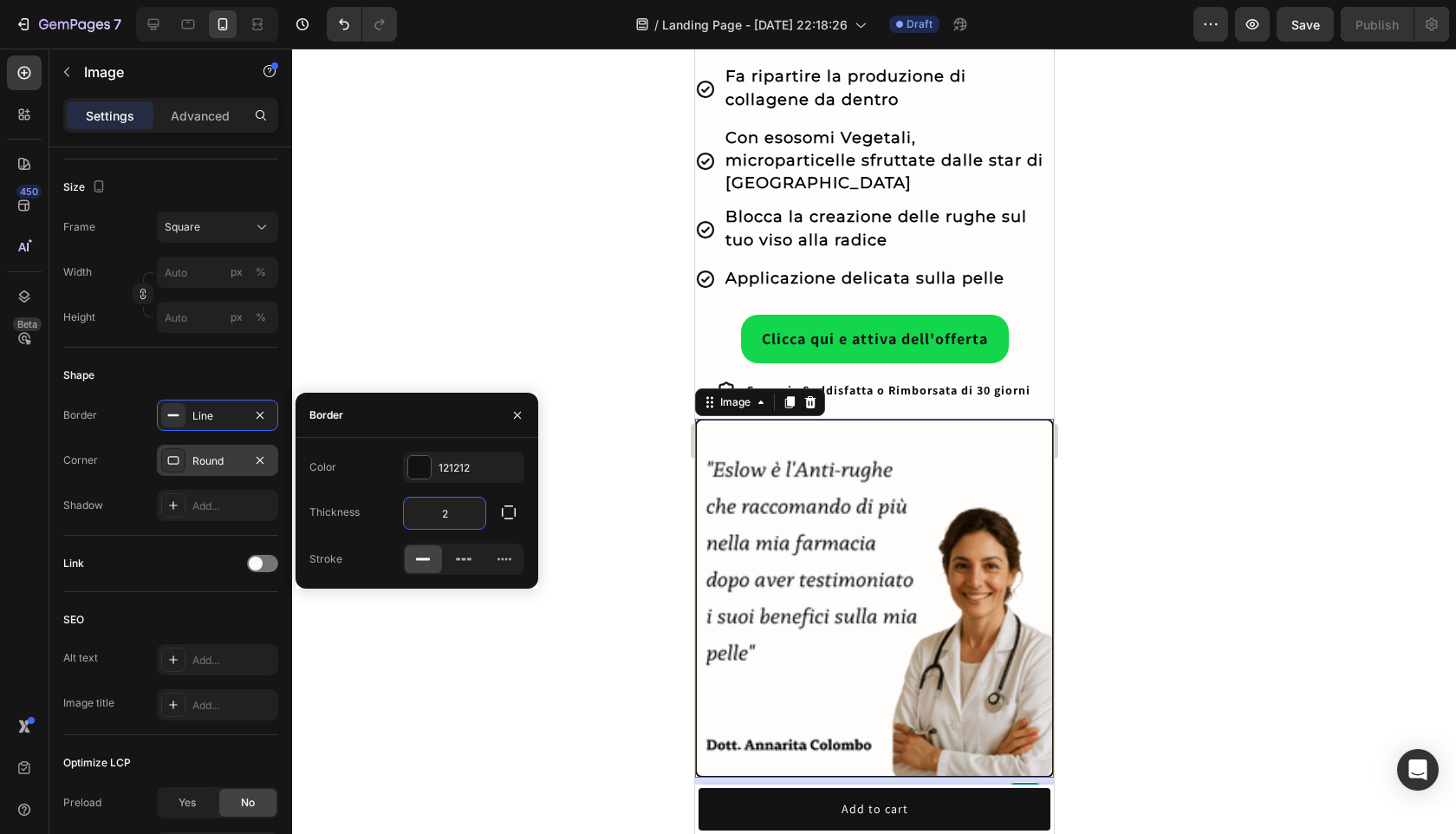
click at [475, 522] on input "2" at bounding box center [445, 513] width 82 height 31
type input "1"
click at [1237, 492] on div at bounding box center [874, 441] width 1164 height 785
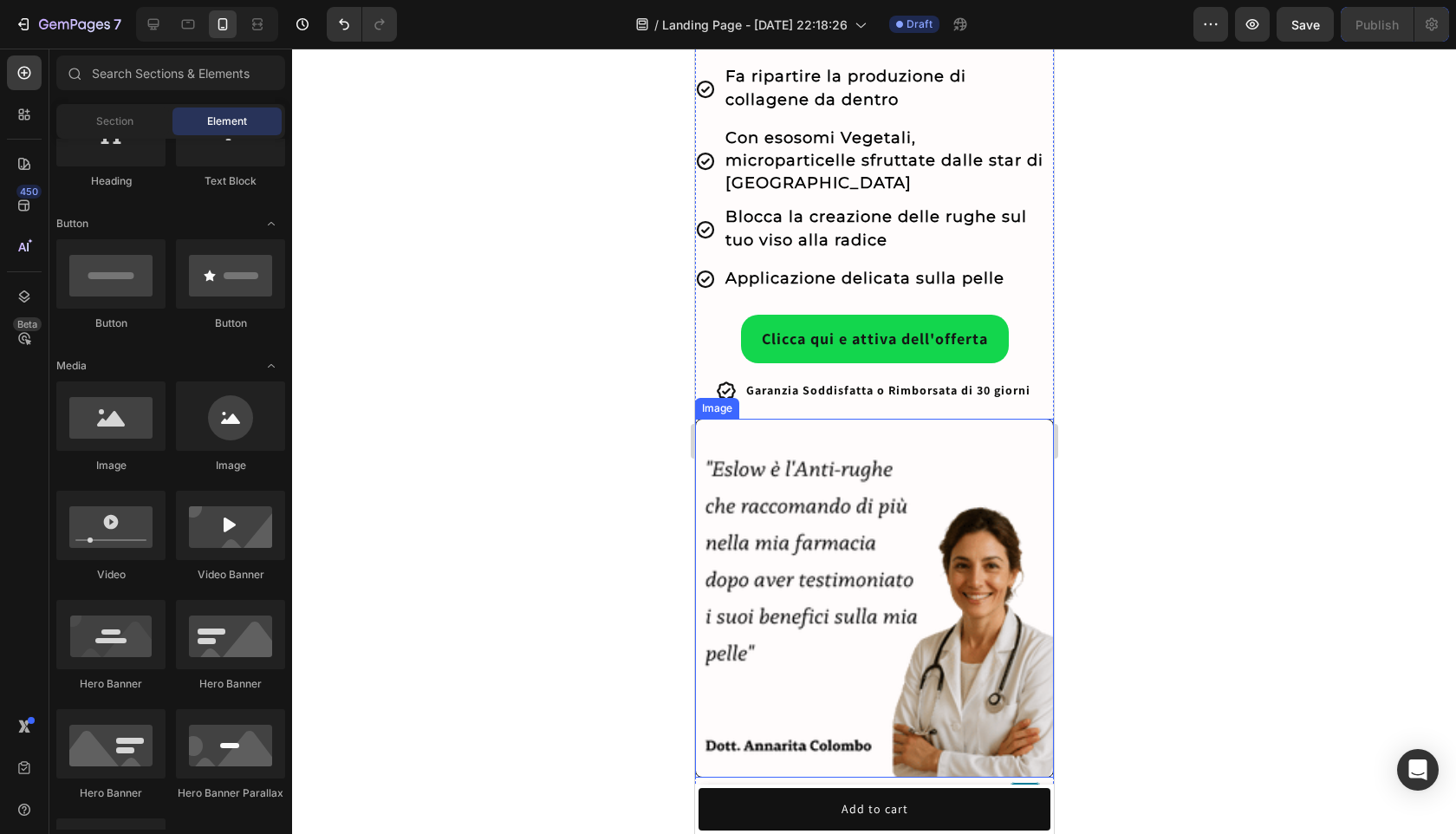
click at [984, 506] on img at bounding box center [874, 597] width 359 height 359
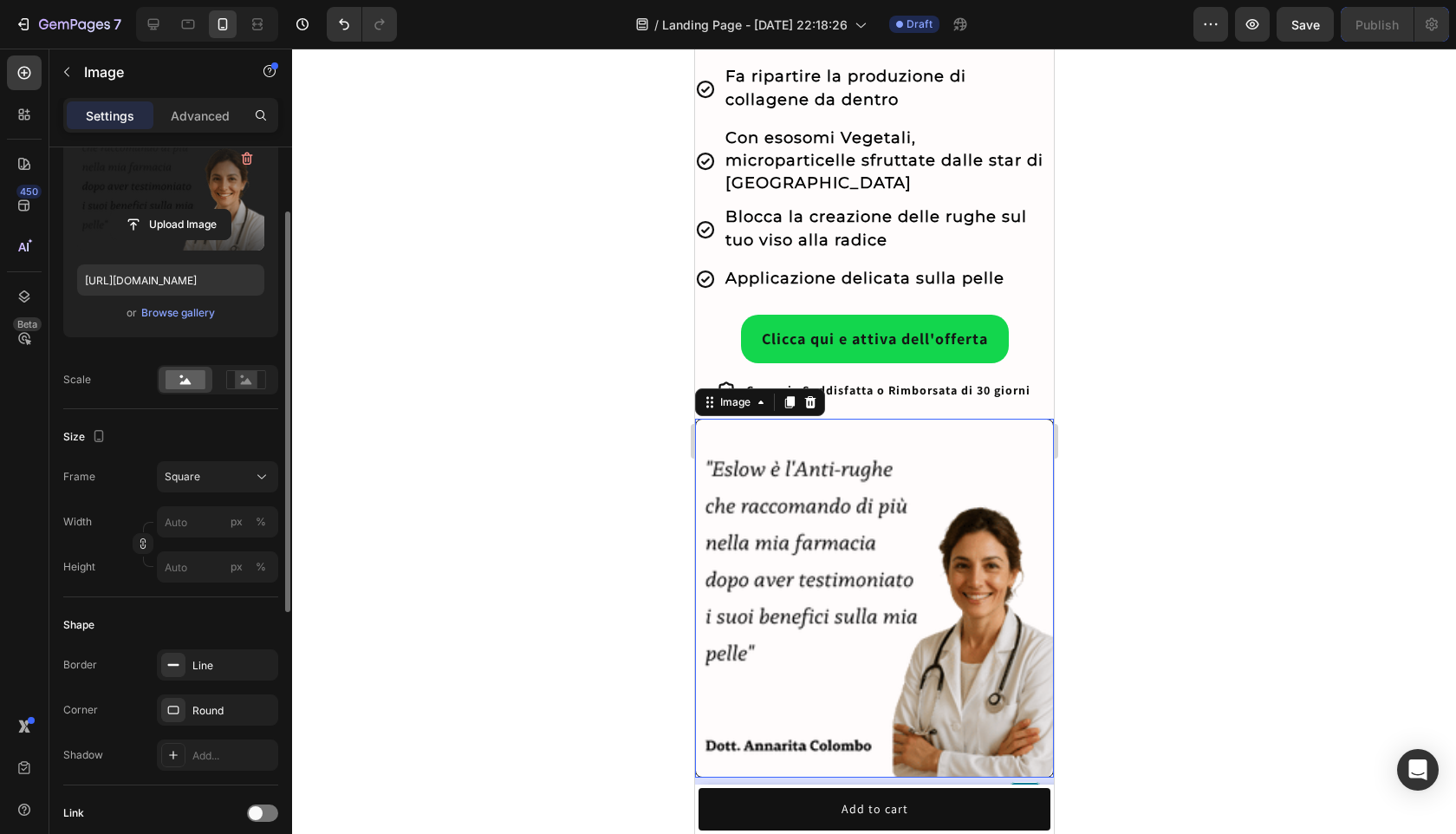
scroll to position [0, 0]
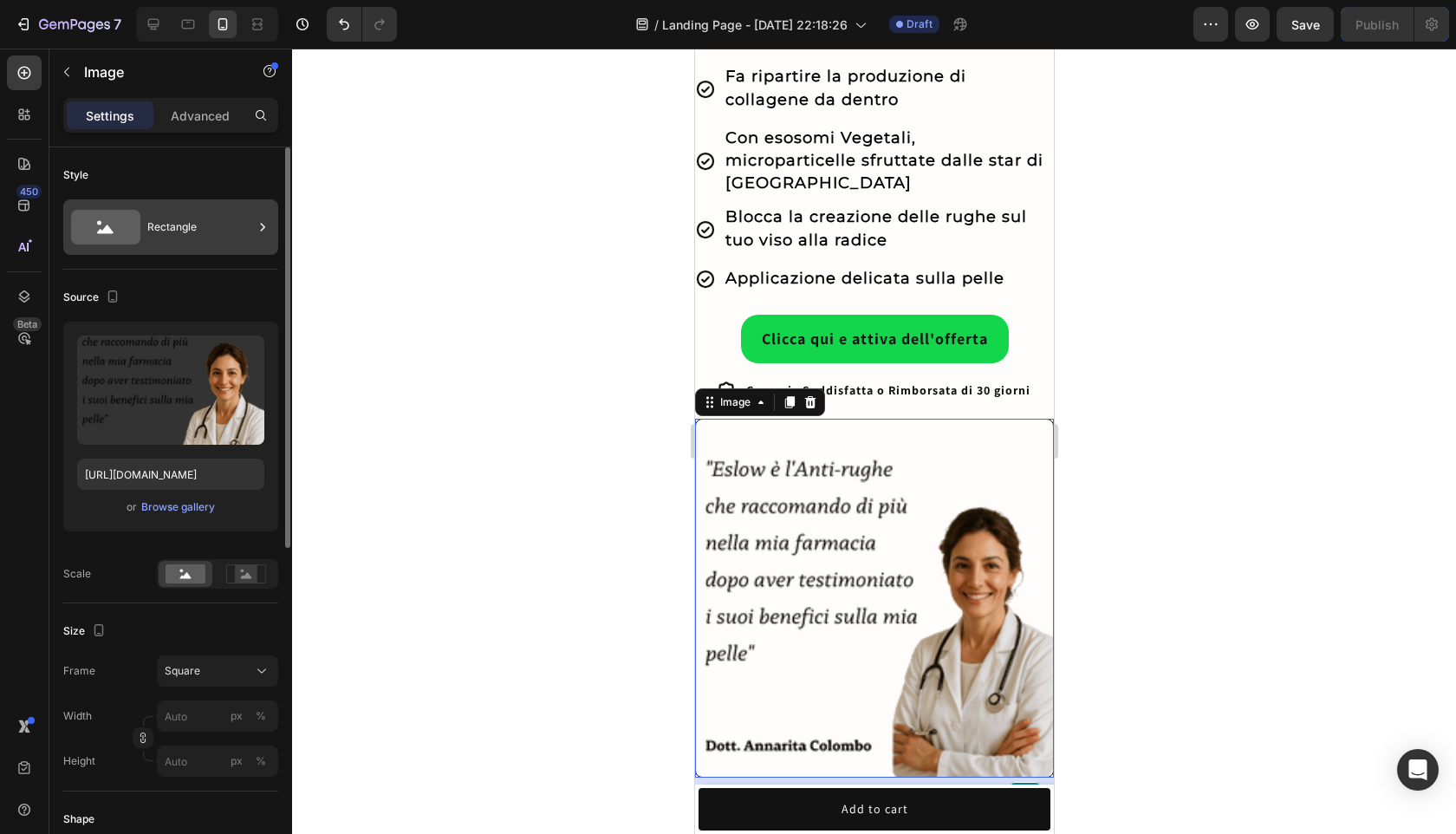
click at [128, 217] on icon at bounding box center [106, 227] width 69 height 35
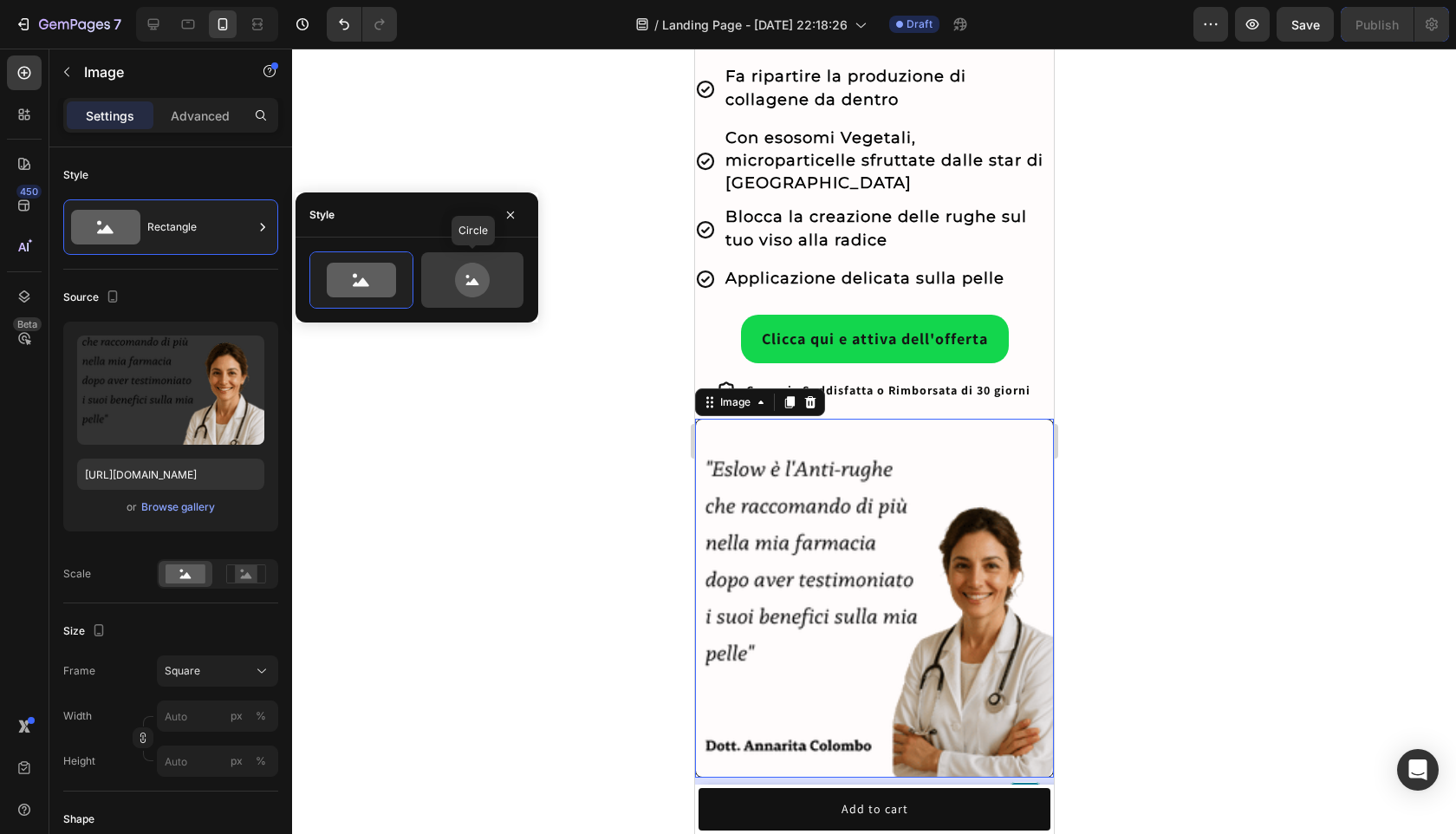
click at [482, 280] on icon at bounding box center [472, 279] width 35 height 35
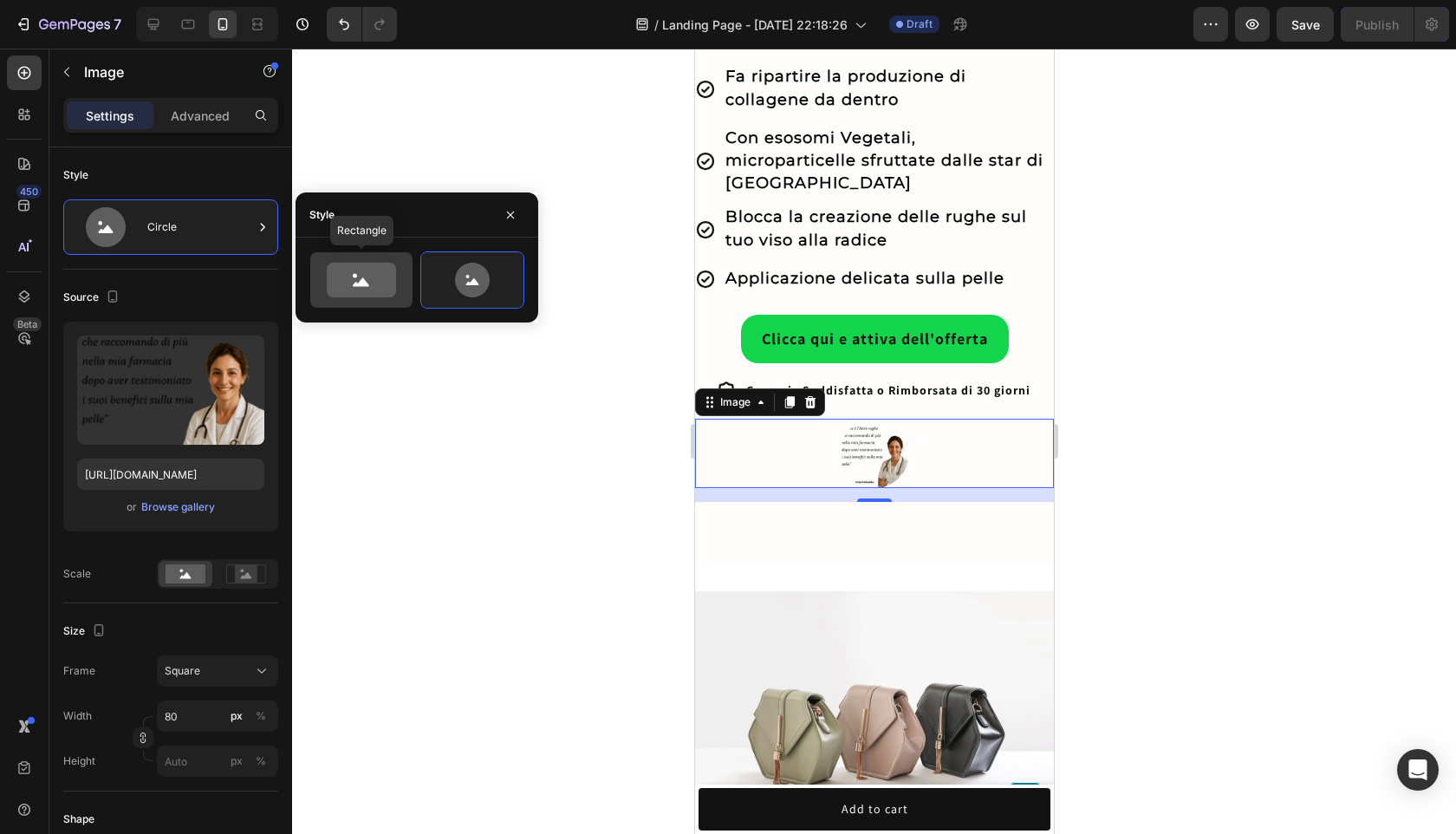
click at [388, 285] on icon at bounding box center [362, 279] width 69 height 35
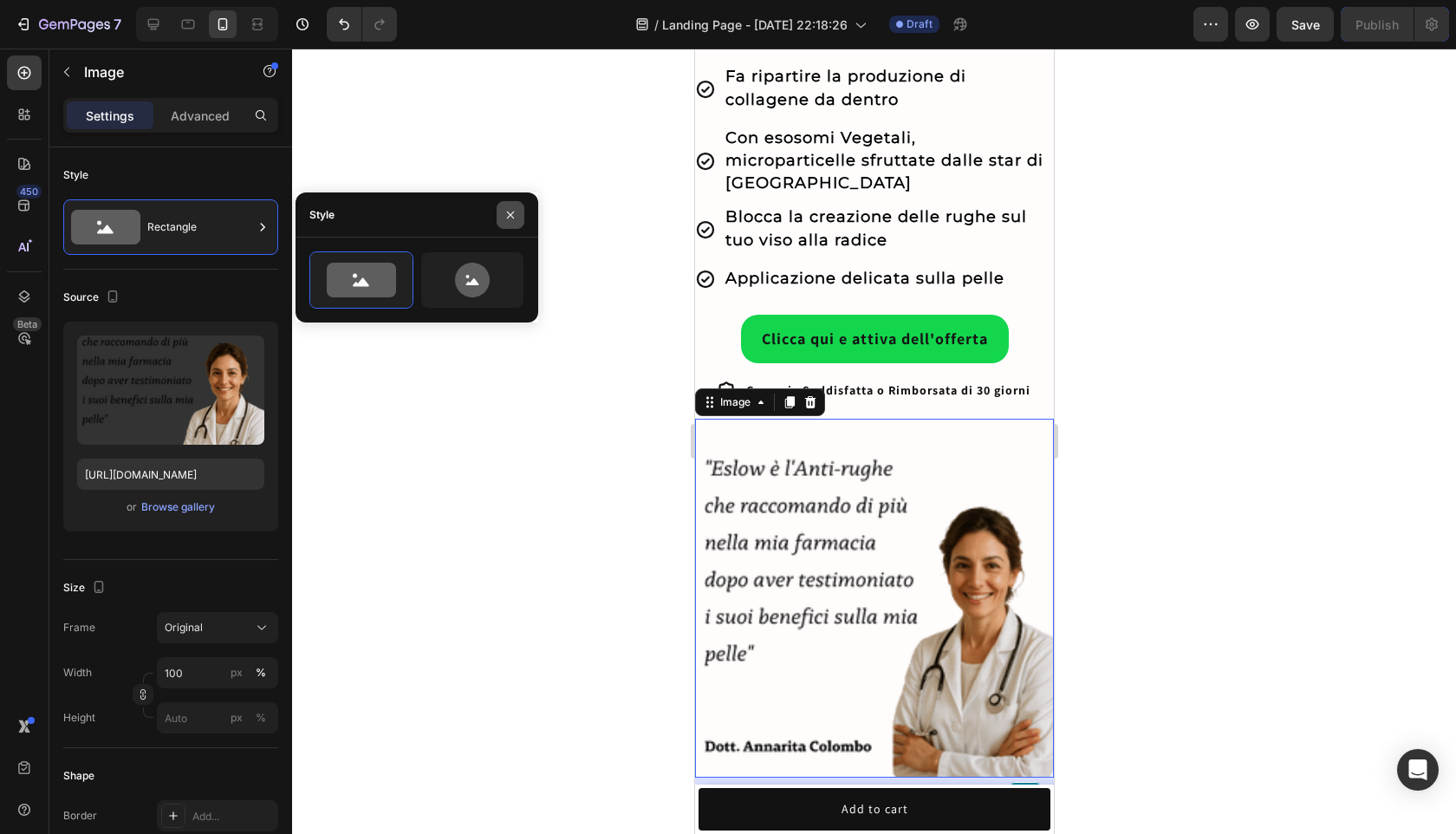
click at [511, 202] on button "button" at bounding box center [510, 215] width 28 height 28
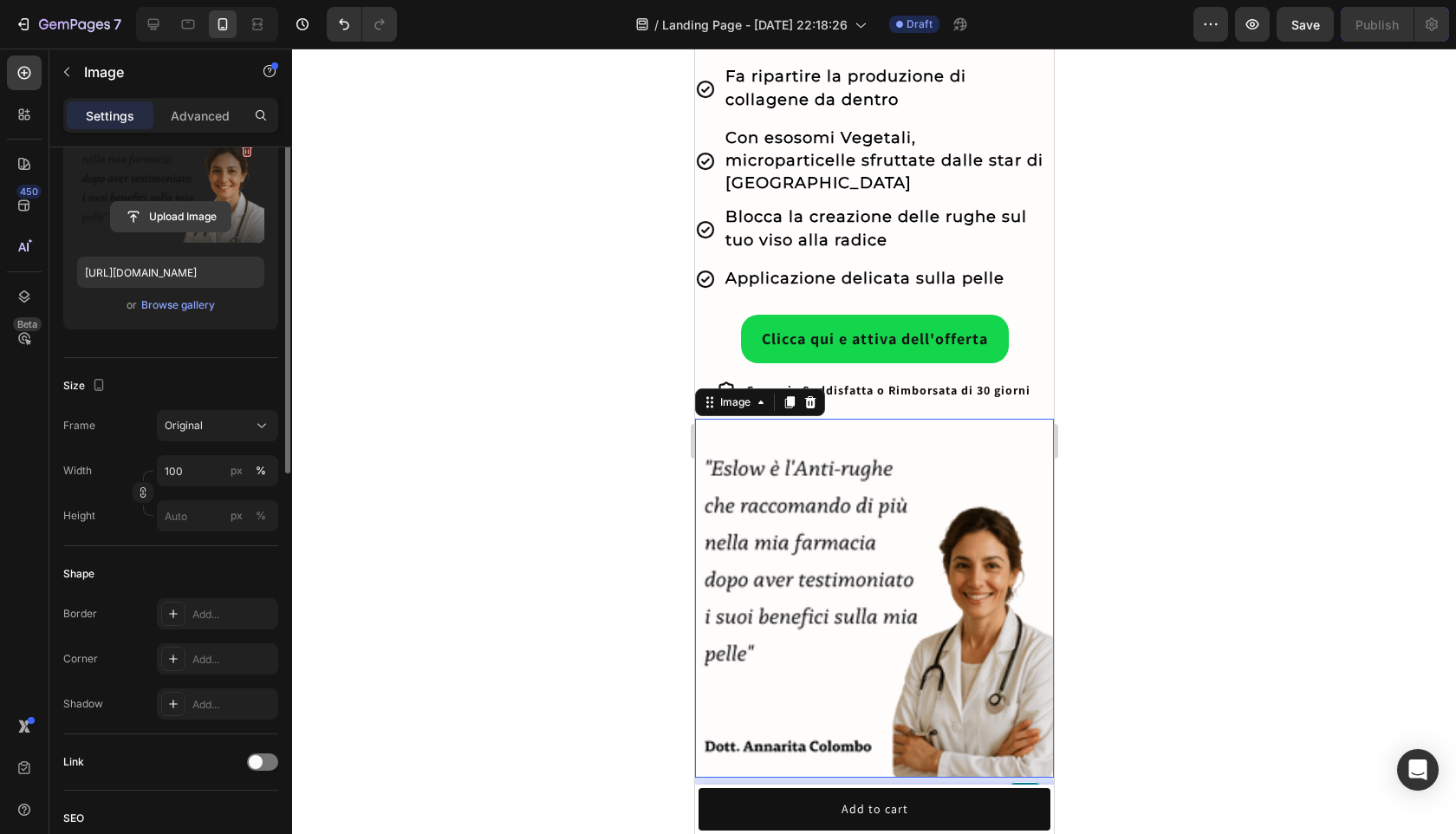
scroll to position [216, 0]
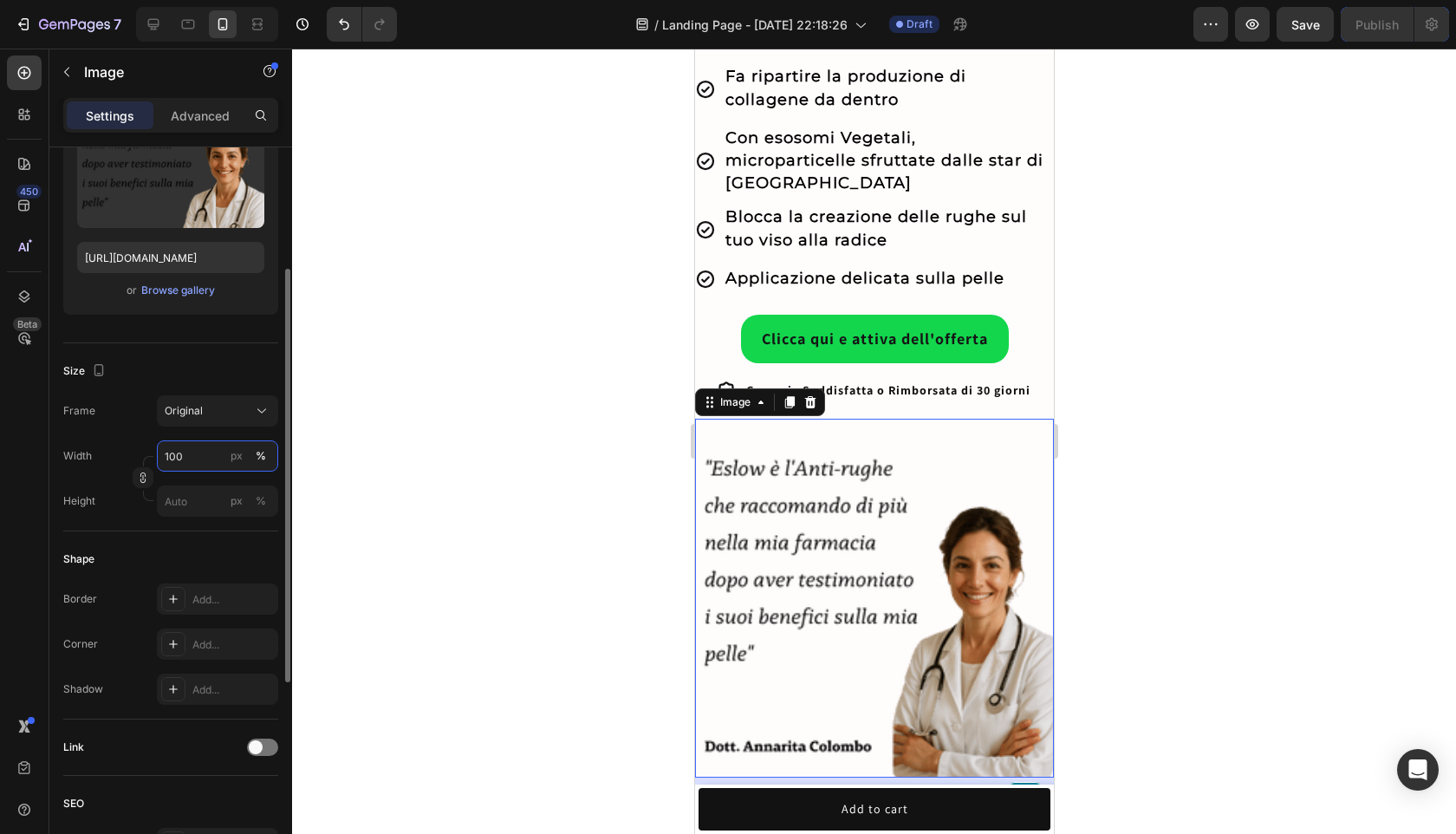
click at [194, 451] on input "100" at bounding box center [217, 456] width 121 height 31
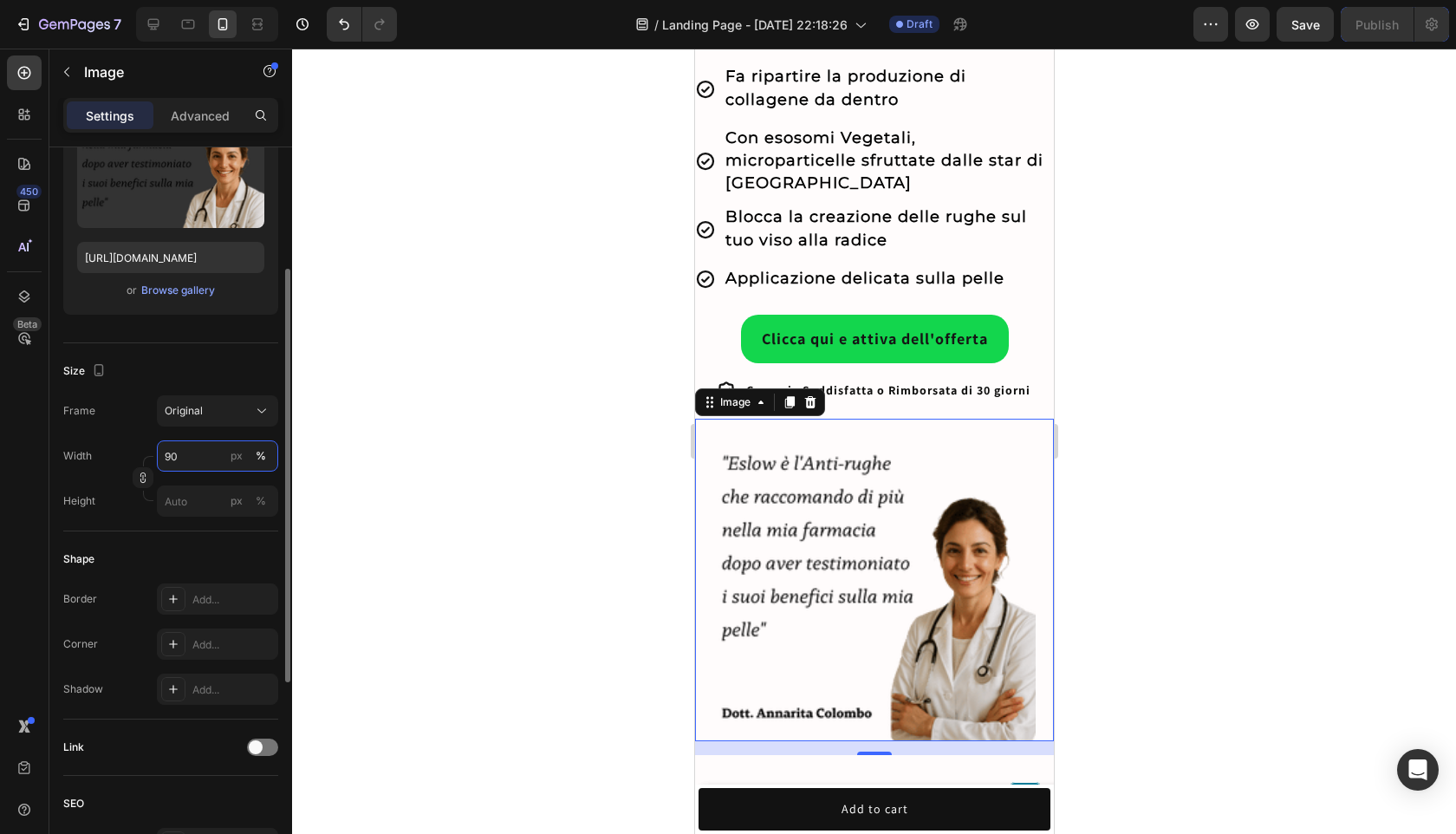
type input "90"
click at [264, 775] on div "Source Upload Image [URL][DOMAIN_NAME] or Browse gallery" at bounding box center [170, 846] width 215 height 143
click at [180, 174] on label at bounding box center [171, 173] width 187 height 109
click at [180, 187] on input "file" at bounding box center [171, 201] width 119 height 29
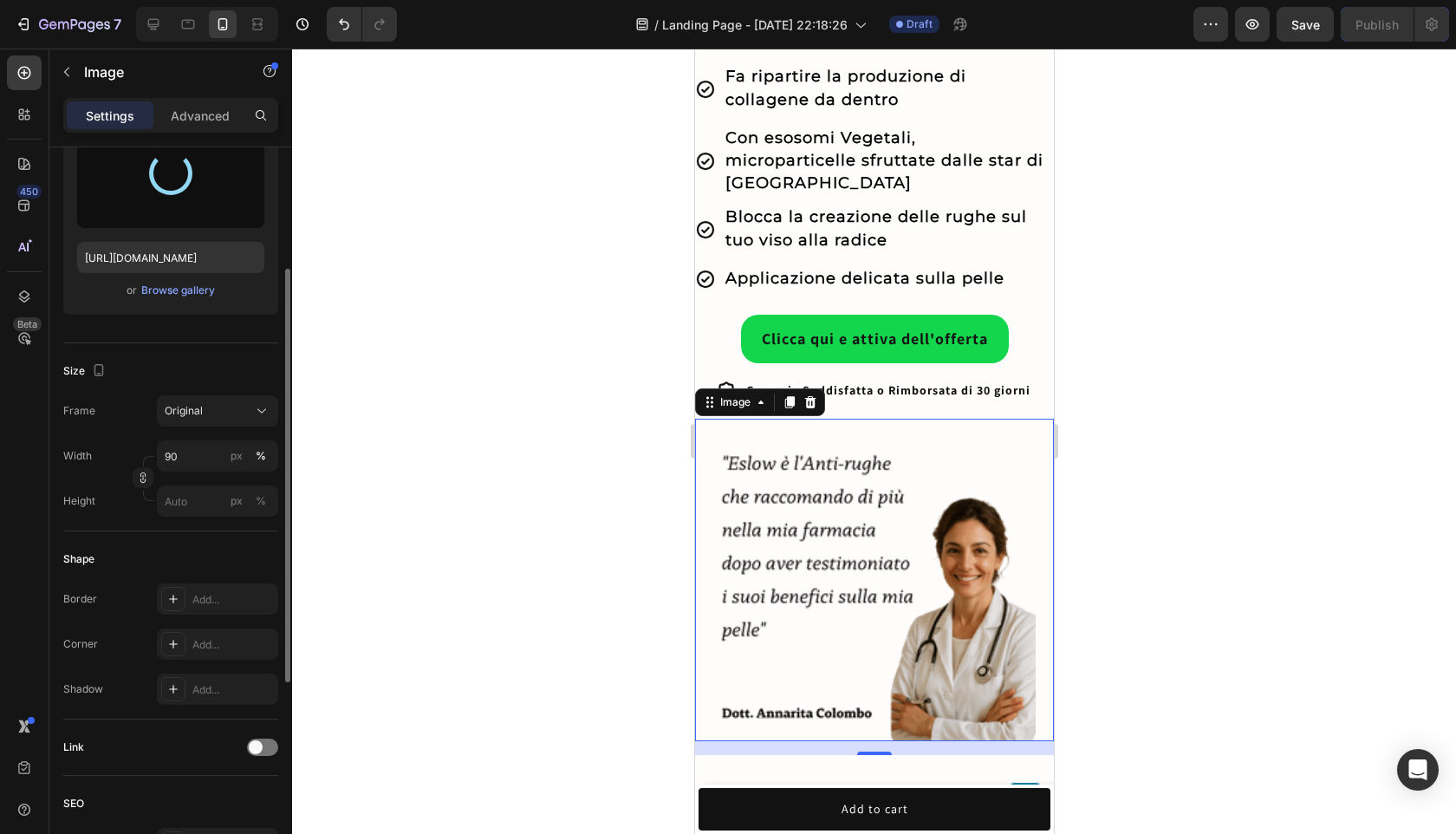
type input "[URL][DOMAIN_NAME]"
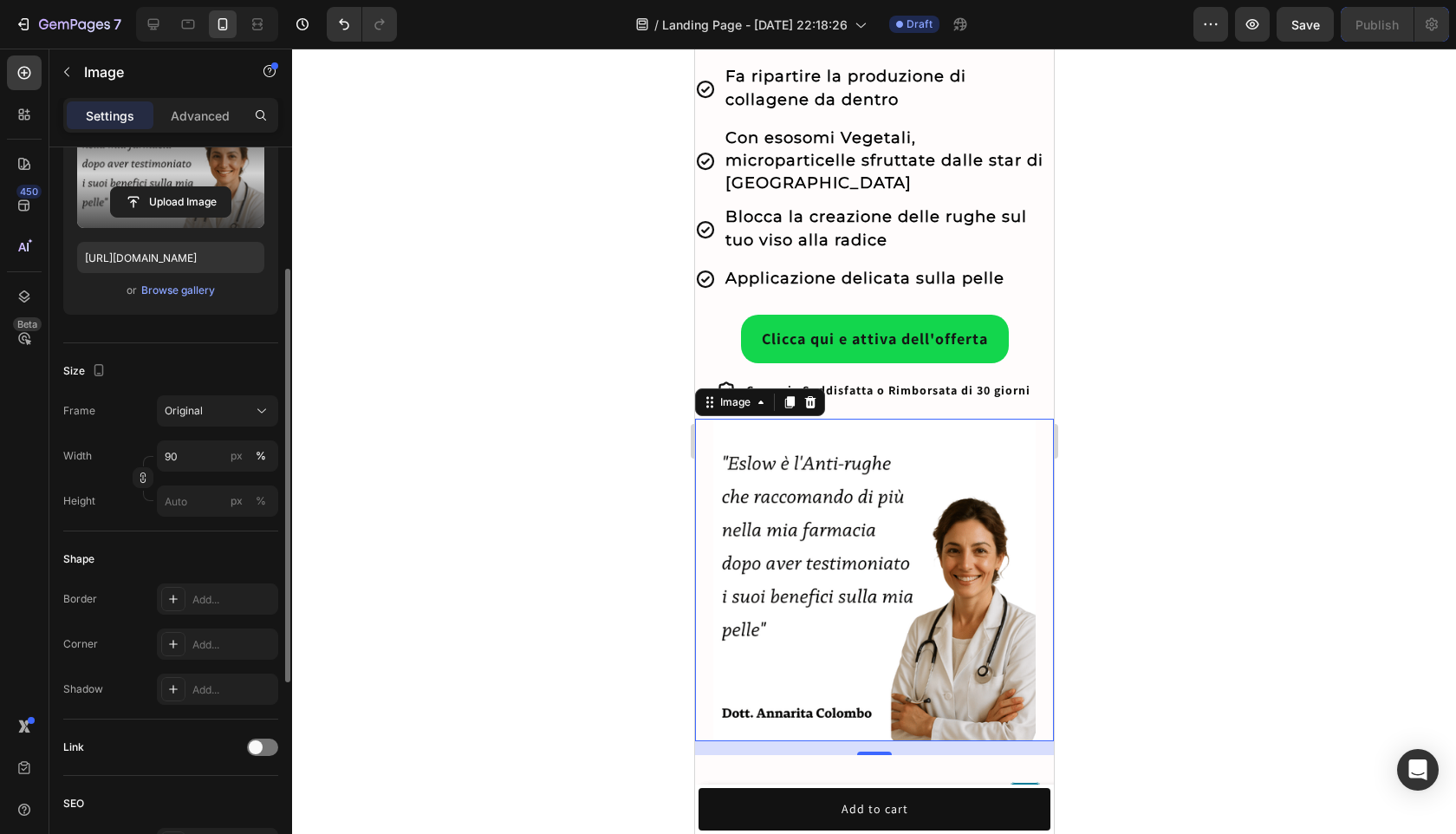
click at [1155, 552] on div at bounding box center [874, 441] width 1164 height 785
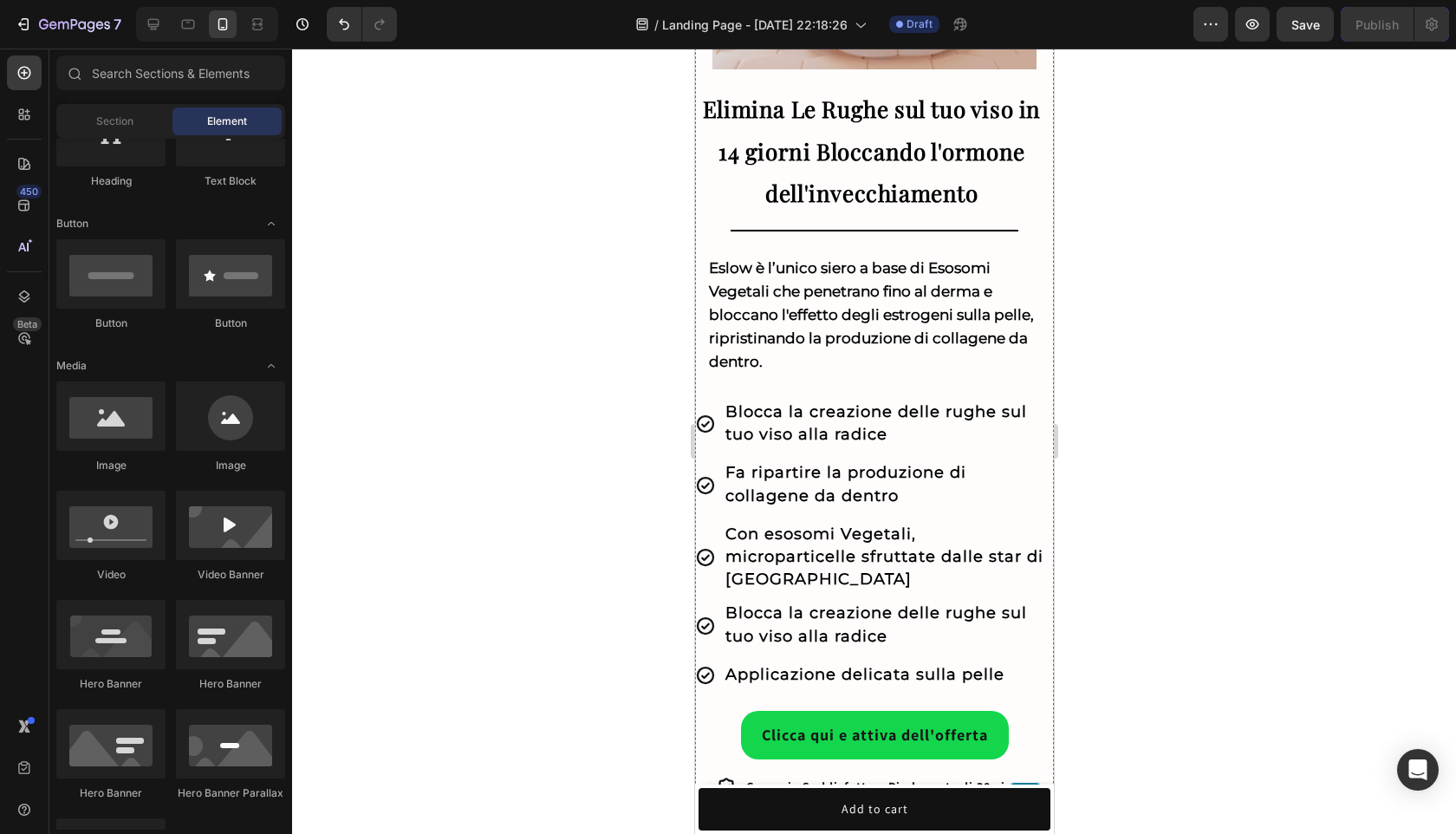
scroll to position [648, 0]
